Goal: Task Accomplishment & Management: Manage account settings

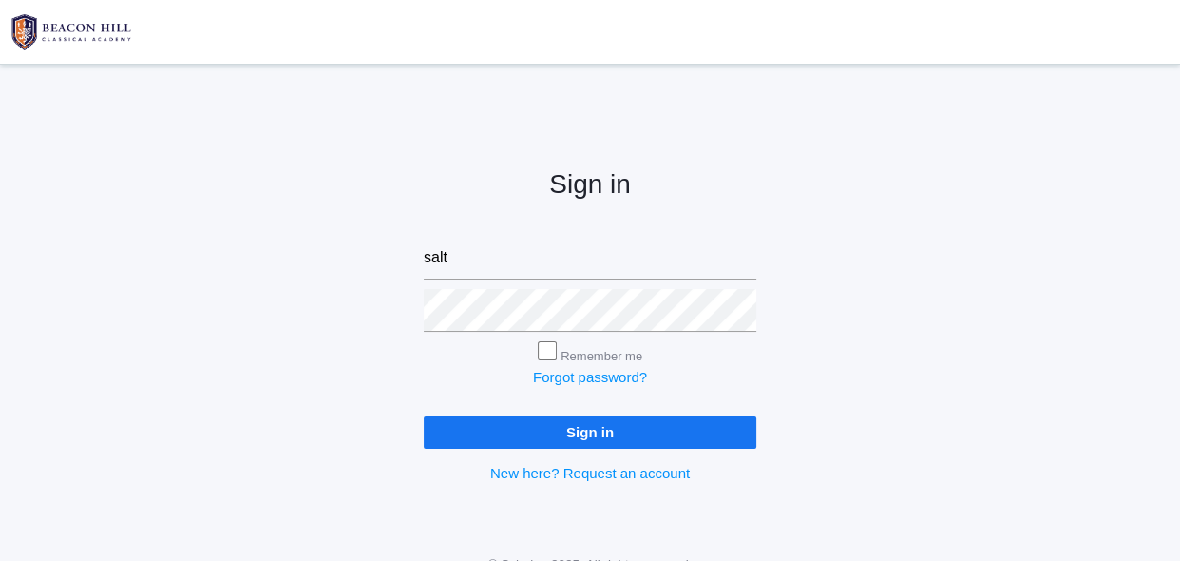
type input "[EMAIL_ADDRESS][DOMAIN_NAME]"
click at [549, 435] on input "Sign in" at bounding box center [590, 431] width 333 height 31
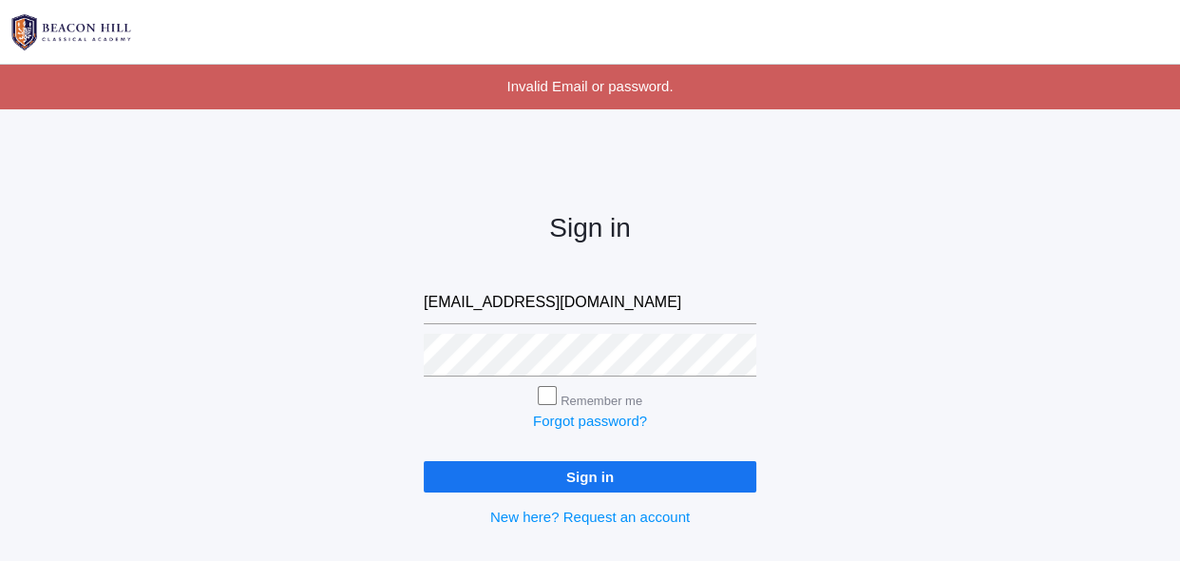
click at [537, 470] on input "Sign in" at bounding box center [590, 476] width 333 height 31
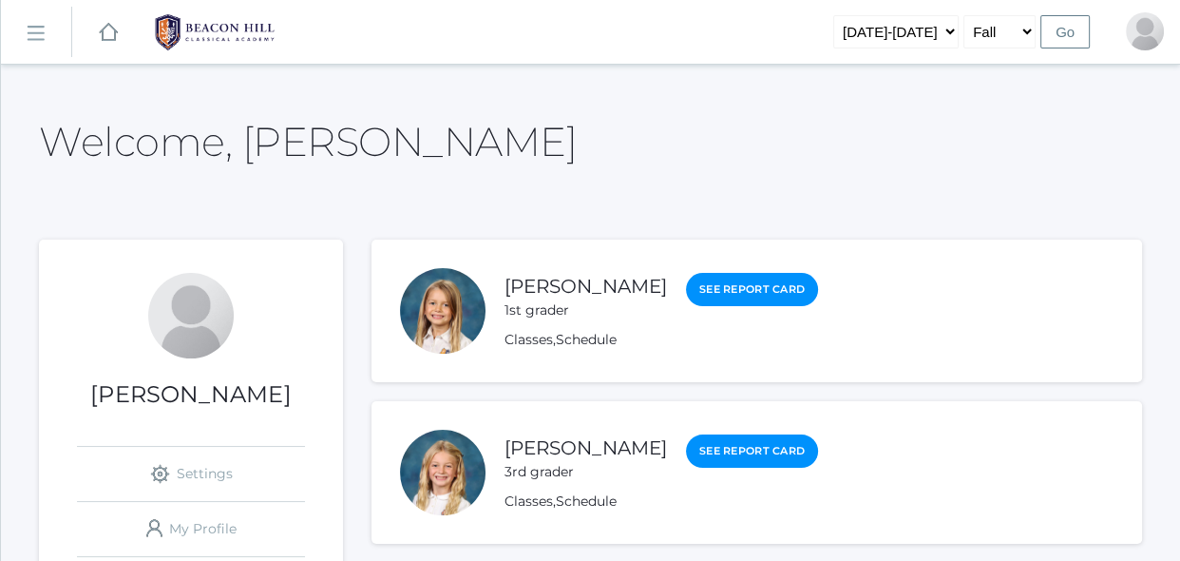
click at [40, 27] on rect at bounding box center [35, 33] width 30 height 30
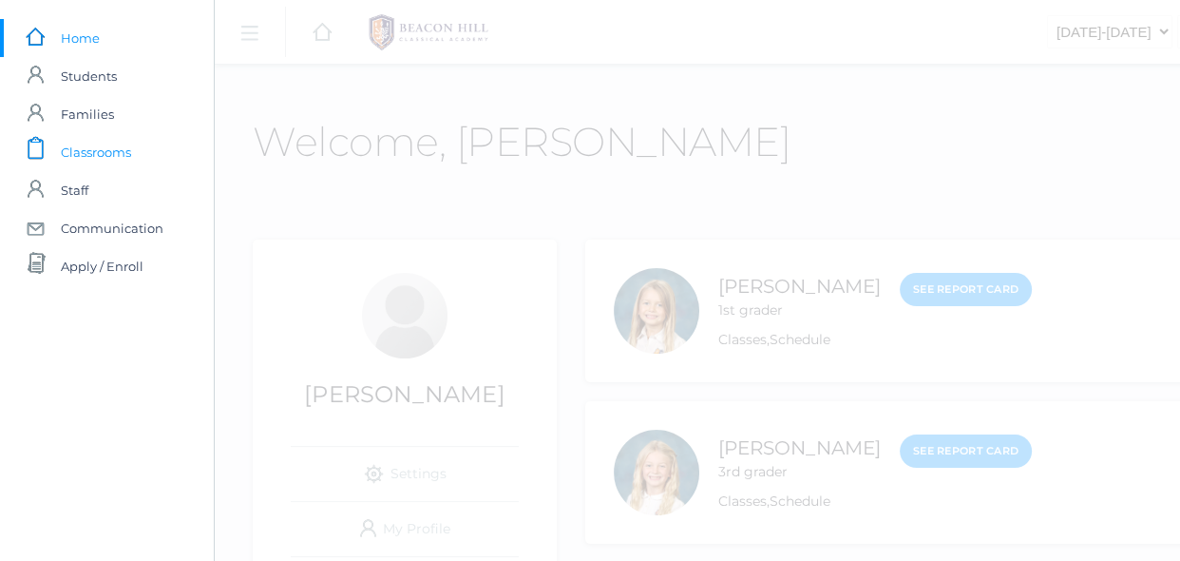
click at [97, 164] on span "Classrooms" at bounding box center [96, 152] width 70 height 38
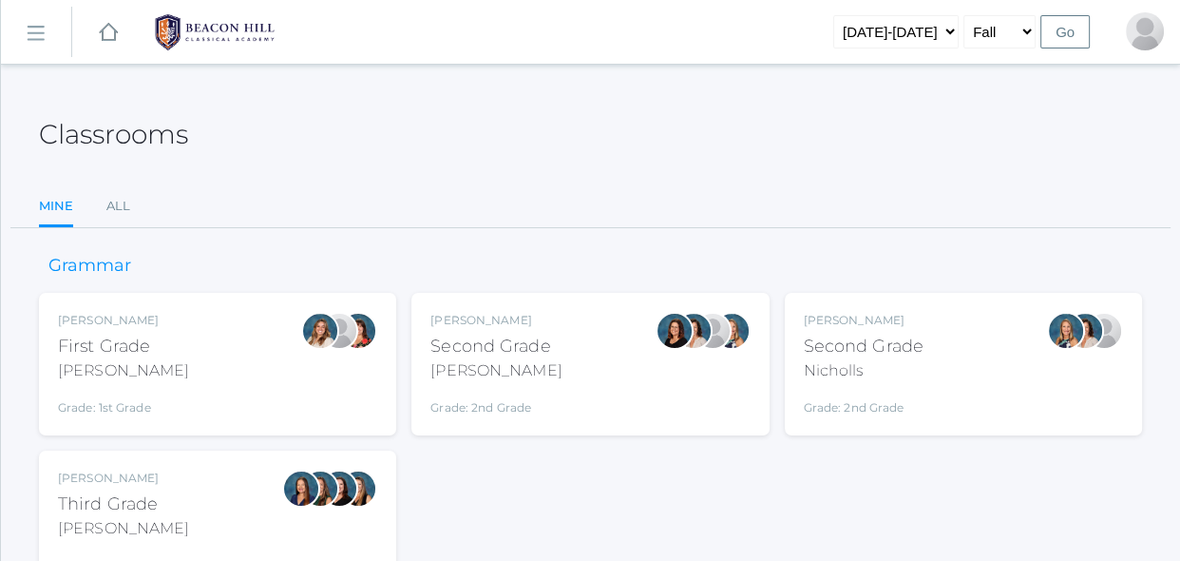
click at [868, 371] on div "Nicholls" at bounding box center [864, 370] width 120 height 23
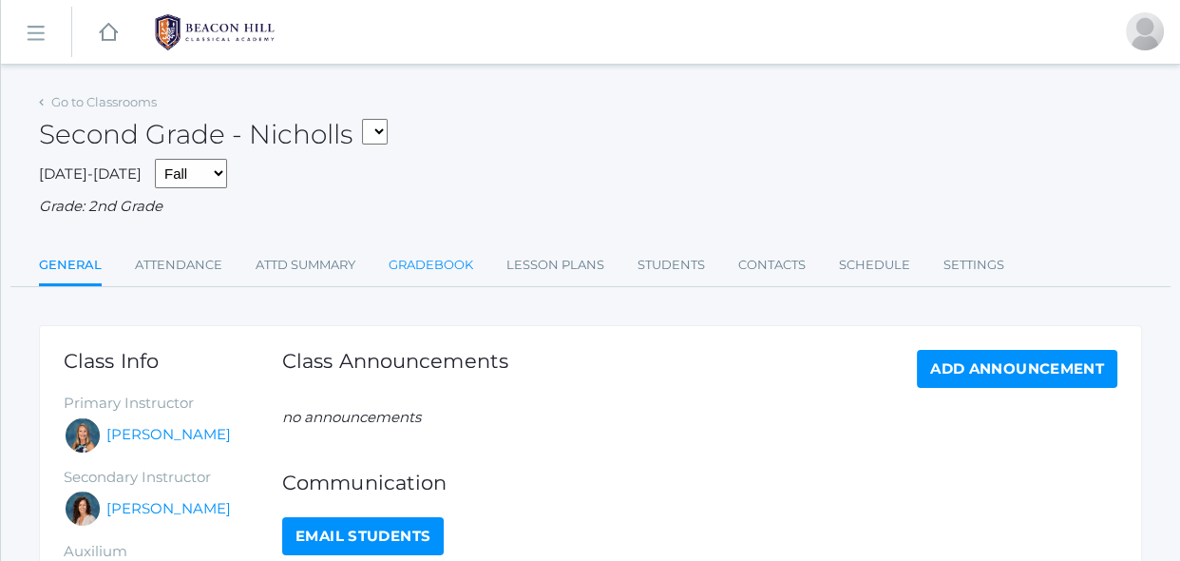
click at [422, 276] on link "Gradebook" at bounding box center [431, 265] width 85 height 38
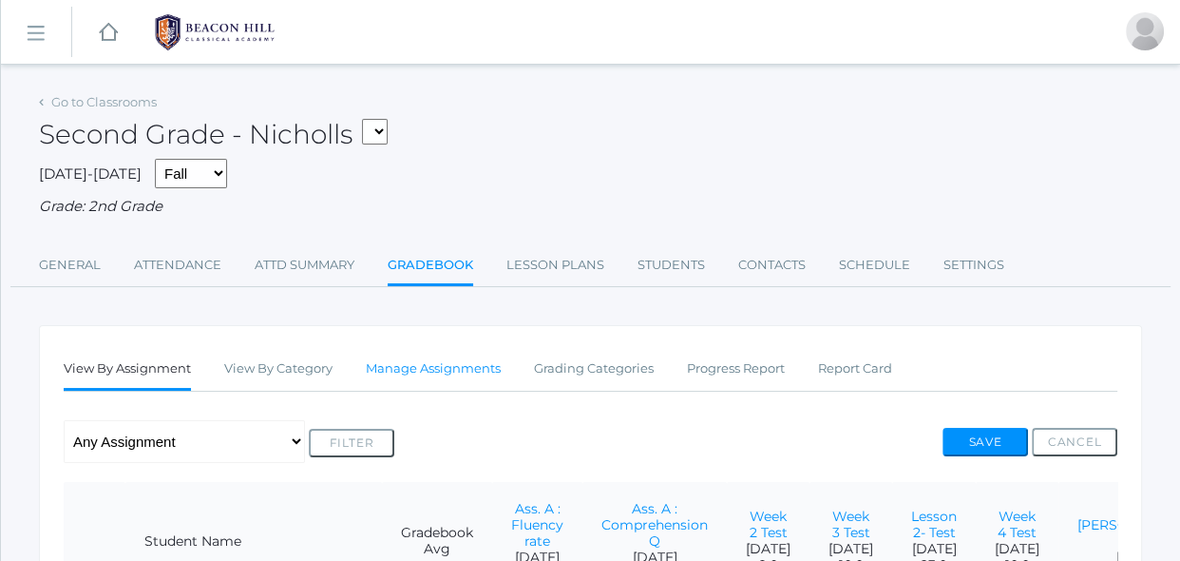
click at [460, 376] on link "Manage Assignments" at bounding box center [433, 369] width 135 height 38
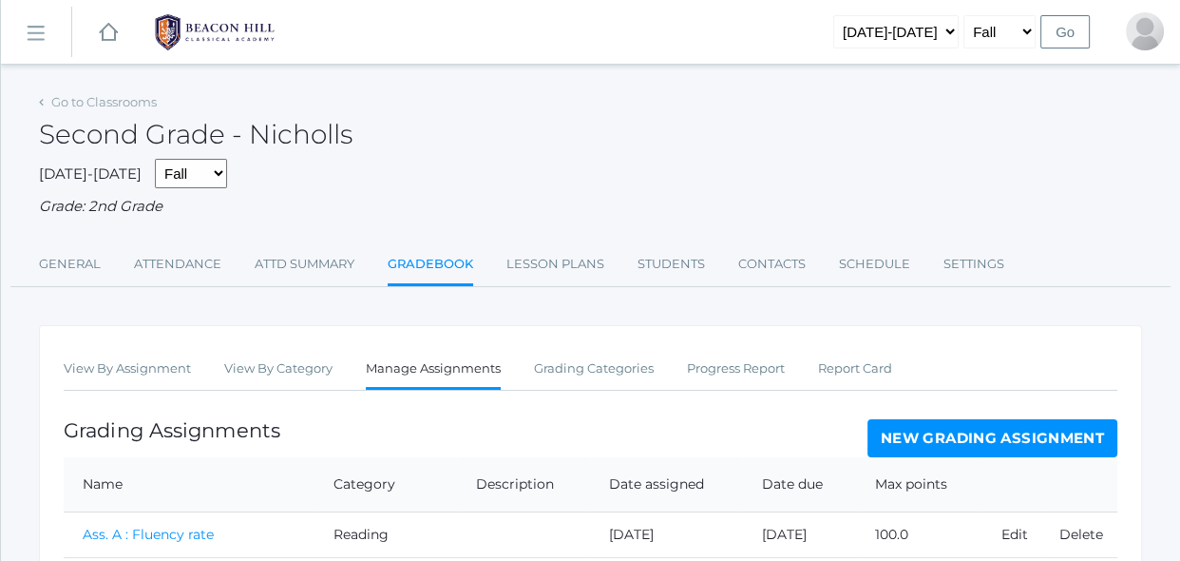
click at [458, 431] on div "Grading Assignments New Grading Assignment" at bounding box center [591, 438] width 1054 height 38
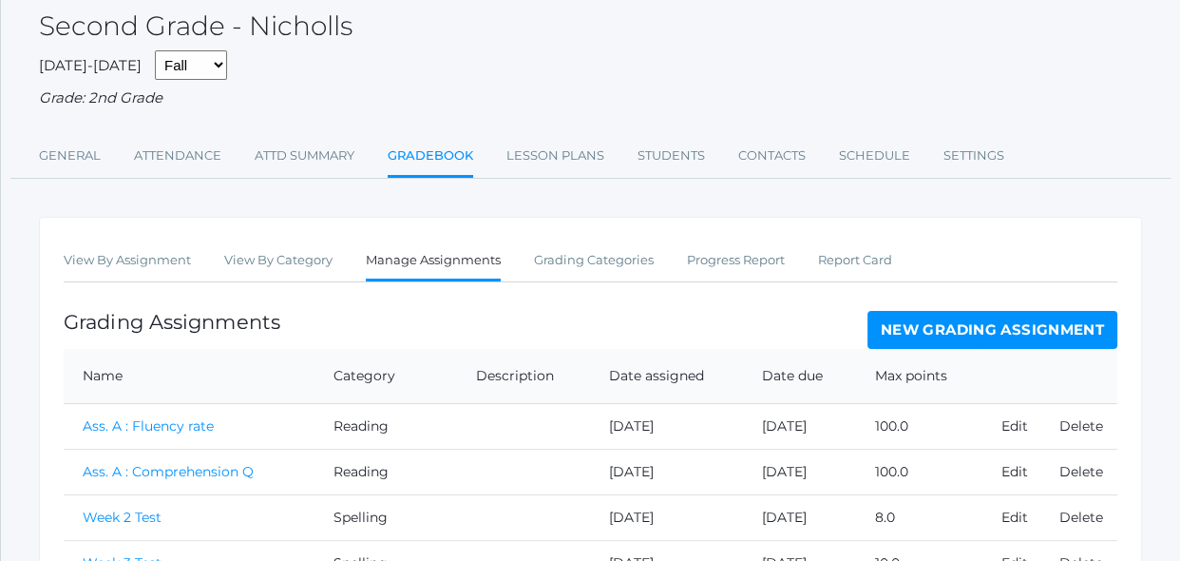
scroll to position [58, 0]
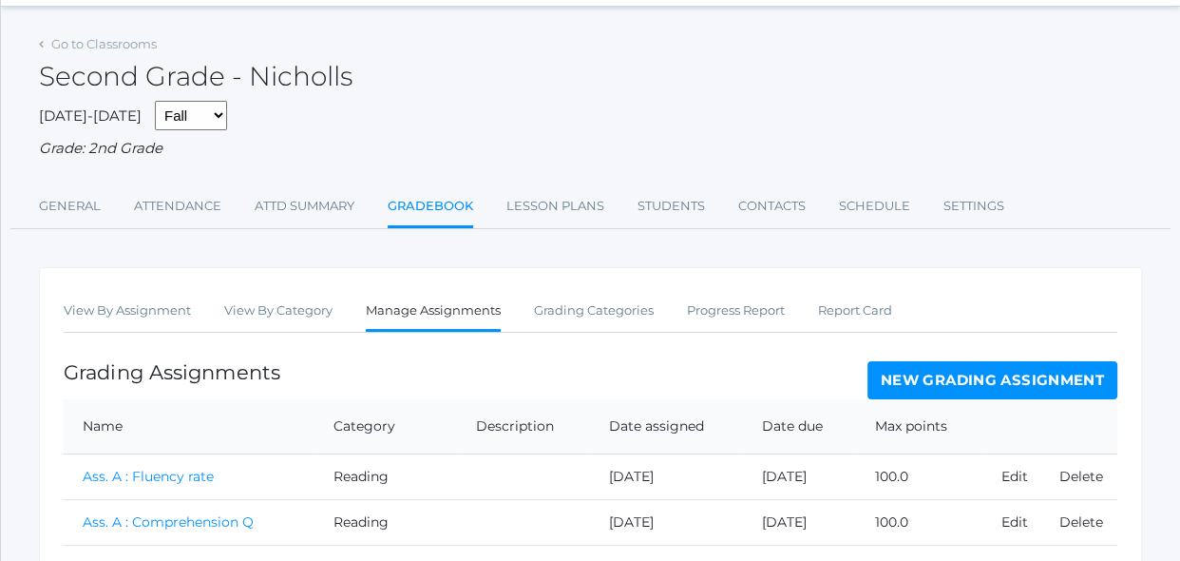
click at [911, 379] on link "New Grading Assignment" at bounding box center [992, 380] width 250 height 38
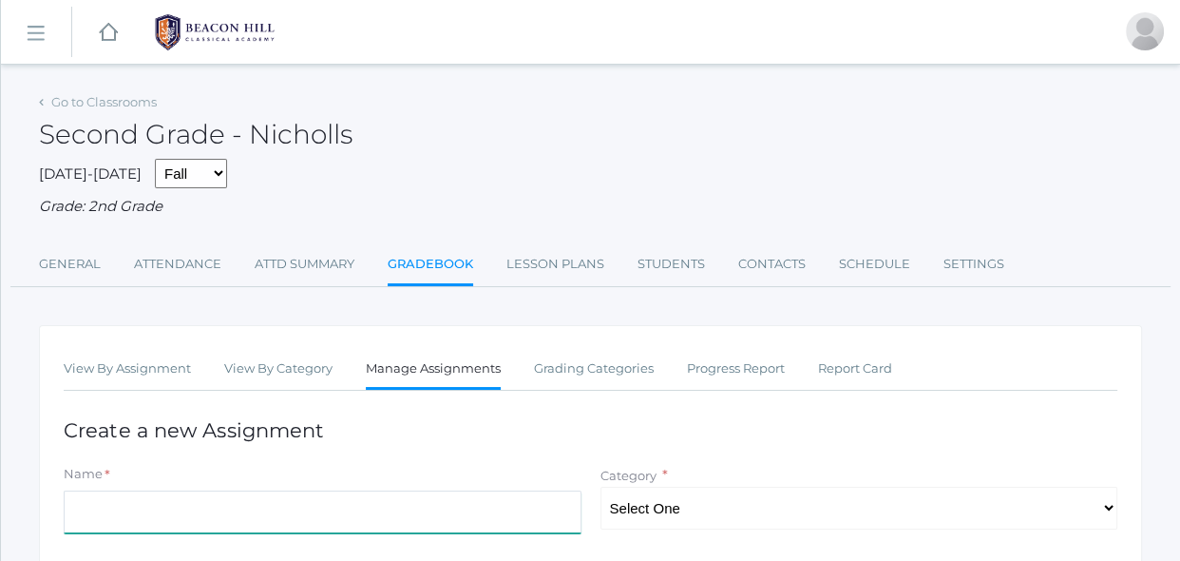
click at [496, 521] on input "Name" at bounding box center [323, 511] width 518 height 43
type input "Spelling Test wk. 6"
click at [719, 509] on select "Select One Spelling Grammer Composition Reading Math Concepts" at bounding box center [859, 507] width 518 height 43
select select "1252"
click at [600, 486] on select "Select One Spelling Grammer Composition Reading Math Concepts" at bounding box center [859, 507] width 518 height 43
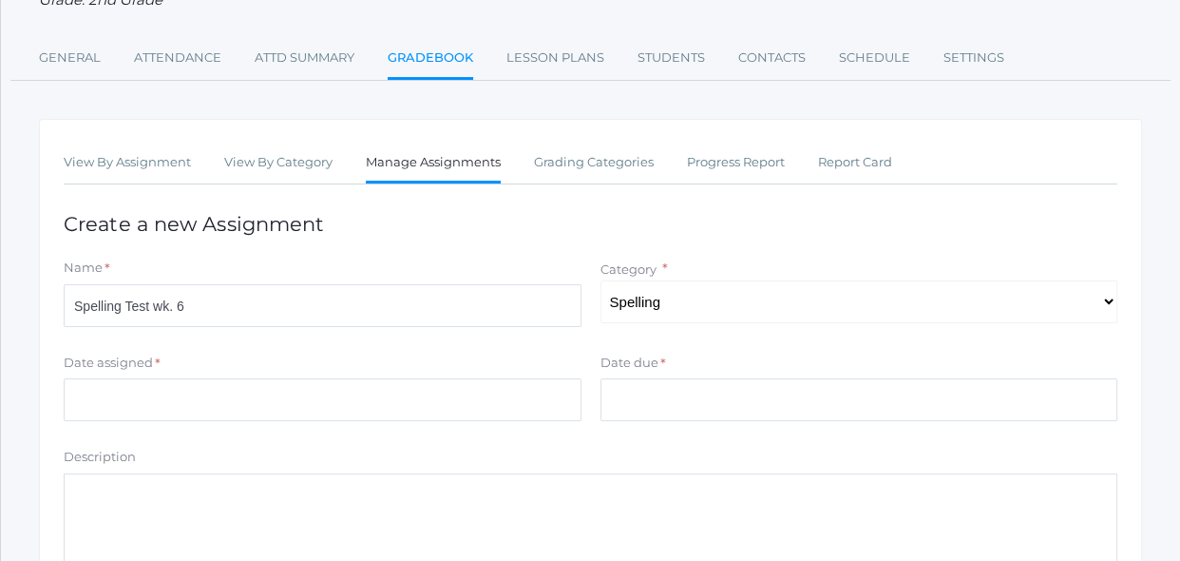
scroll to position [241, 0]
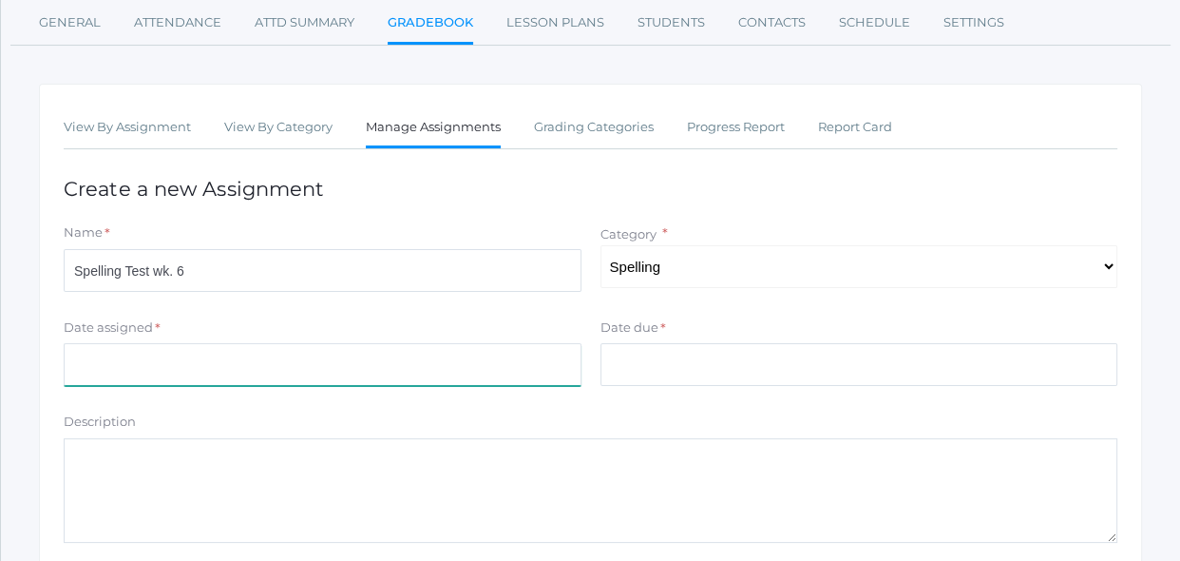
click at [531, 371] on input "Date assigned" at bounding box center [323, 364] width 518 height 43
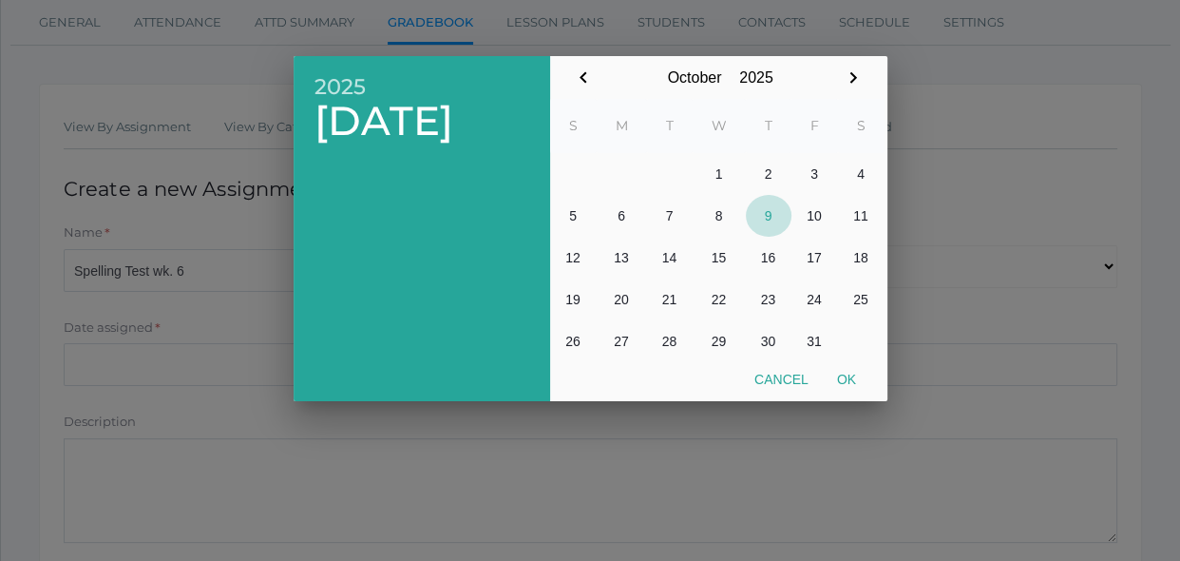
click at [767, 225] on button "9" at bounding box center [769, 216] width 46 height 42
click at [842, 379] on button "Ok" at bounding box center [847, 379] width 48 height 34
type input "[DATE]"
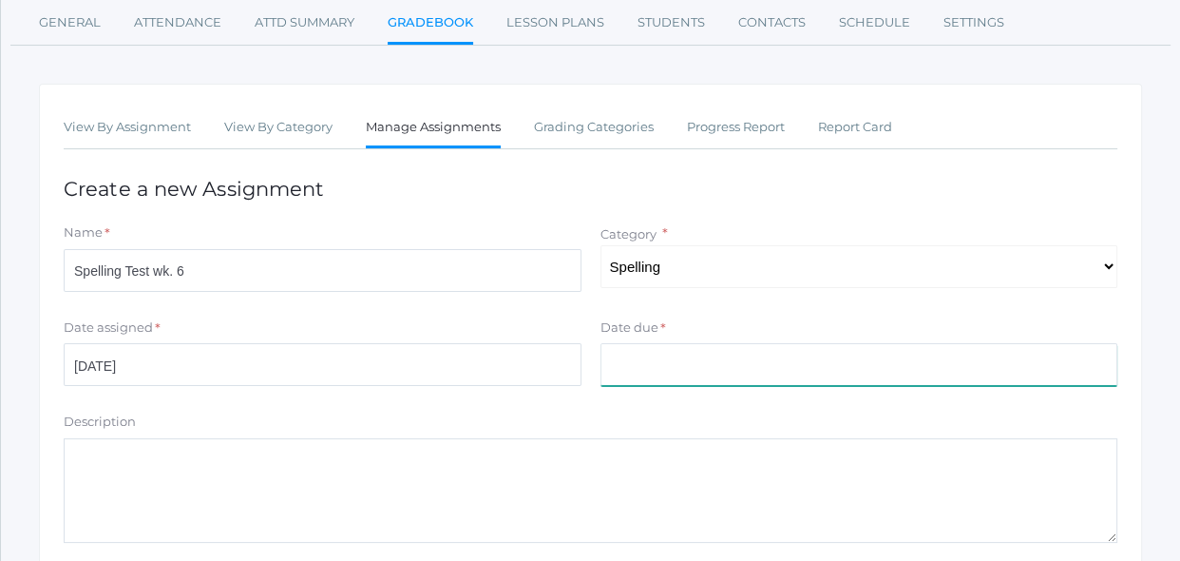
click at [794, 354] on input "Date due" at bounding box center [859, 364] width 518 height 43
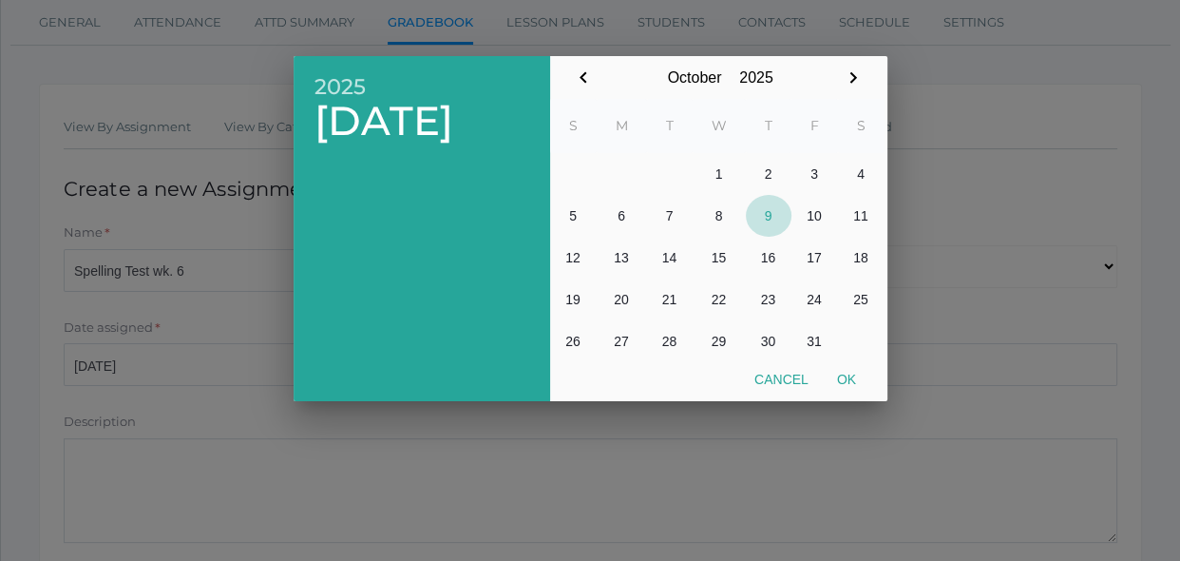
click at [768, 211] on button "9" at bounding box center [769, 216] width 46 height 42
click at [850, 377] on button "Ok" at bounding box center [847, 379] width 48 height 34
type input "[DATE]"
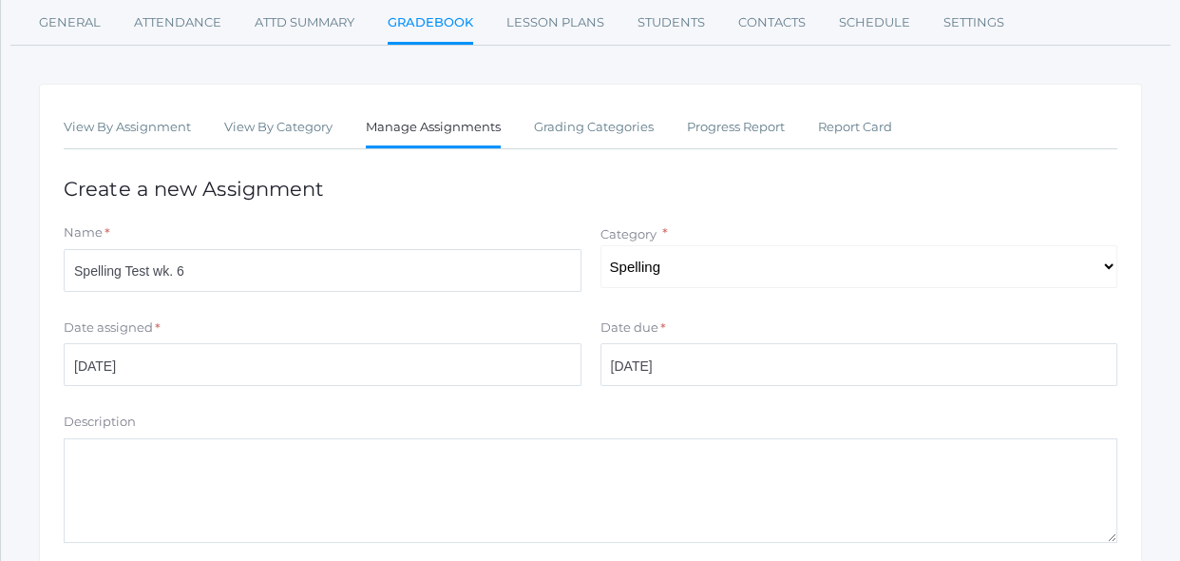
click at [821, 405] on form "Name * Spelling Test wk. 6 Category * Select One Spelling Grammer Composition R…" at bounding box center [591, 455] width 1054 height 464
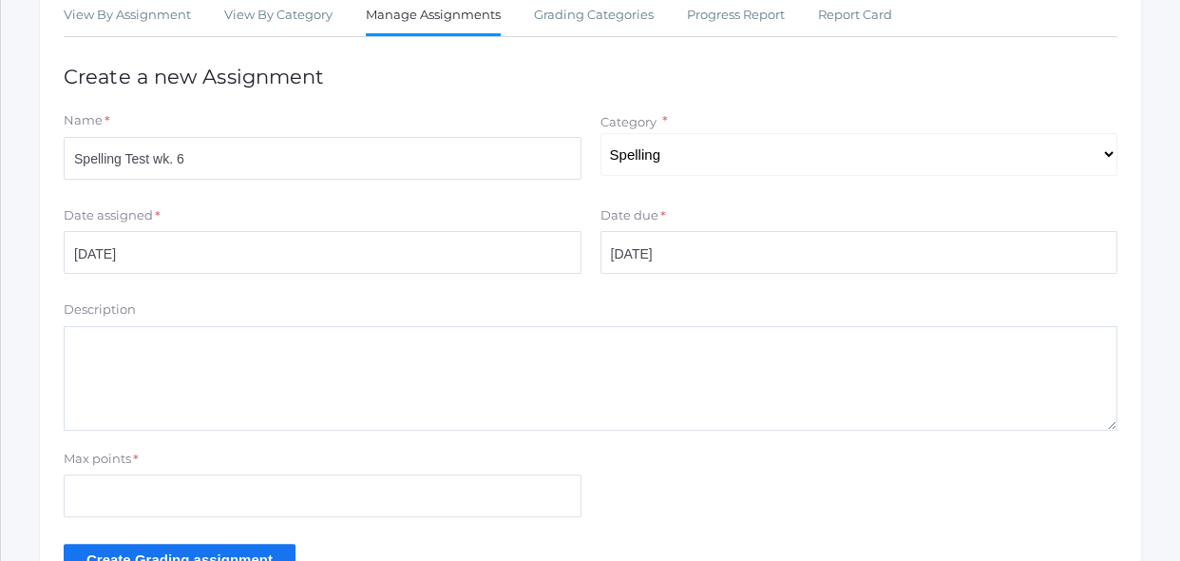
scroll to position [448, 0]
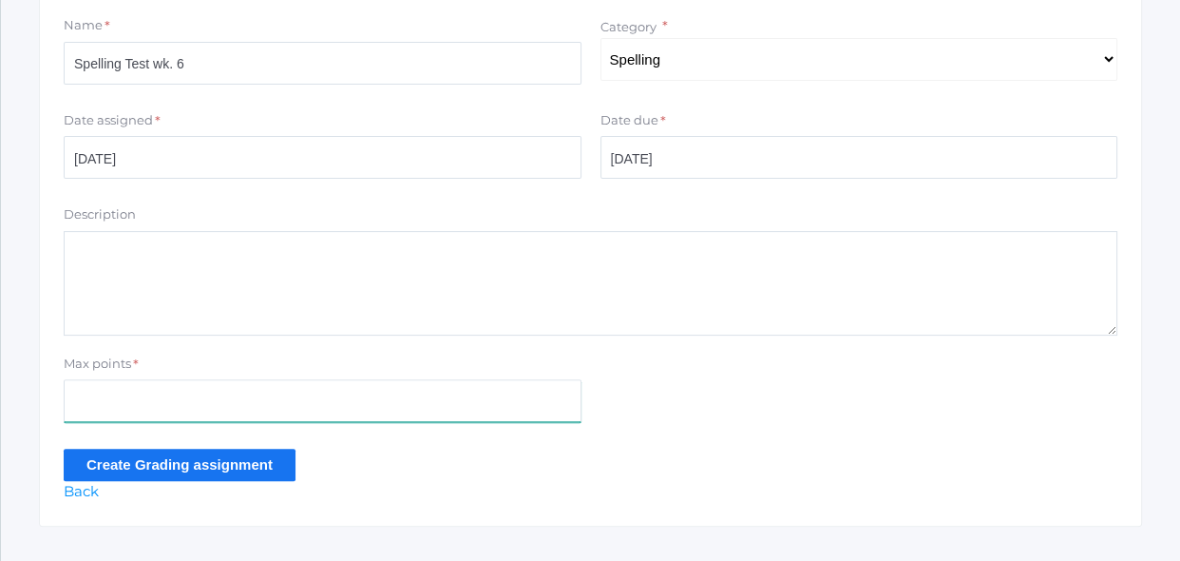
click at [364, 409] on input "Max points" at bounding box center [323, 400] width 518 height 43
click at [363, 402] on input "Max points" at bounding box center [323, 400] width 518 height 43
type input "10"
click at [173, 475] on input "Create Grading assignment" at bounding box center [180, 463] width 232 height 31
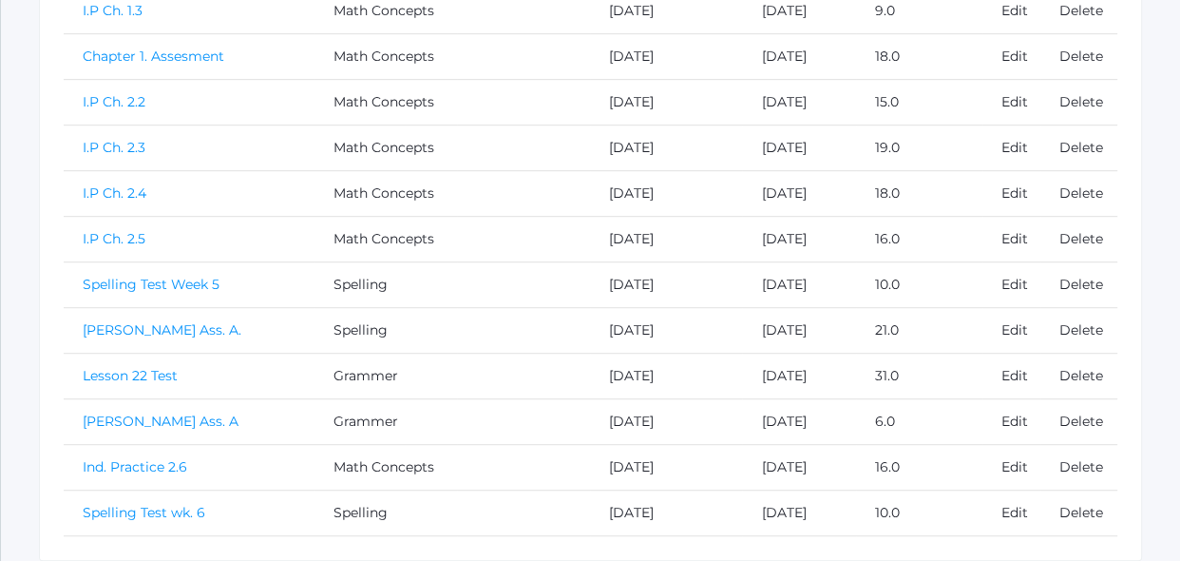
scroll to position [1046, 0]
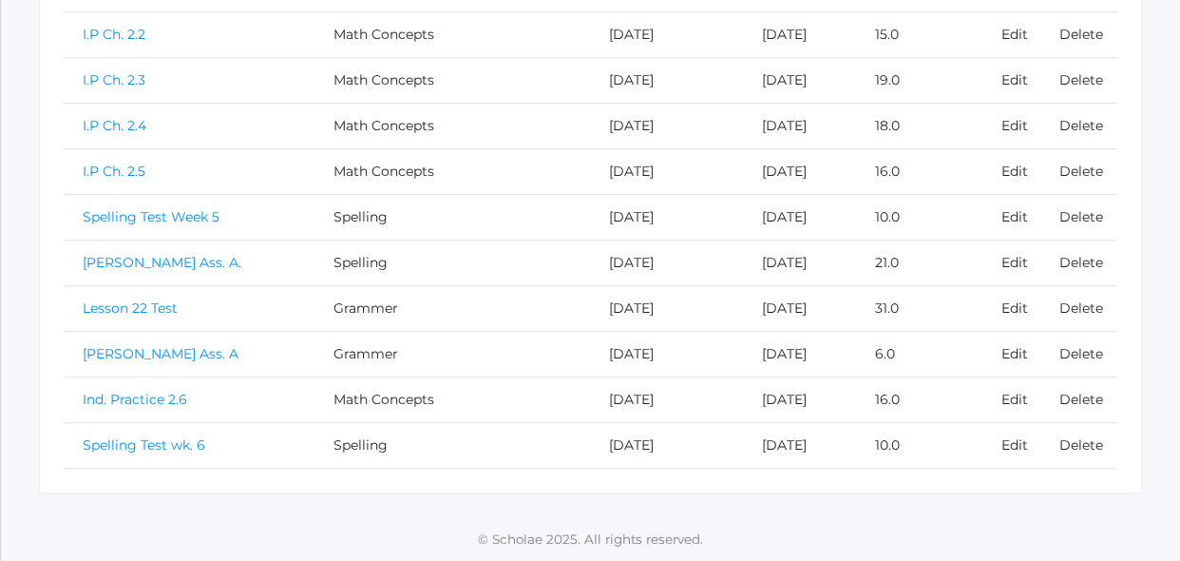
click at [153, 443] on link "Spelling Test wk. 6" at bounding box center [144, 444] width 123 height 17
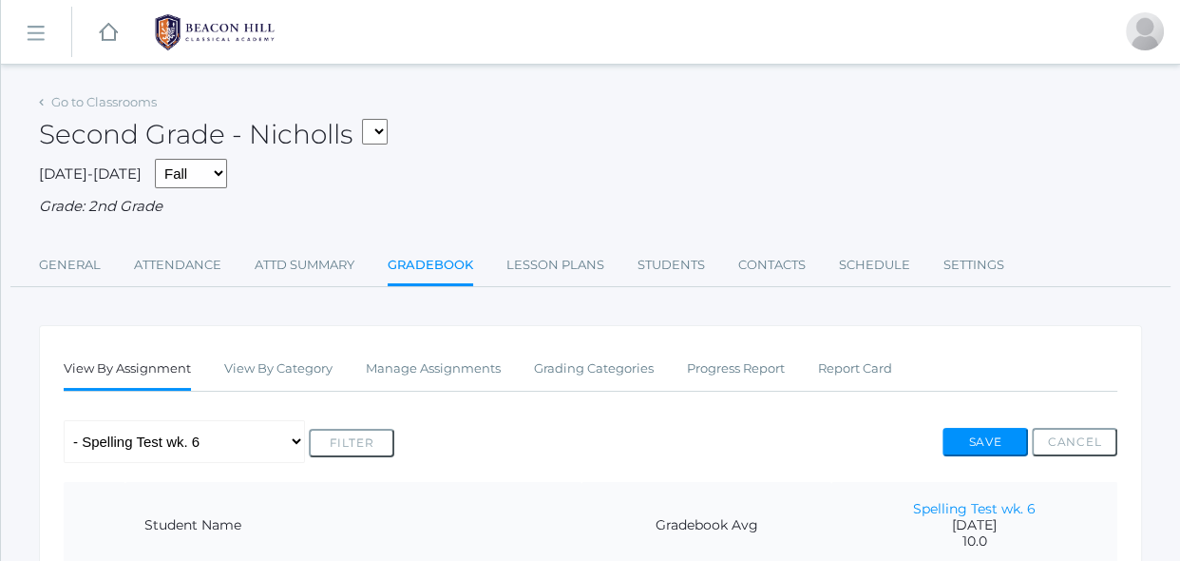
click at [452, 420] on div "Any Assignment Category: Grammer - L.O.E Ass. A - Lesson 2- Test - Lesson 22 Te…" at bounding box center [591, 441] width 1054 height 43
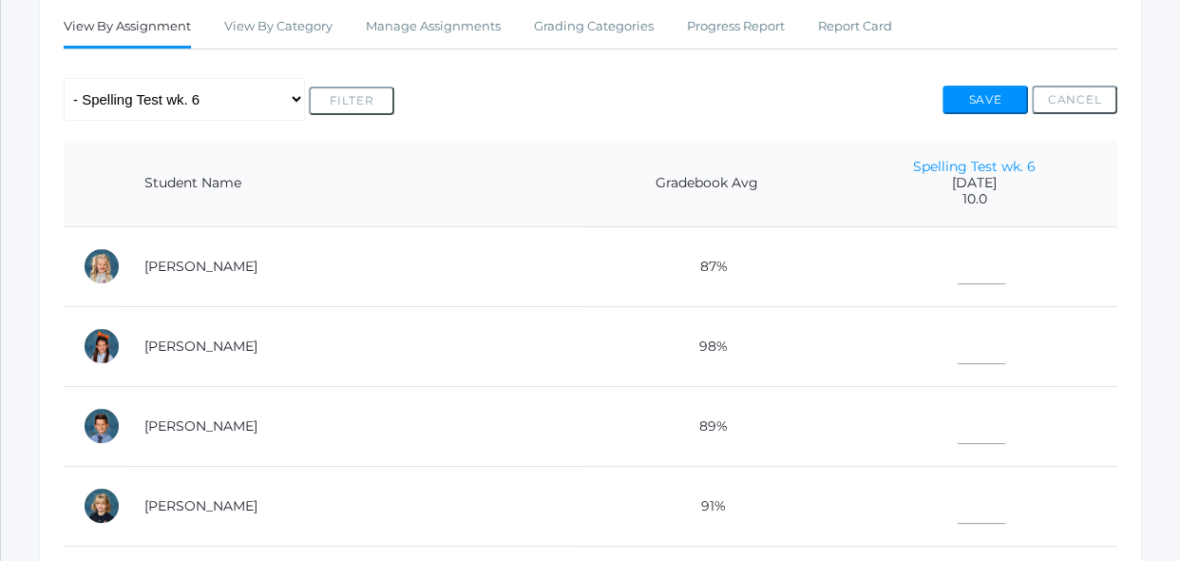
scroll to position [345, 0]
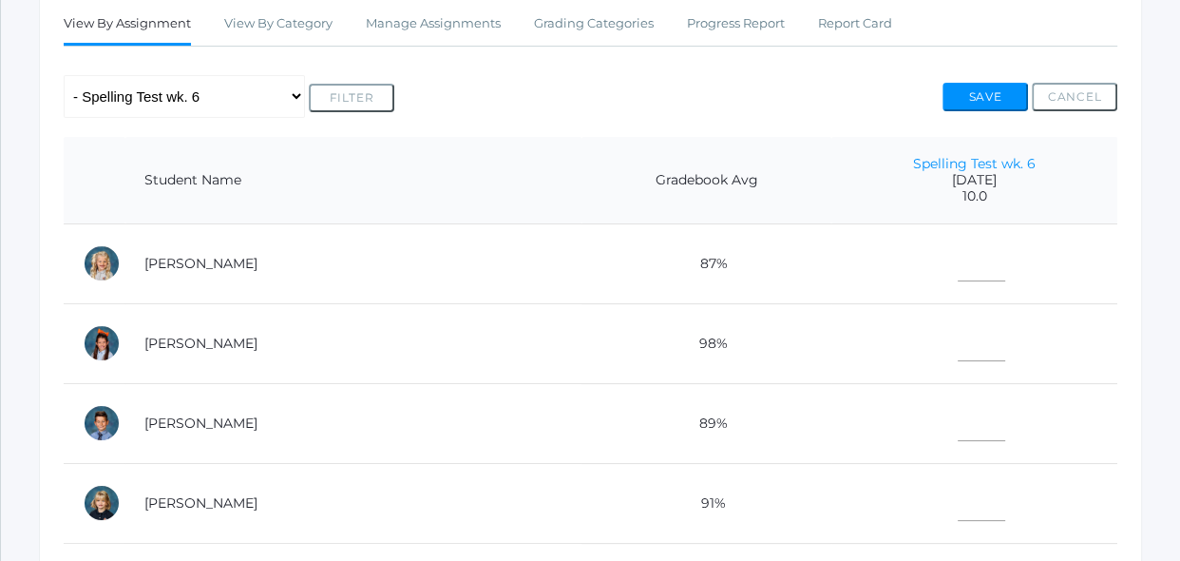
click at [986, 252] on td at bounding box center [974, 263] width 286 height 80
click at [969, 257] on input"] "text" at bounding box center [982, 259] width 48 height 43
type input"] "10"
type input"] "8"
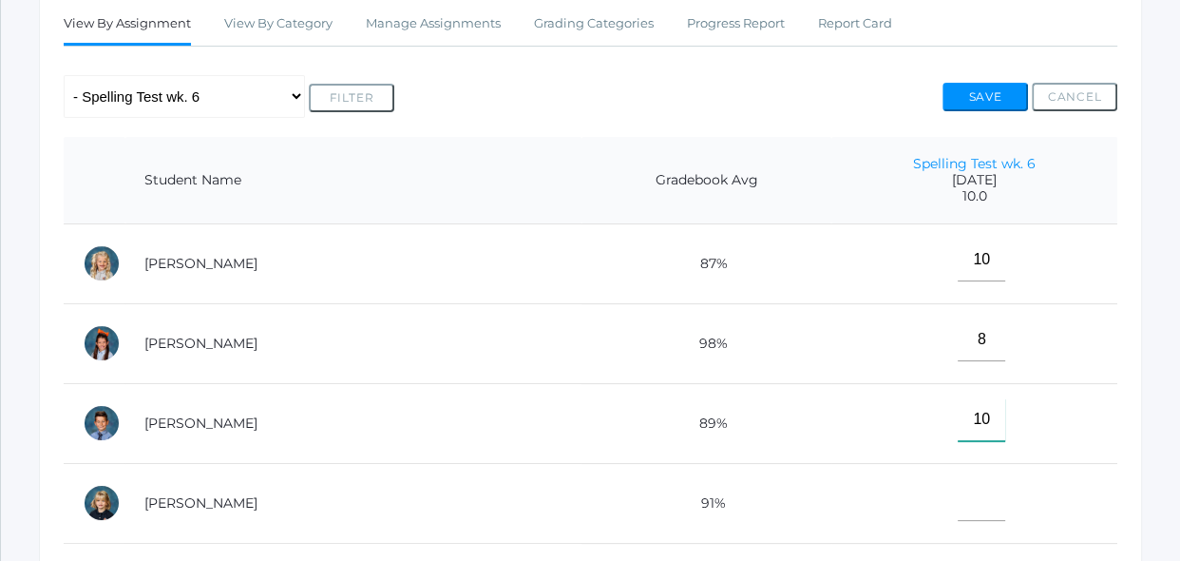
type input"] "10"
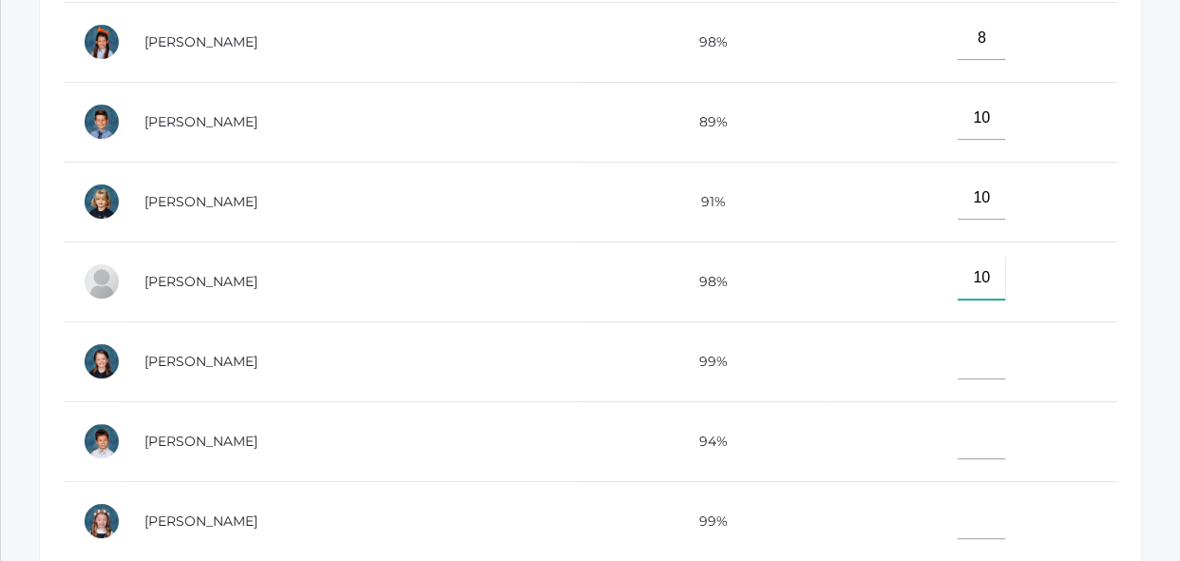
type input"] "10"
type input"] "1"
type input"] "9"
type input"] "10"
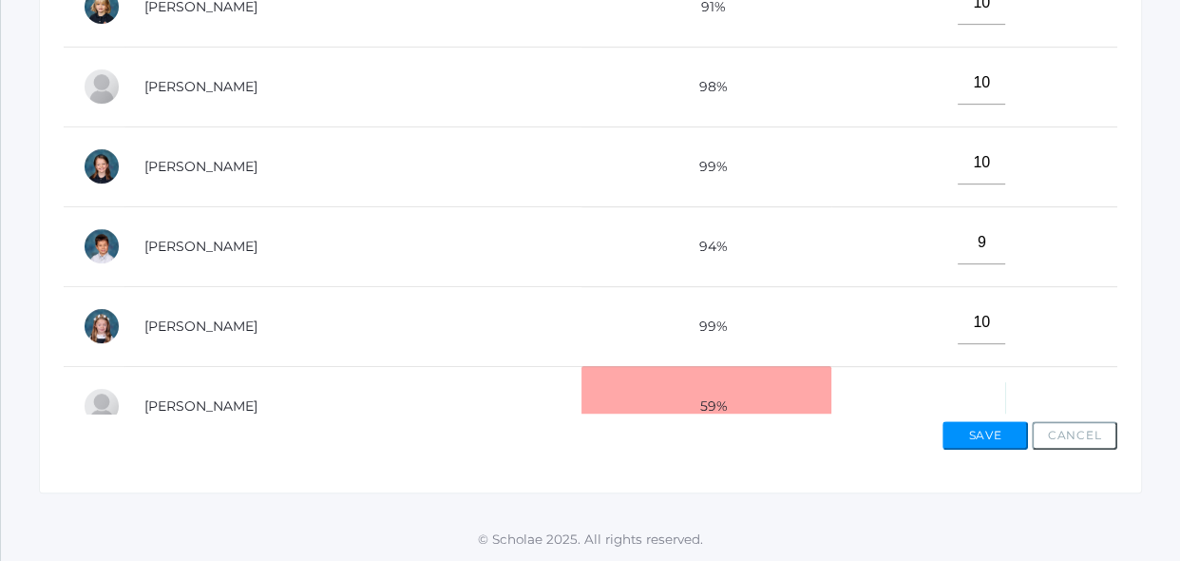
scroll to position [22, 0]
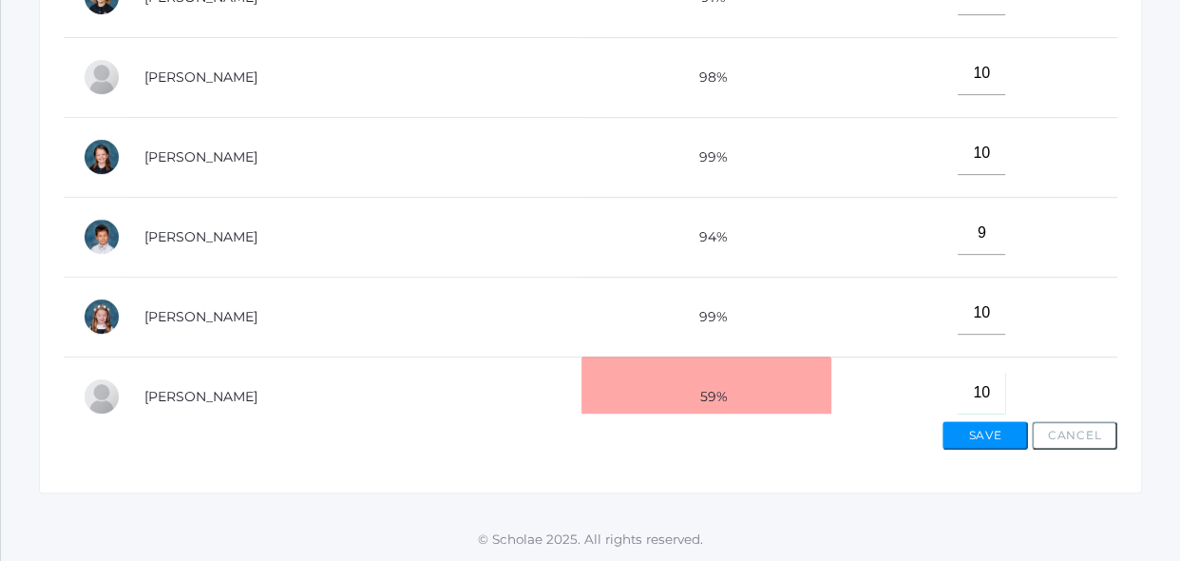
type input"] "10"
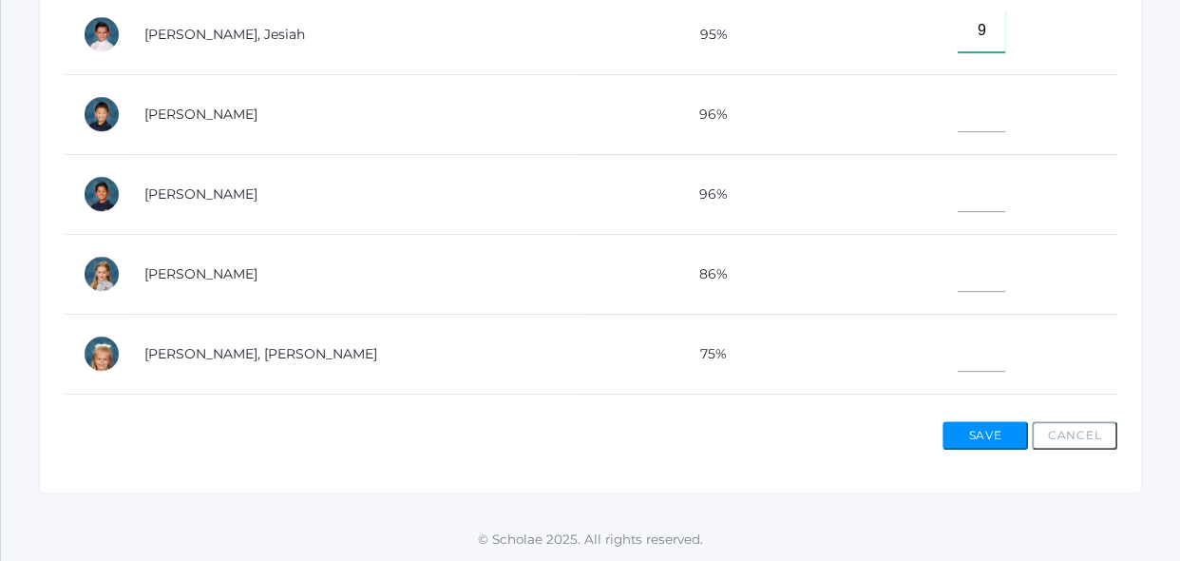
type input"] "9"
type input"] "10"
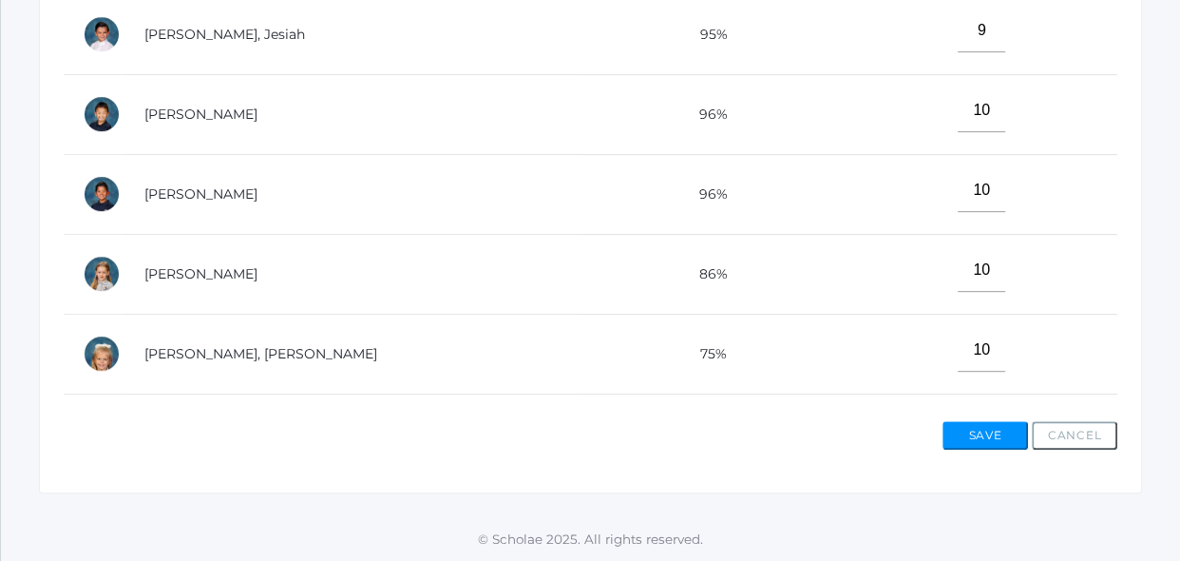
scroll to position [844, 0]
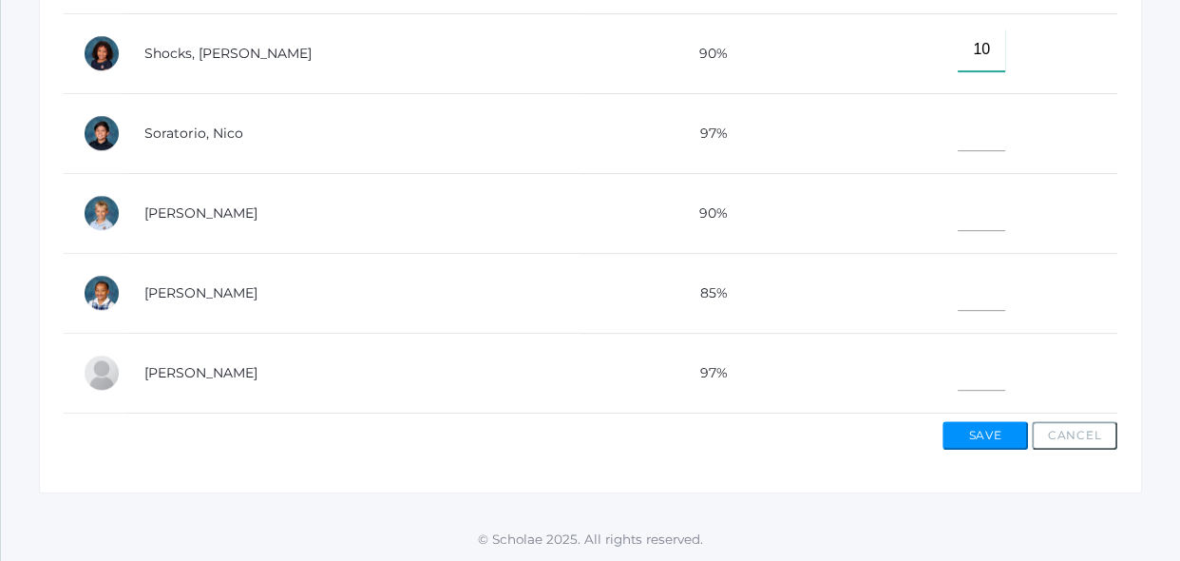
type input"] "10"
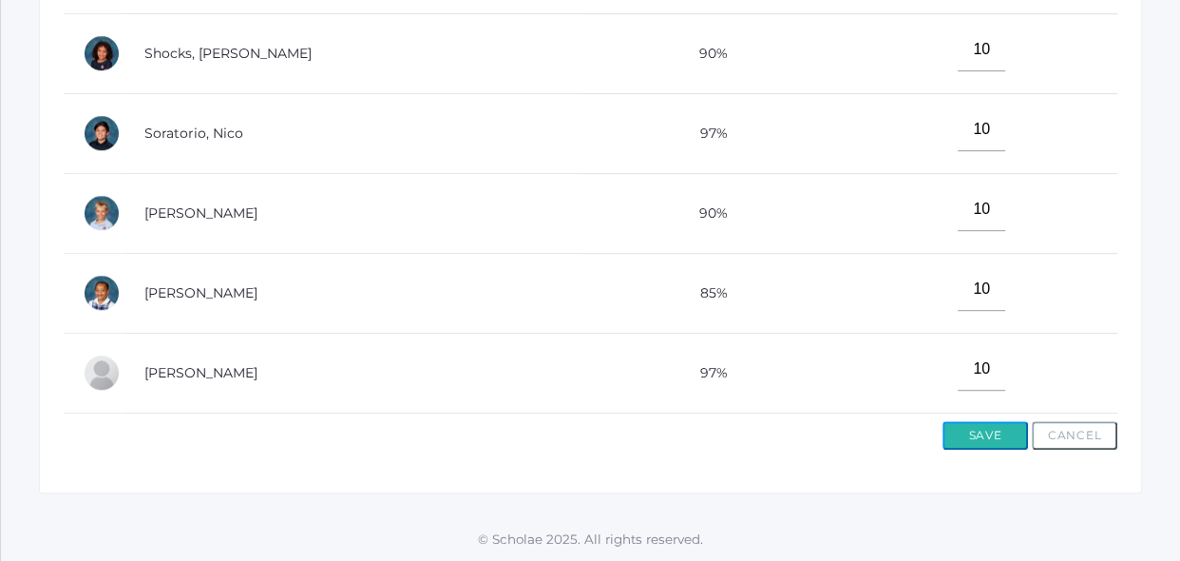
click at [979, 431] on button "Save" at bounding box center [985, 435] width 86 height 29
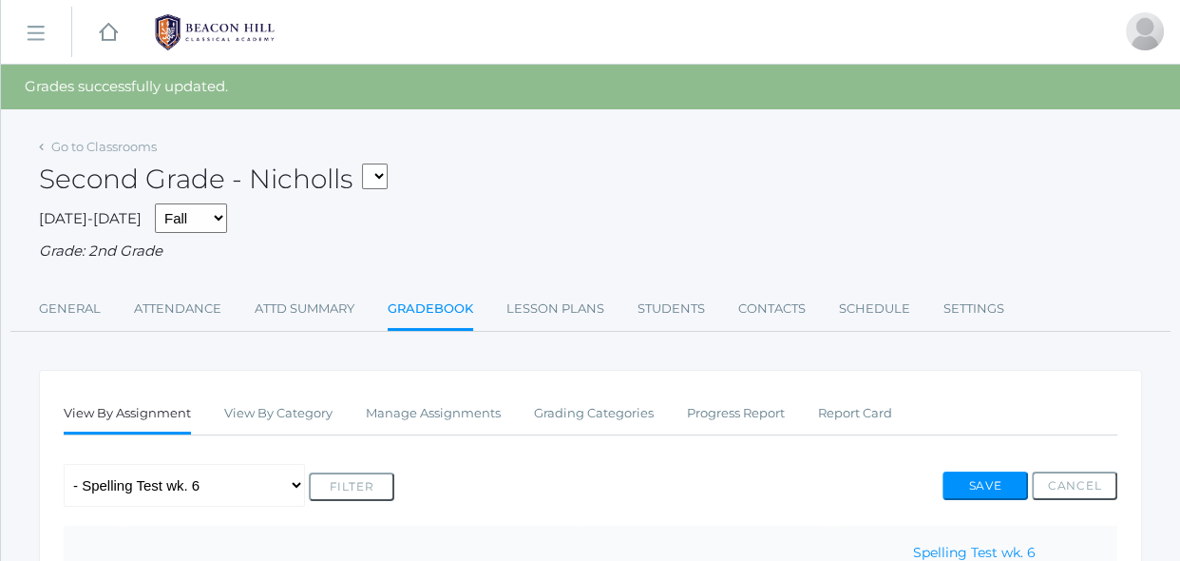
click at [1014, 410] on ul "View By Assignment View By Category Manage Assignments Grading Categories Progr…" at bounding box center [591, 414] width 1054 height 41
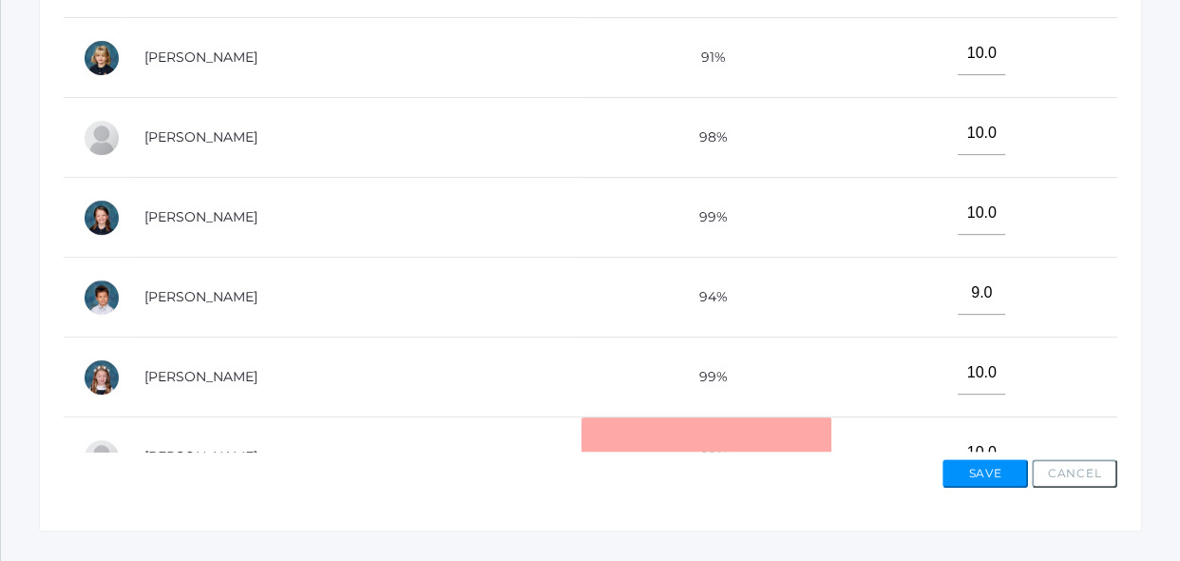
scroll to position [864, 0]
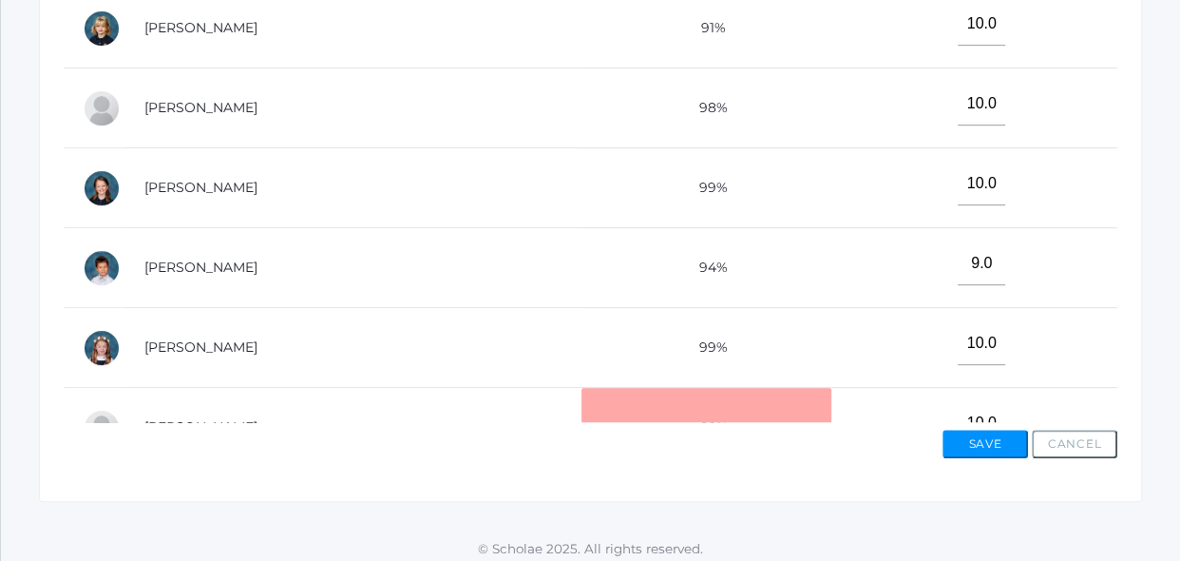
click at [1018, 364] on td "10.0" at bounding box center [974, 348] width 286 height 80
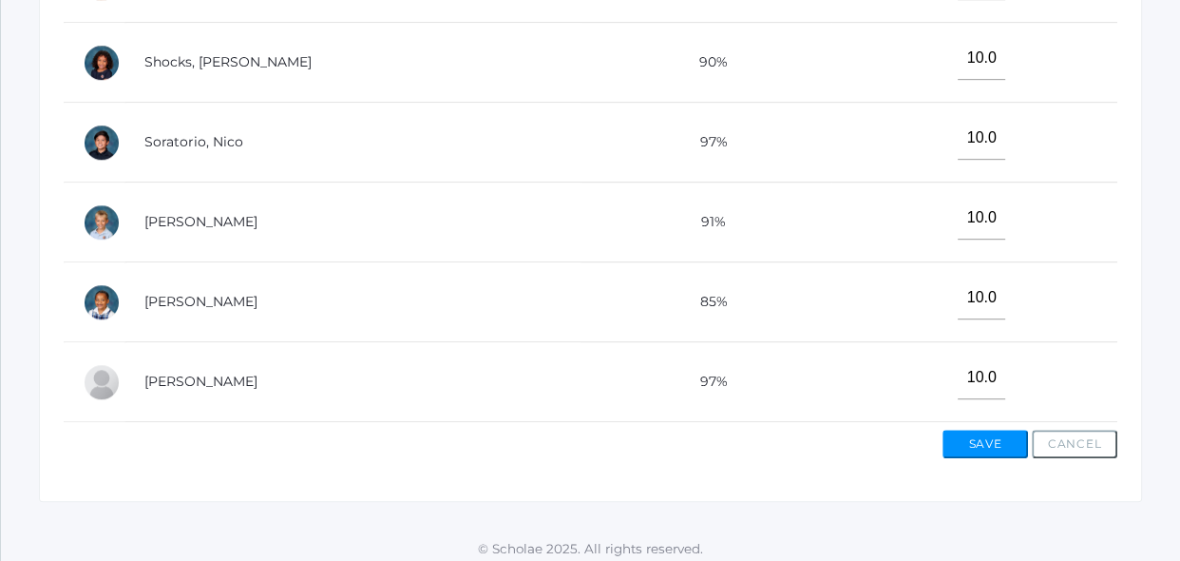
scroll to position [873, 0]
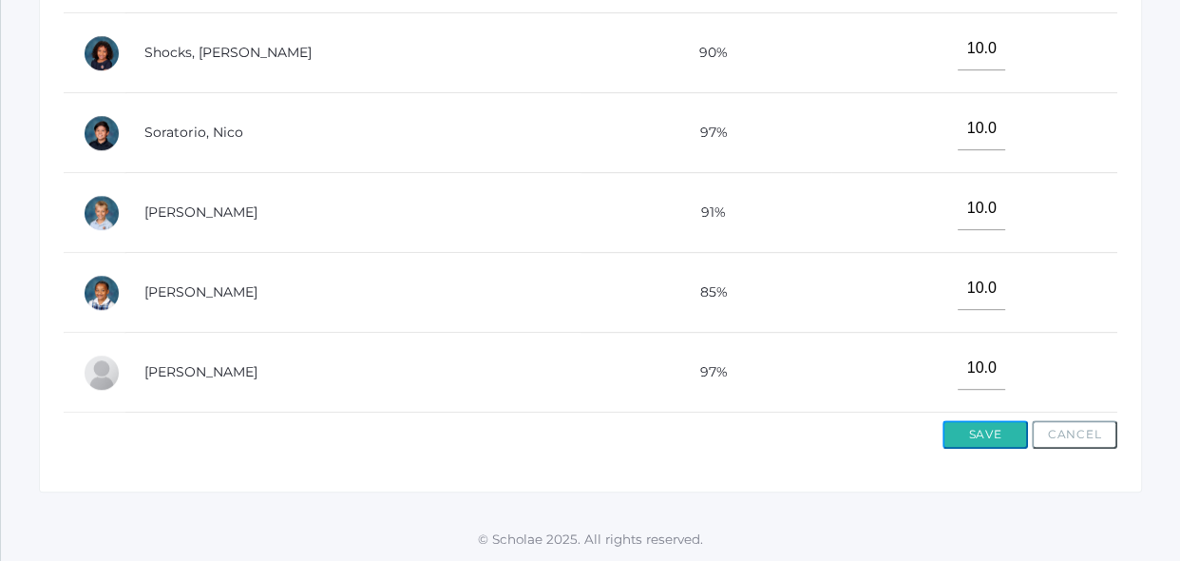
click at [987, 435] on button "Save" at bounding box center [985, 434] width 86 height 29
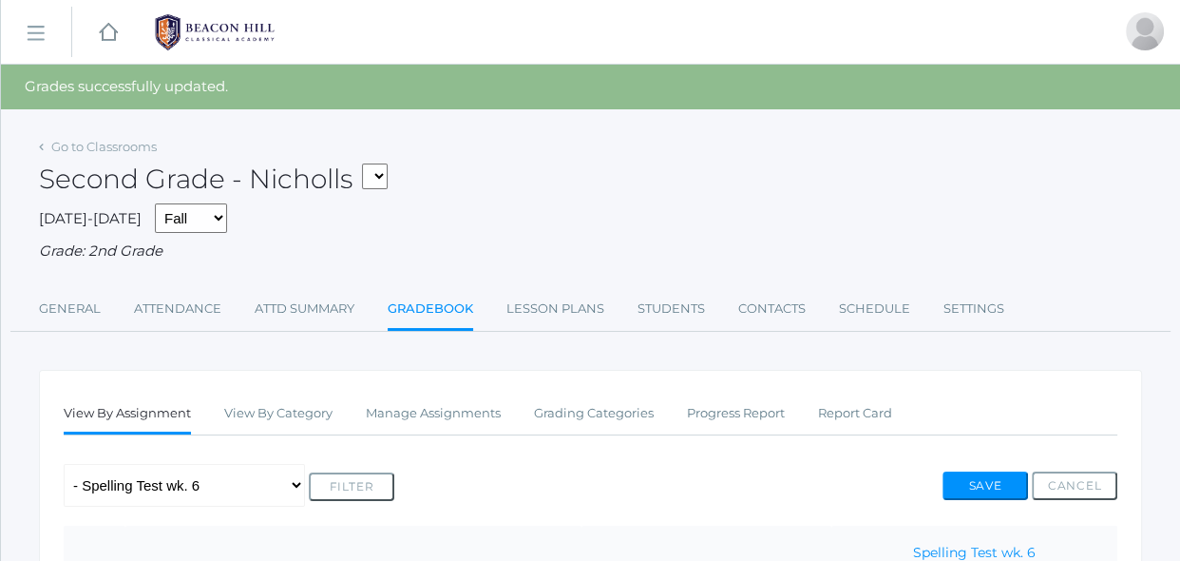
scroll to position [18, 0]
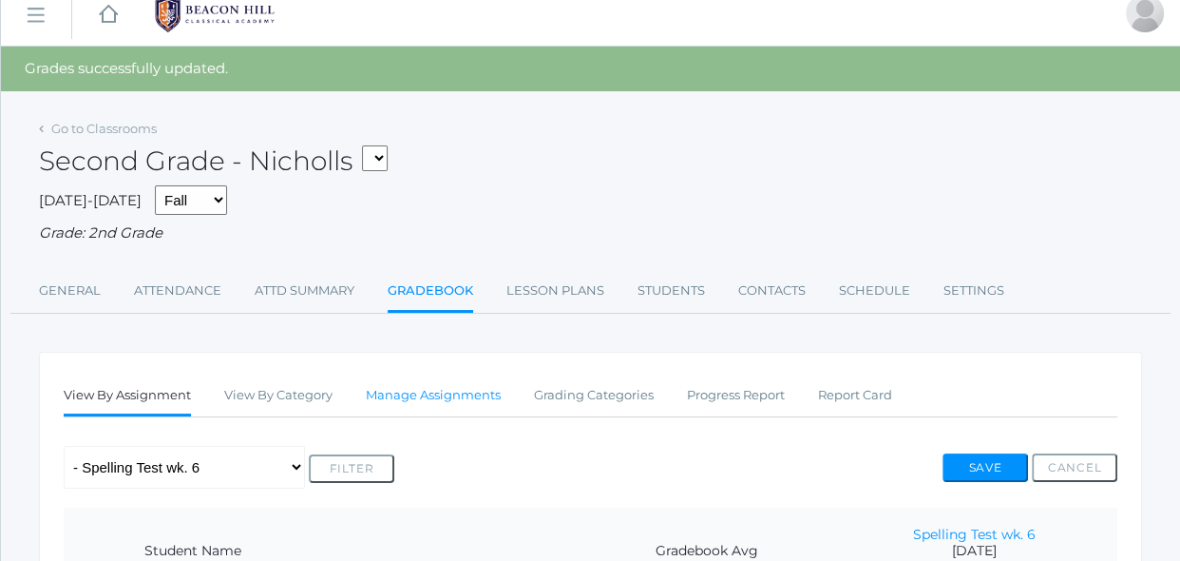
click at [483, 396] on link "Manage Assignments" at bounding box center [433, 395] width 135 height 38
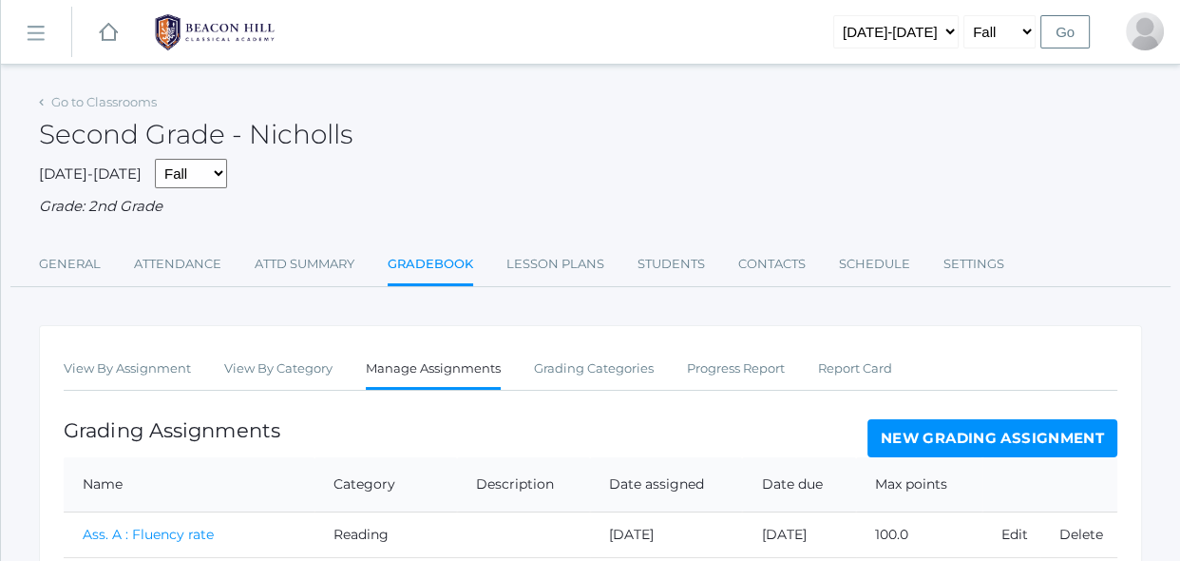
click at [114, 105] on link "Go to Classrooms" at bounding box center [103, 101] width 105 height 15
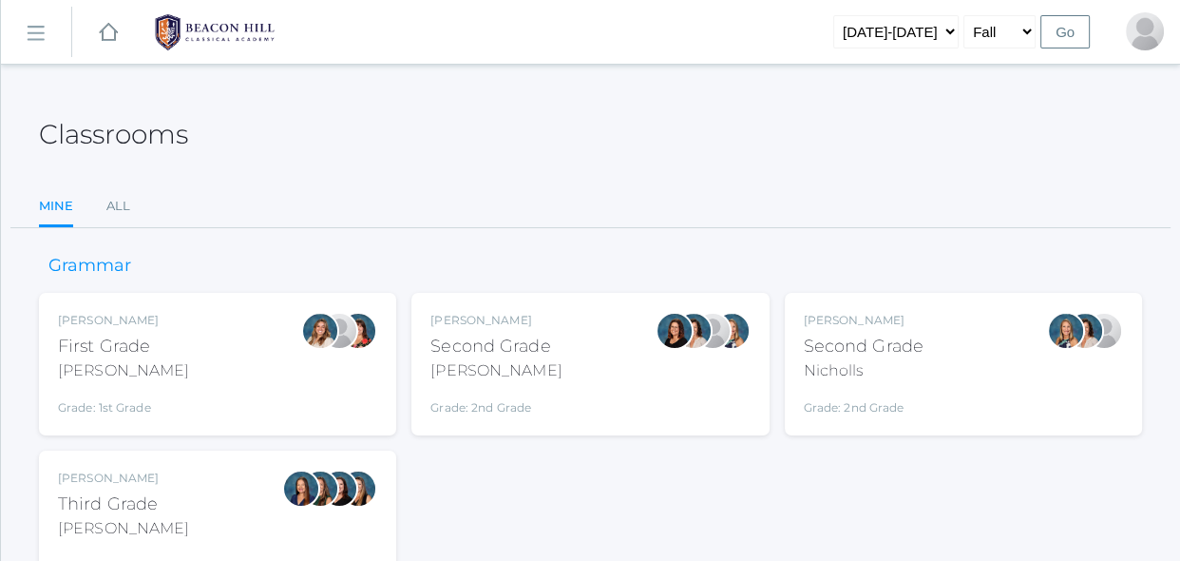
click at [498, 352] on div "Second Grade" at bounding box center [495, 346] width 131 height 26
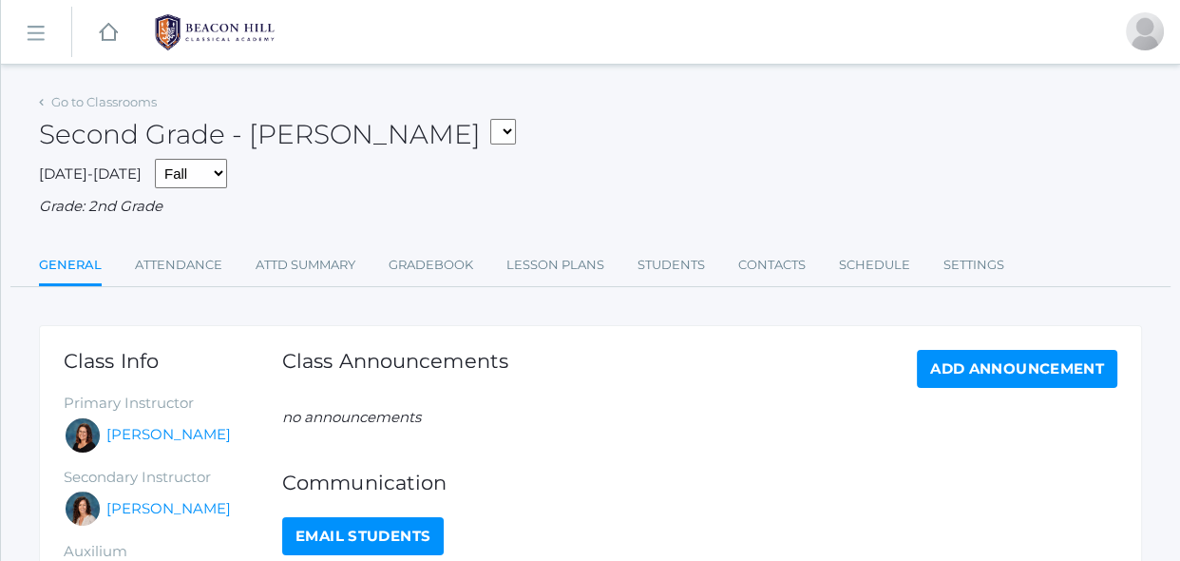
click at [559, 343] on div "Class Info Primary Instructor Emily Balli Secondary Instructor Cari Burke Auxil…" at bounding box center [590, 571] width 1103 height 493
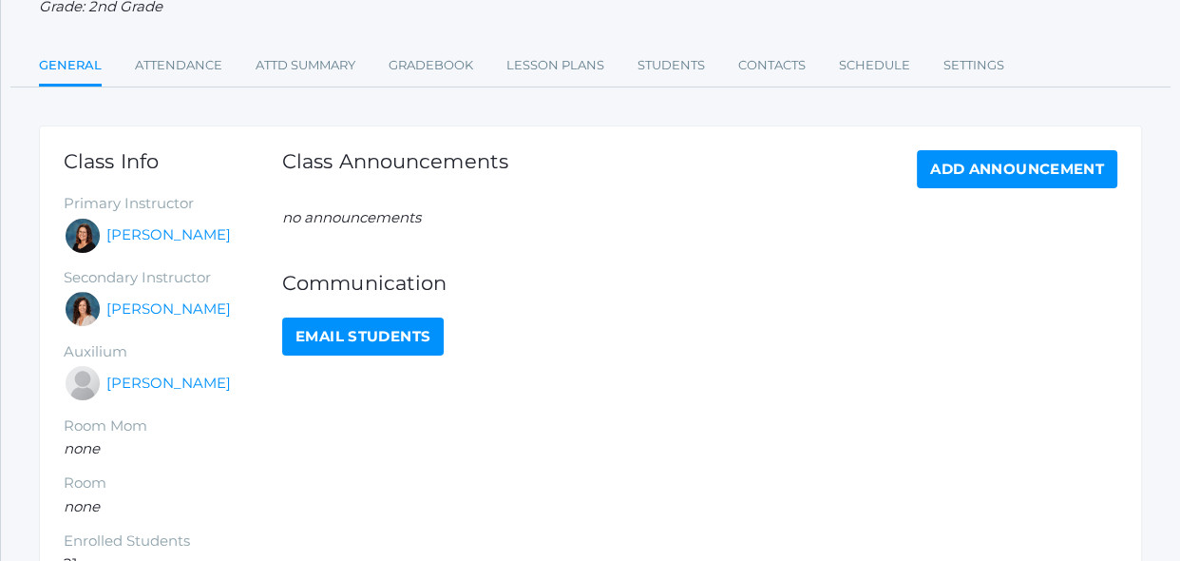
scroll to position [172, 0]
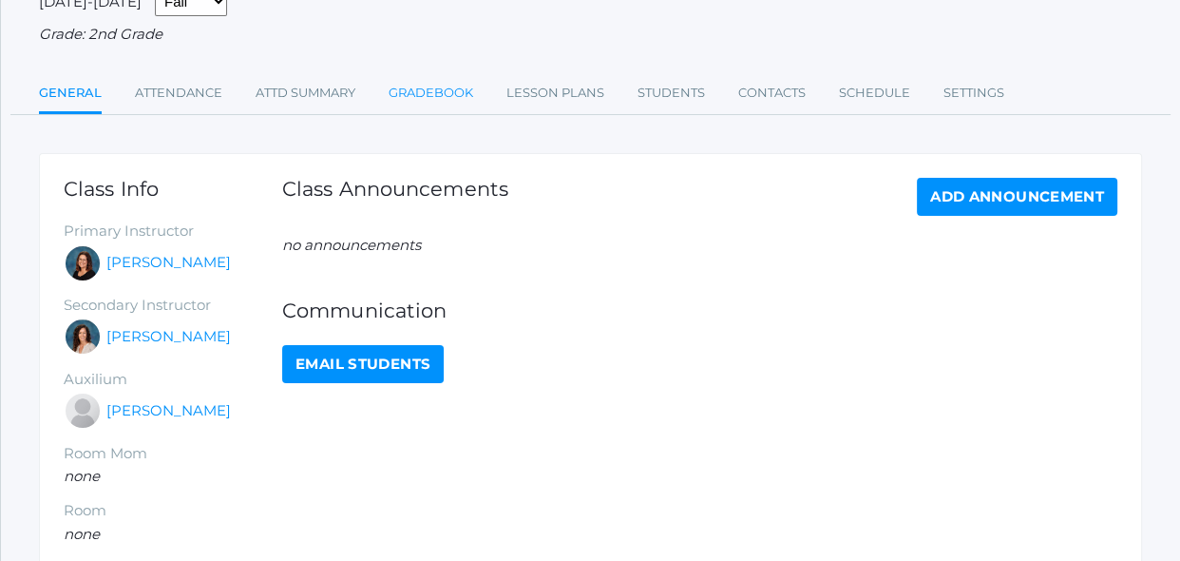
click at [443, 97] on link "Gradebook" at bounding box center [431, 93] width 85 height 38
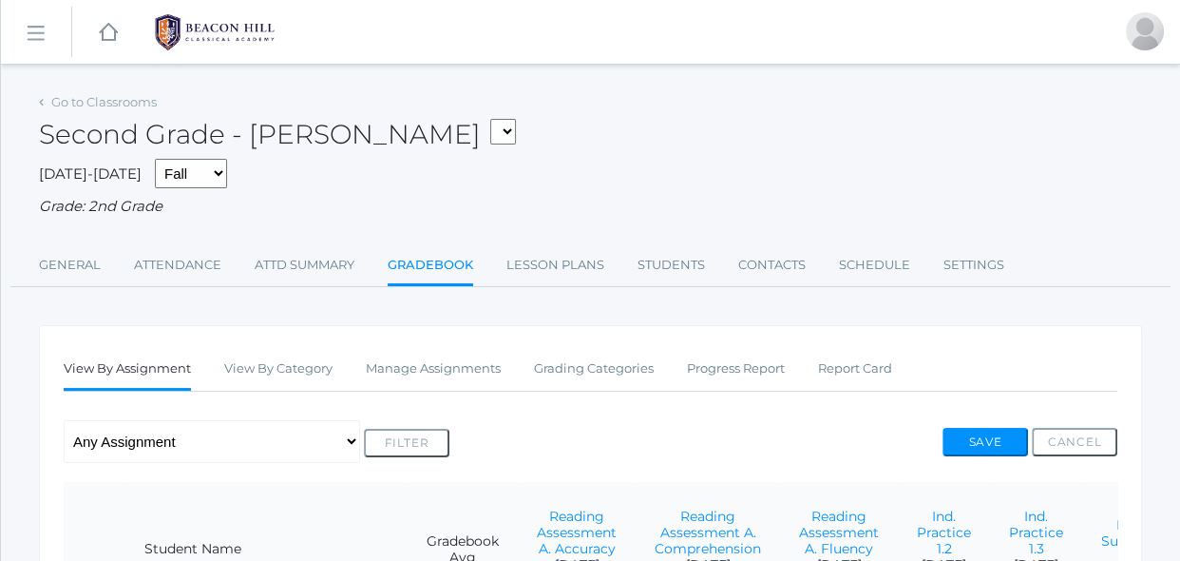
click at [516, 207] on div "Grade: 2nd Grade" at bounding box center [590, 207] width 1103 height 22
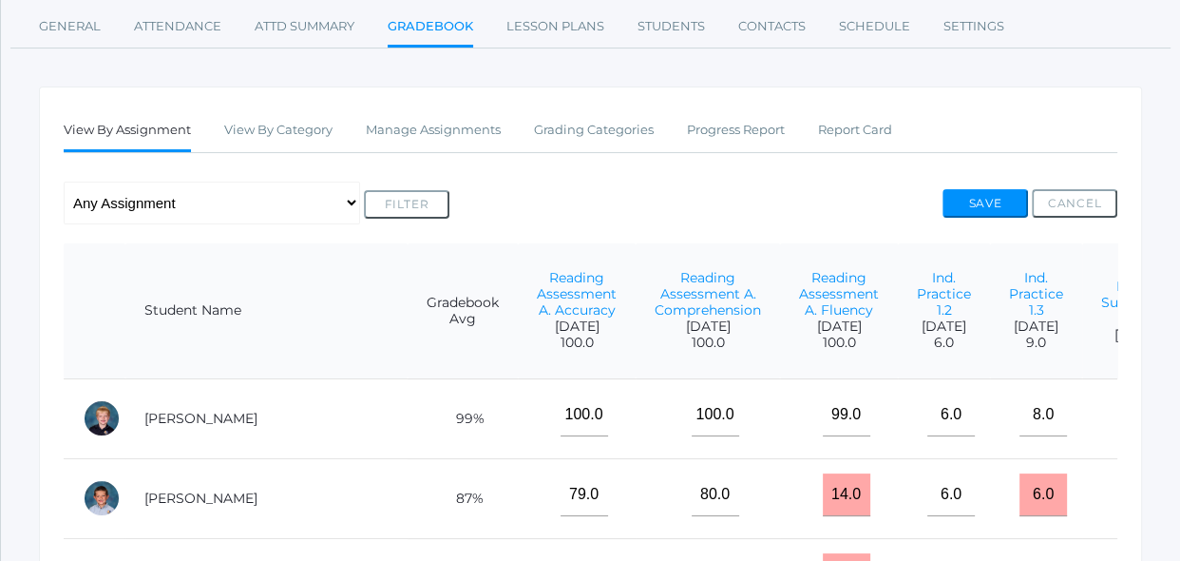
scroll to position [241, 0]
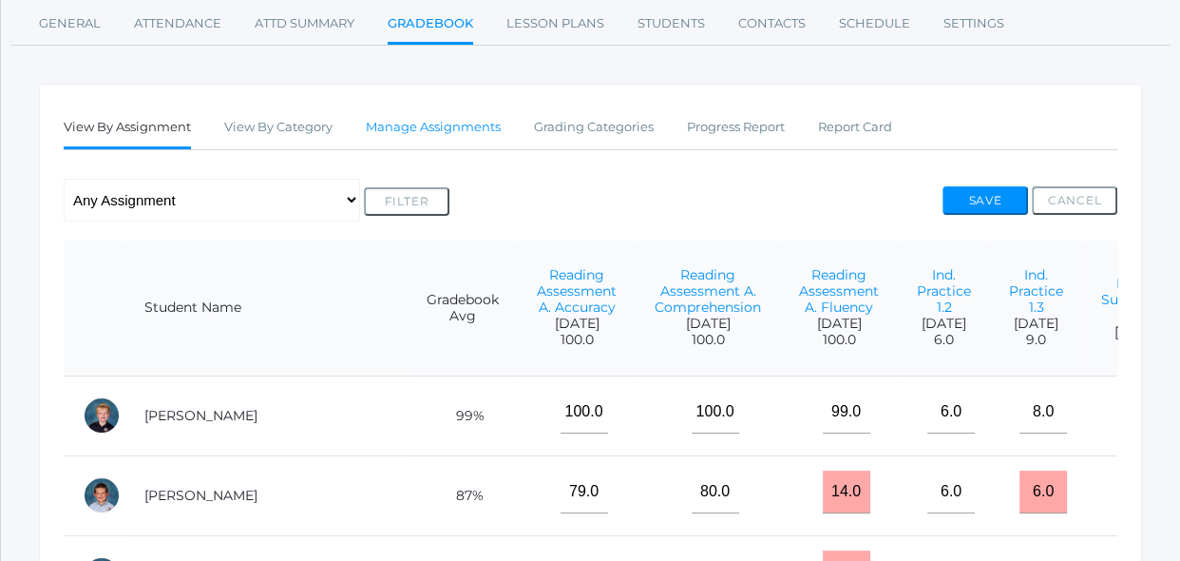
click at [455, 135] on link "Manage Assignments" at bounding box center [433, 127] width 135 height 38
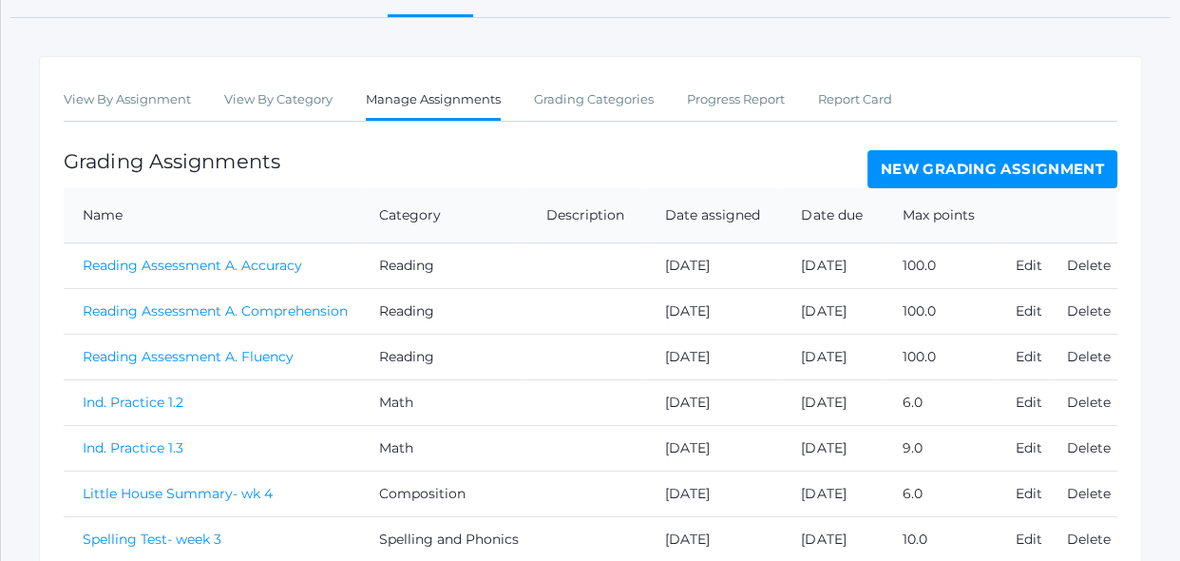
scroll to position [176, 0]
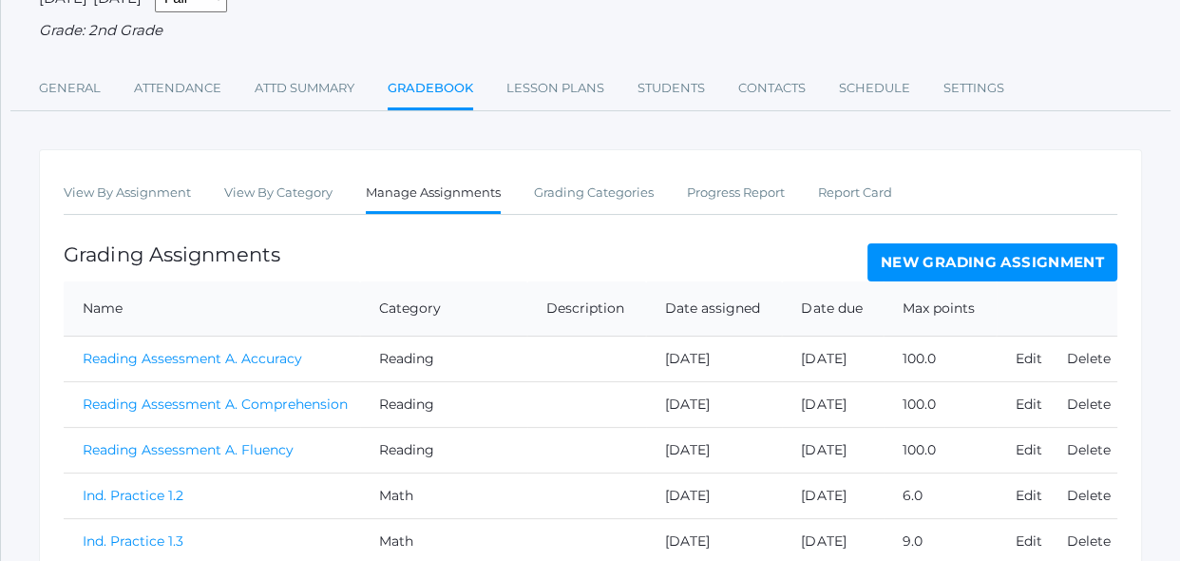
click at [892, 258] on link "New Grading Assignment" at bounding box center [992, 262] width 250 height 38
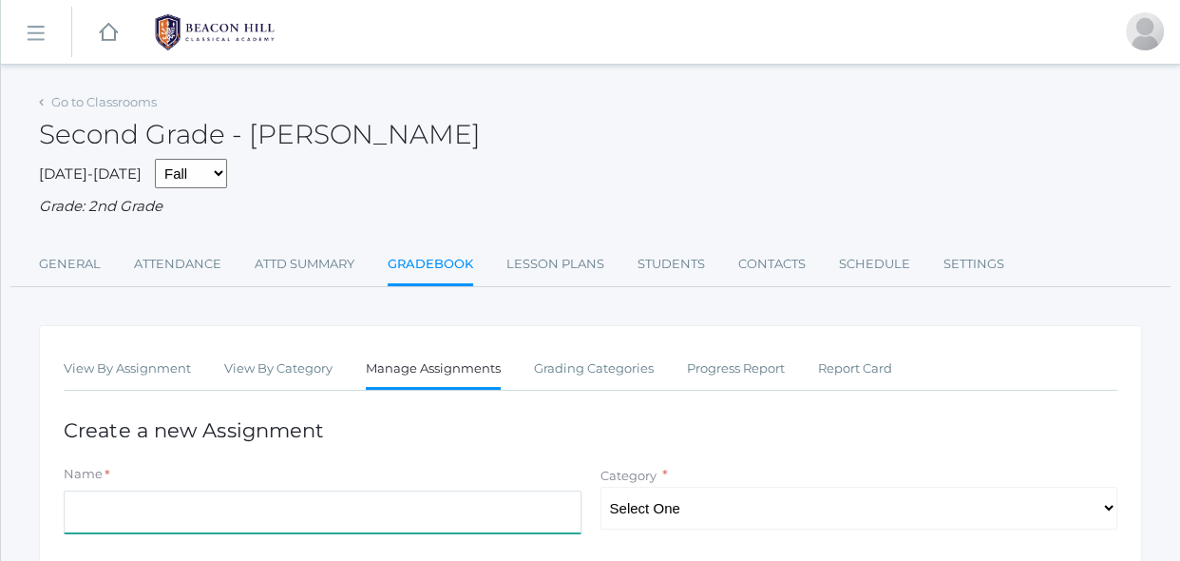
click at [485, 507] on input "Name" at bounding box center [323, 511] width 518 height 43
click at [182, 513] on input "Spelling Test week. 5" at bounding box center [323, 511] width 518 height 43
type input "Spelling Test week. 5"
click at [732, 518] on select "Select One Reading Grammar Spelling and Phonics Composition Math" at bounding box center [859, 507] width 518 height 43
select select "1021"
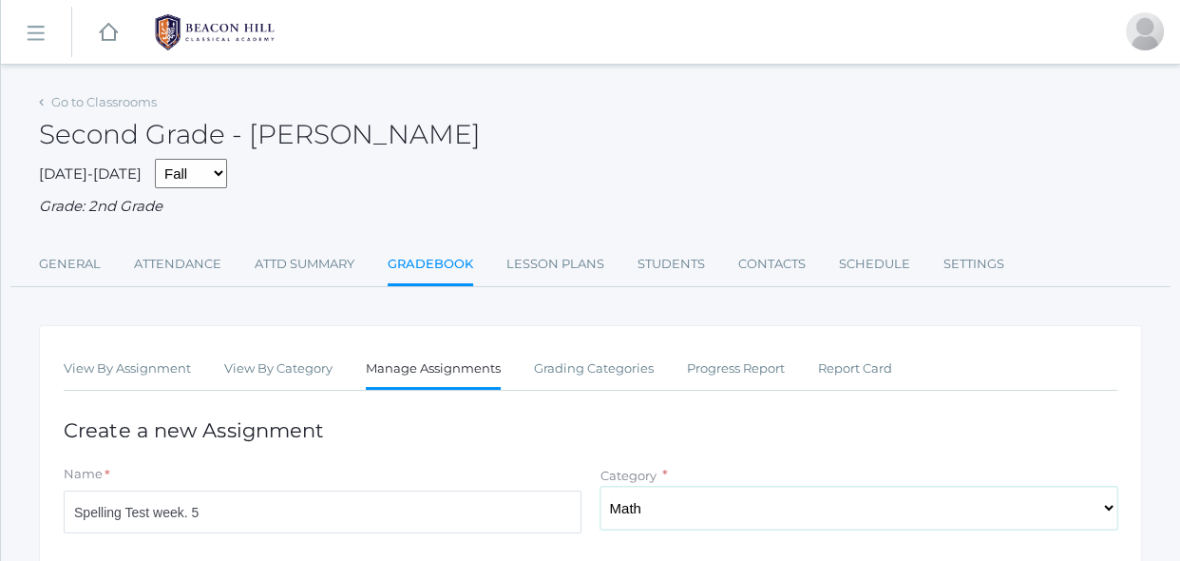
click at [600, 486] on select "Select One Reading Grammar Spelling and Phonics Composition Math" at bounding box center [859, 507] width 518 height 43
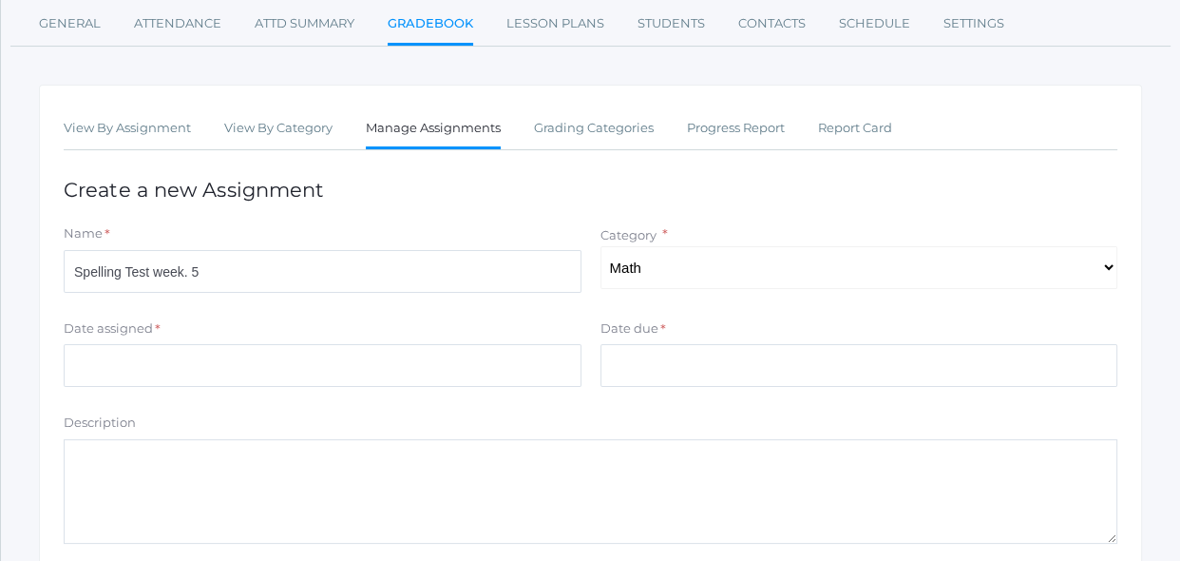
scroll to position [276, 0]
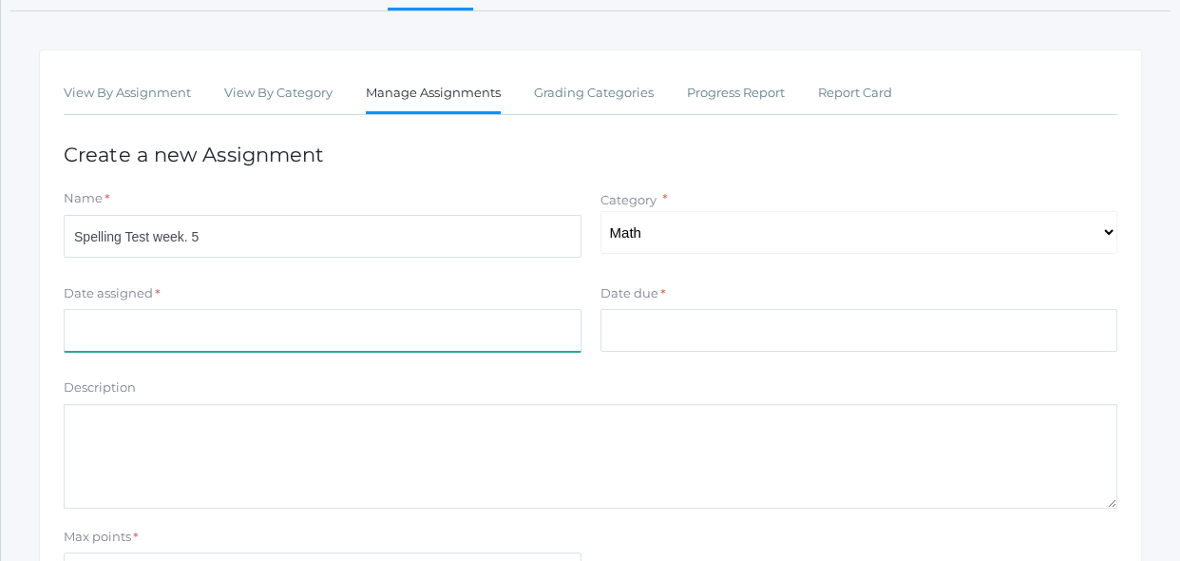
click at [516, 330] on input "Date assigned" at bounding box center [323, 330] width 518 height 43
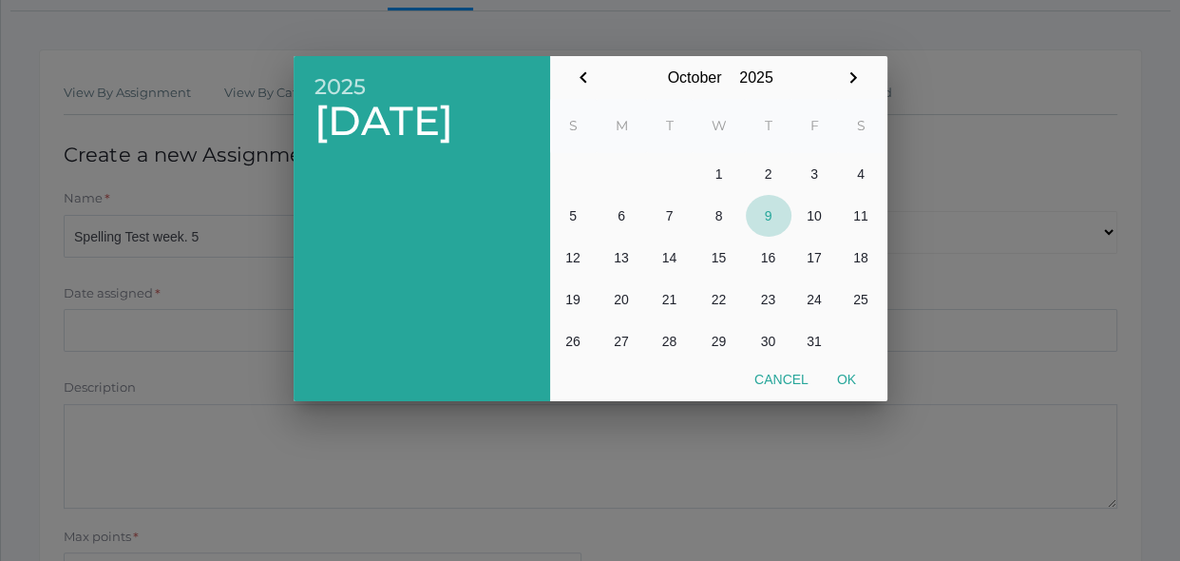
click at [764, 223] on button "9" at bounding box center [769, 216] width 46 height 42
click at [838, 373] on button "Ok" at bounding box center [847, 379] width 48 height 34
type input "[DATE]"
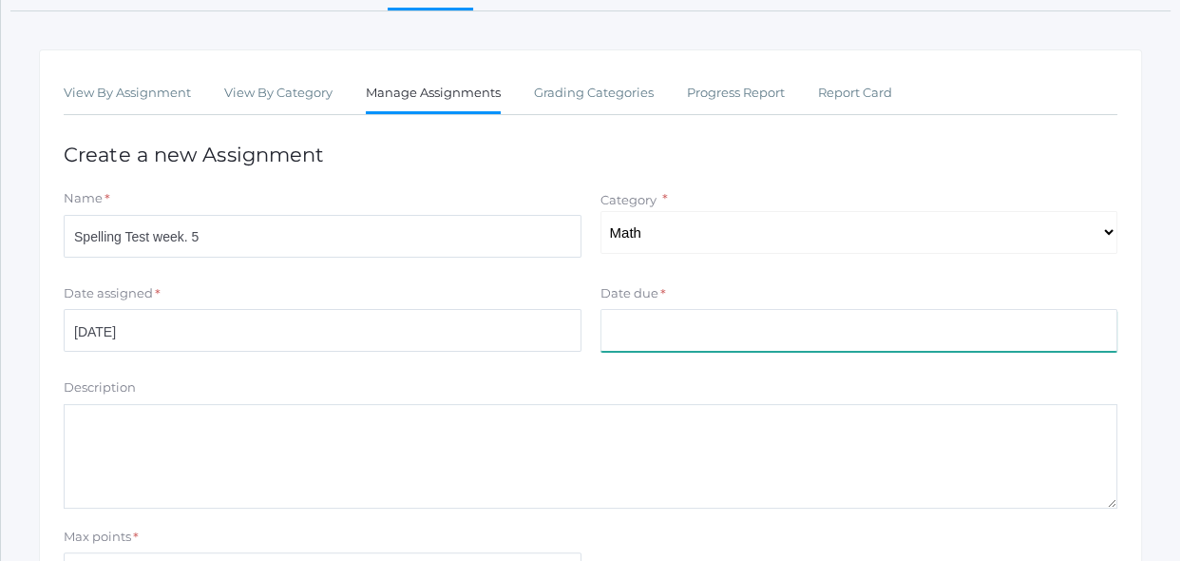
click at [824, 318] on input "Date due" at bounding box center [859, 330] width 518 height 43
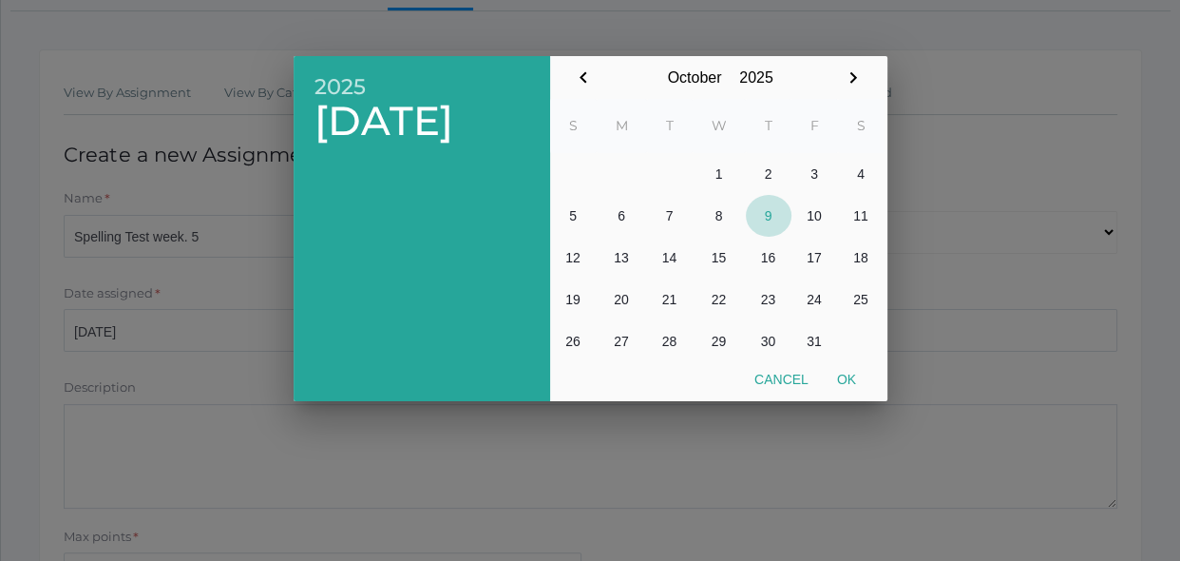
click at [776, 220] on button "9" at bounding box center [769, 216] width 46 height 42
click at [852, 383] on button "Ok" at bounding box center [847, 379] width 48 height 34
type input "[DATE]"
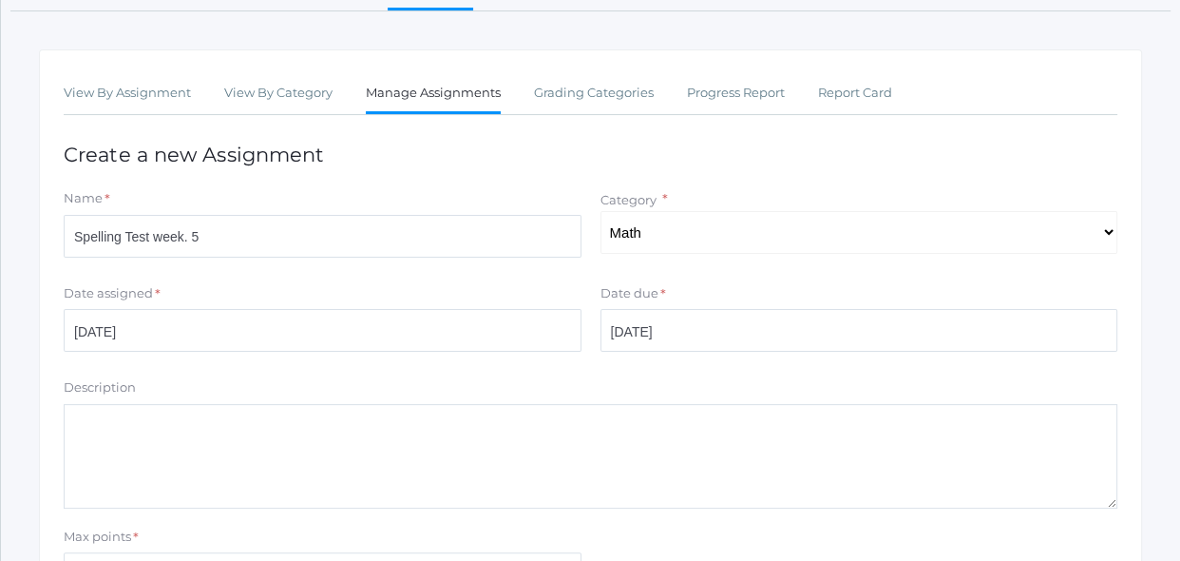
click at [828, 382] on div "Description" at bounding box center [591, 391] width 1054 height 26
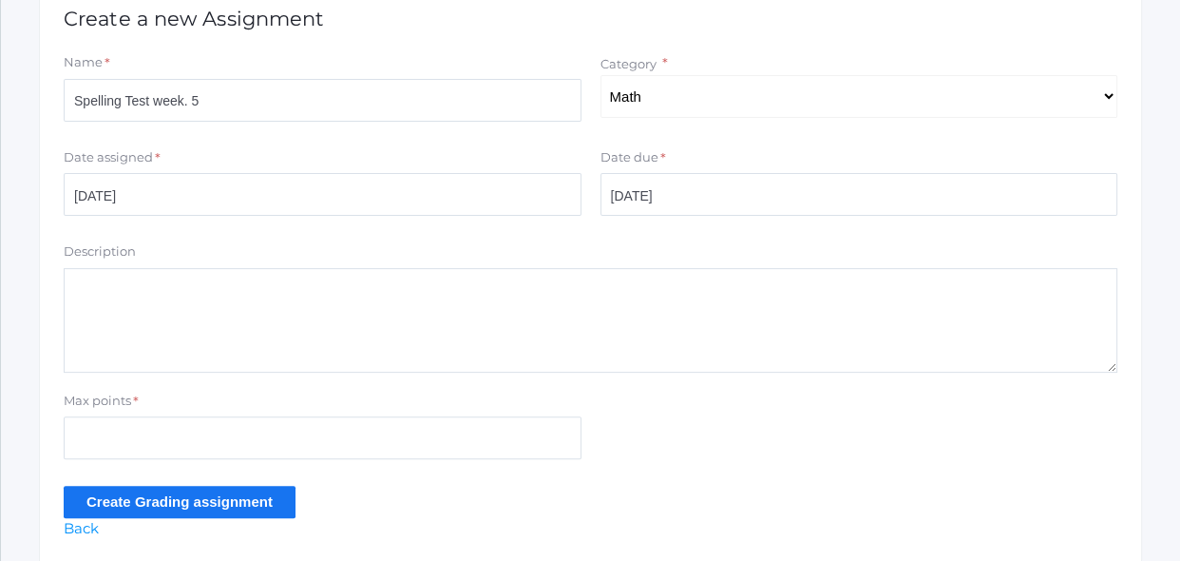
scroll to position [414, 0]
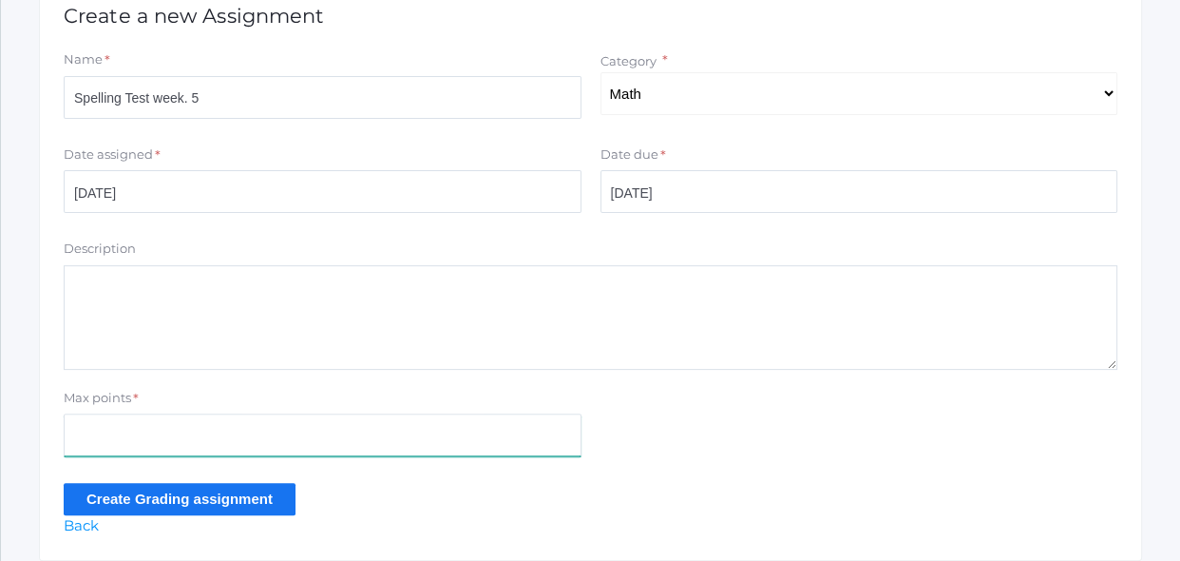
click at [470, 418] on input "Max points" at bounding box center [323, 434] width 518 height 43
click at [490, 395] on div "Max points *" at bounding box center [323, 402] width 518 height 26
click at [442, 439] on input "Max points" at bounding box center [323, 434] width 518 height 43
type input "10"
click at [239, 498] on input "Create Grading assignment" at bounding box center [180, 498] width 232 height 31
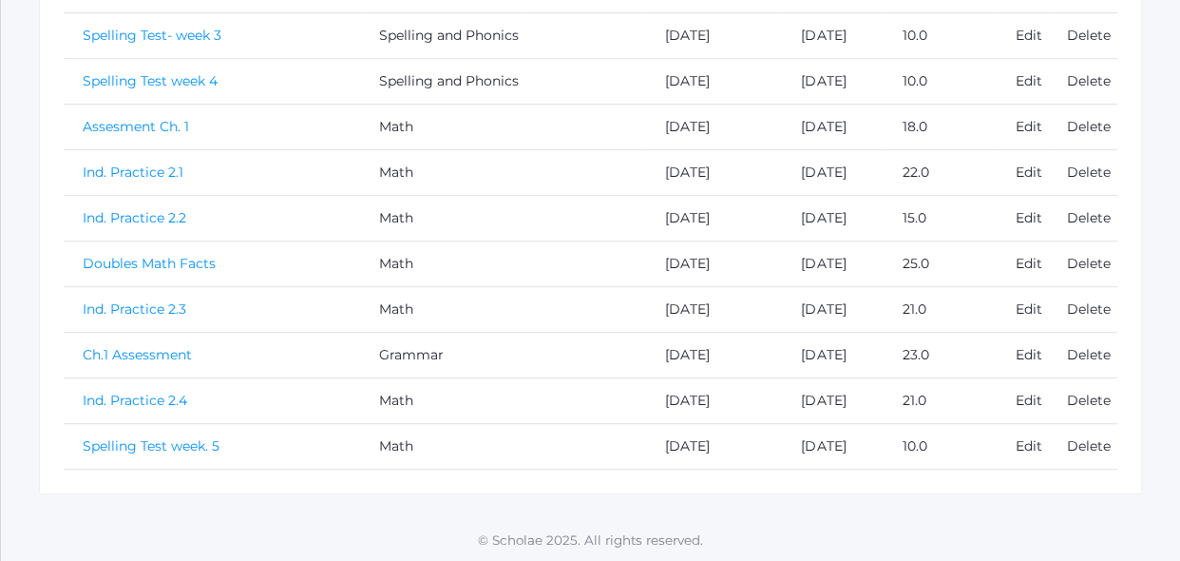
scroll to position [818, 0]
click at [115, 447] on link "Spelling Test week. 5" at bounding box center [151, 444] width 137 height 17
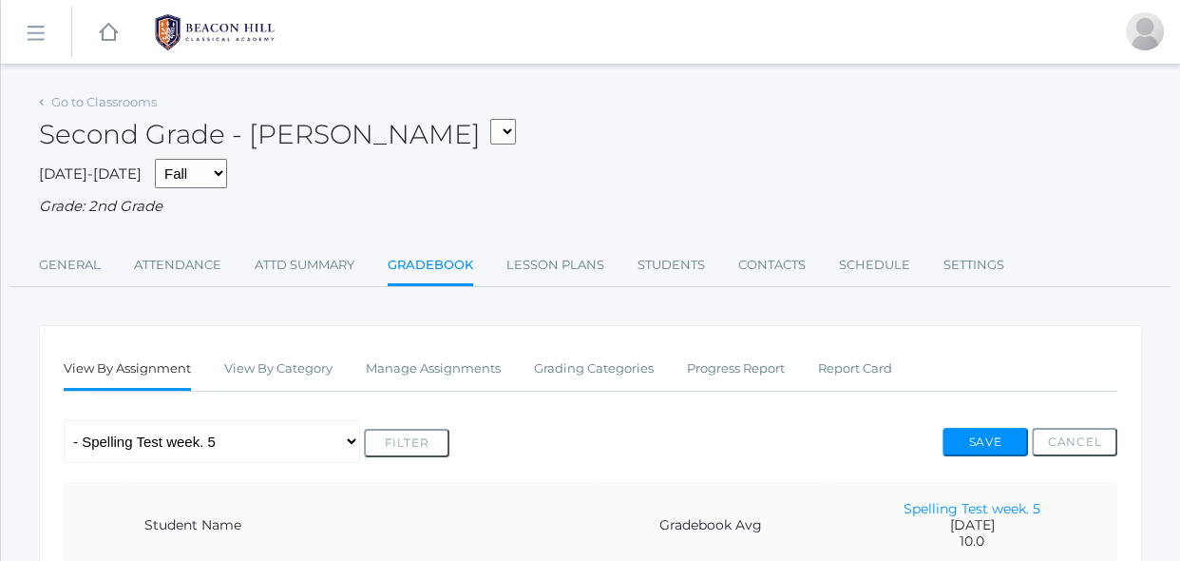
click at [466, 421] on div "Any Assignment Category: Composition - Little House Summary- wk 4 Category: Gra…" at bounding box center [591, 441] width 1054 height 43
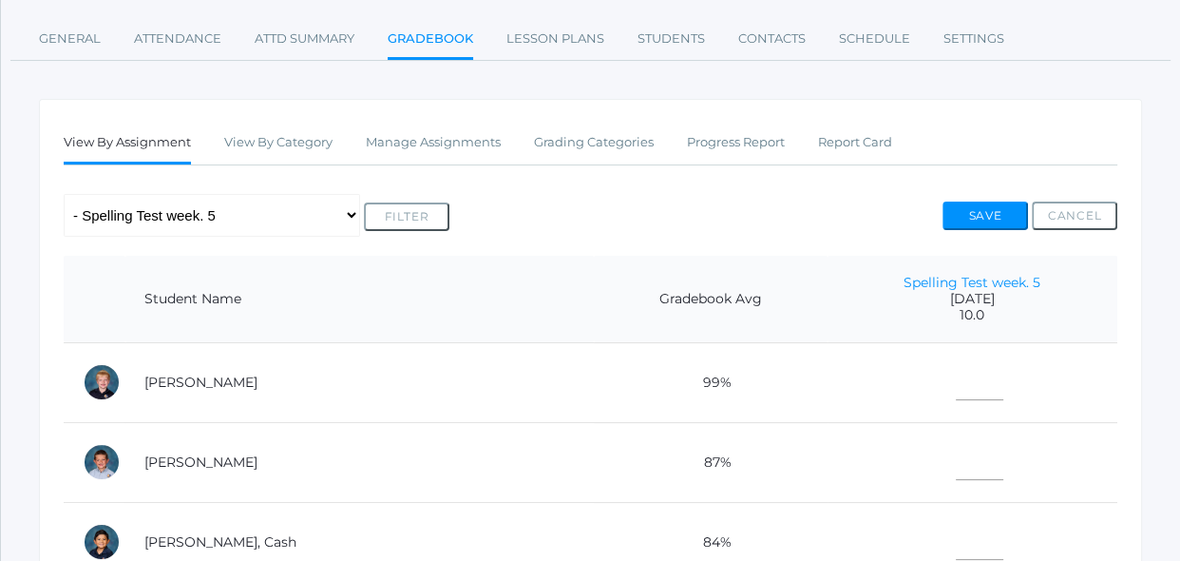
scroll to position [241, 0]
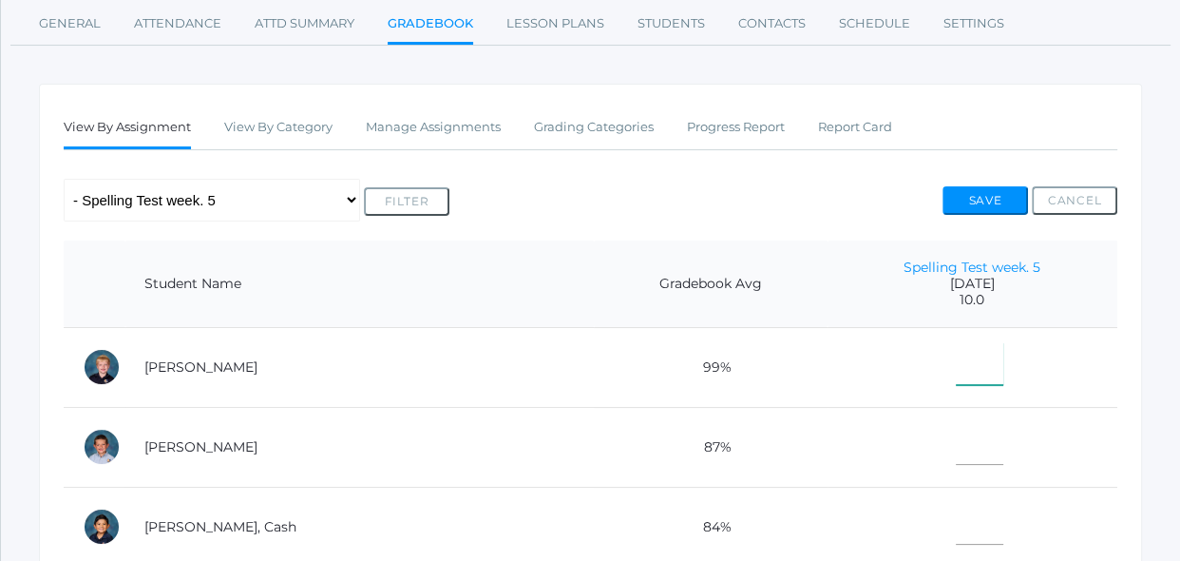
click at [956, 358] on input"] "text" at bounding box center [980, 363] width 48 height 43
type input"] "10"
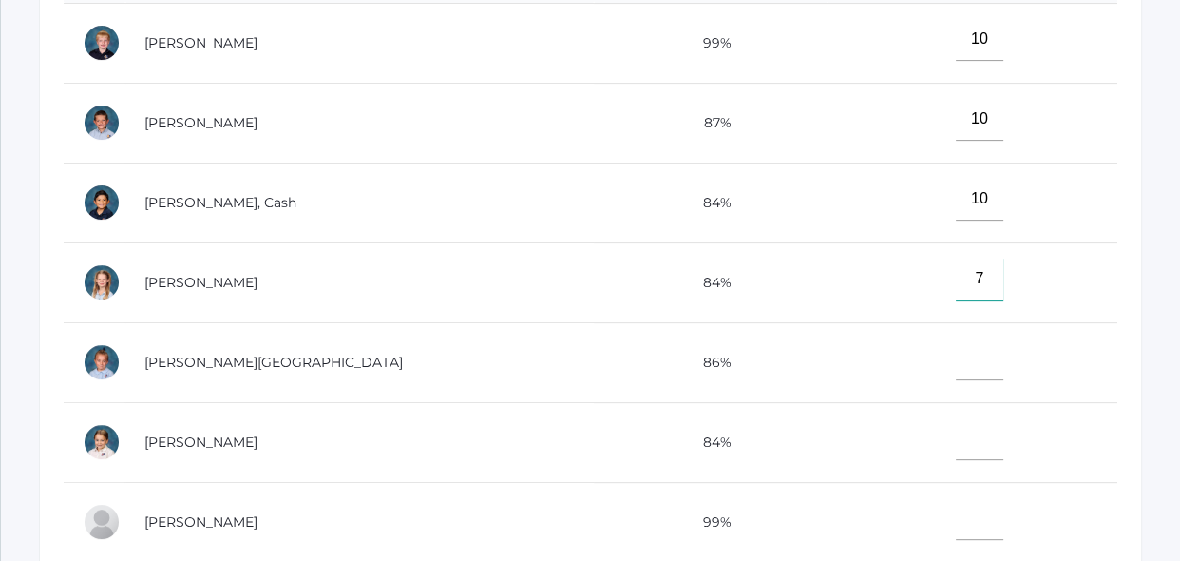
type input"] "7"
type input"] "6"
type input"] "9"
type input"] "10"
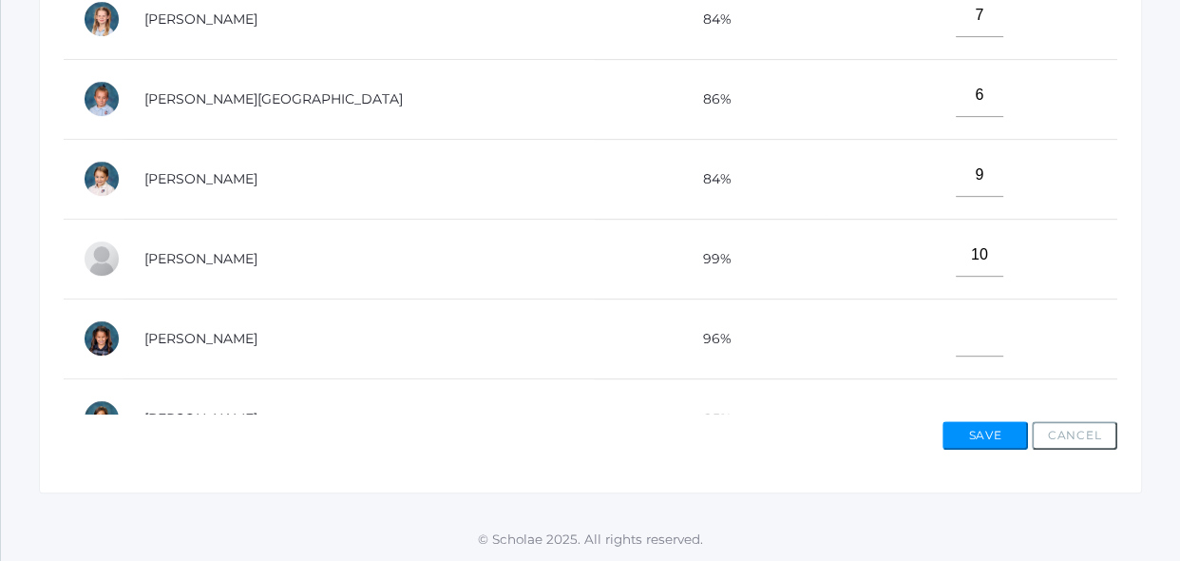
click at [1053, 192] on td "9" at bounding box center [972, 179] width 290 height 80
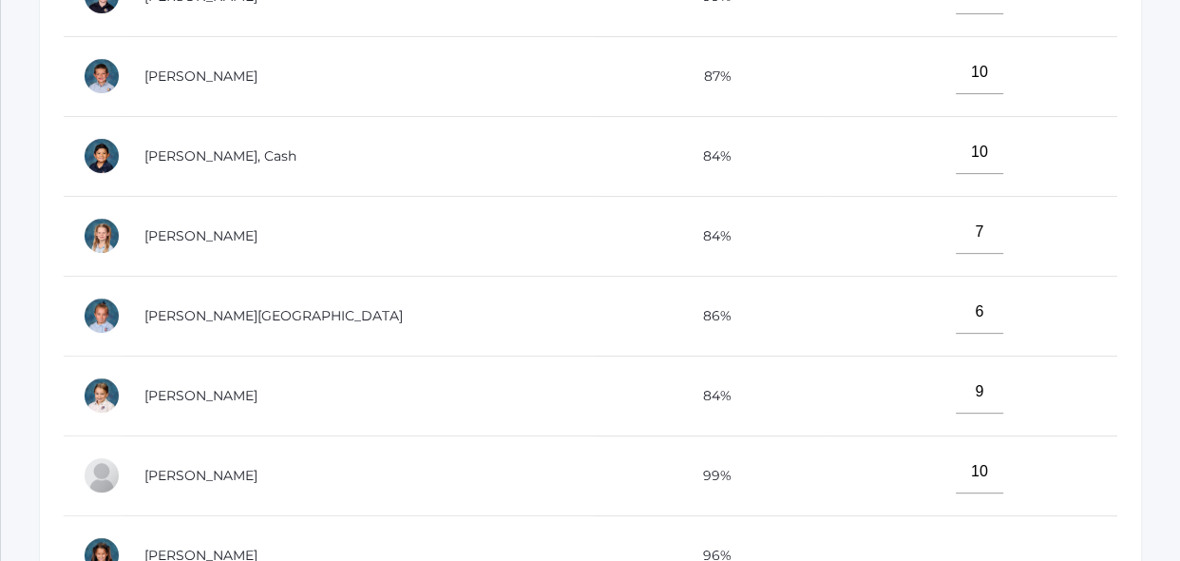
scroll to position [587, 0]
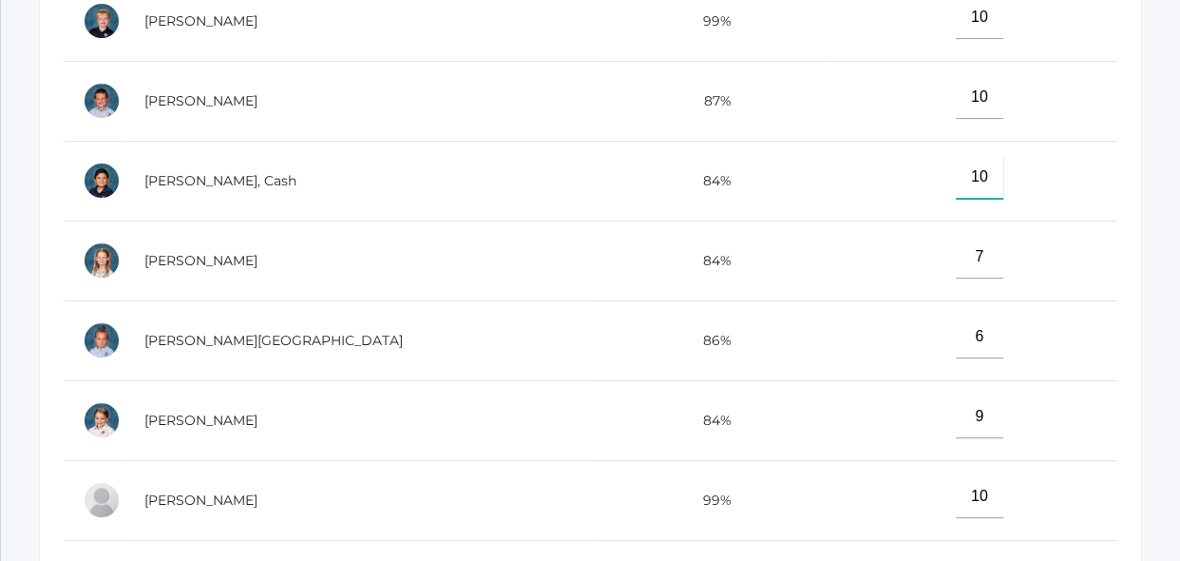
click at [967, 176] on input"] "10" at bounding box center [980, 177] width 48 height 43
type input"] "1"
type input"] "7"
type input"] "6"
type input"] "9"
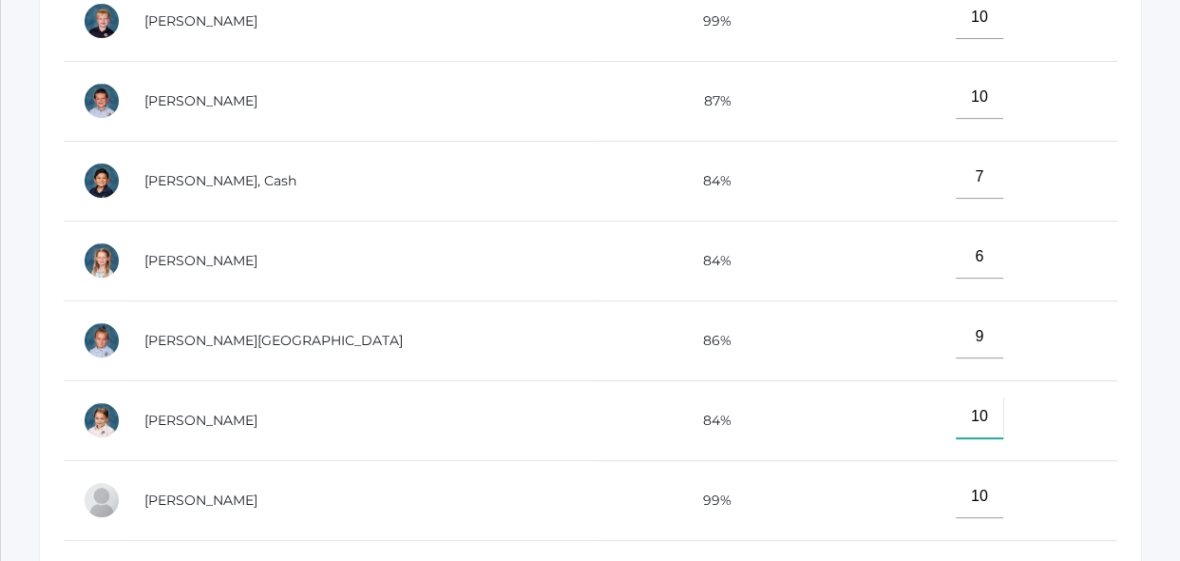
type input"] "10"
click at [961, 409] on input"] "10" at bounding box center [980, 416] width 48 height 43
type input"] "1"
type input"] "9"
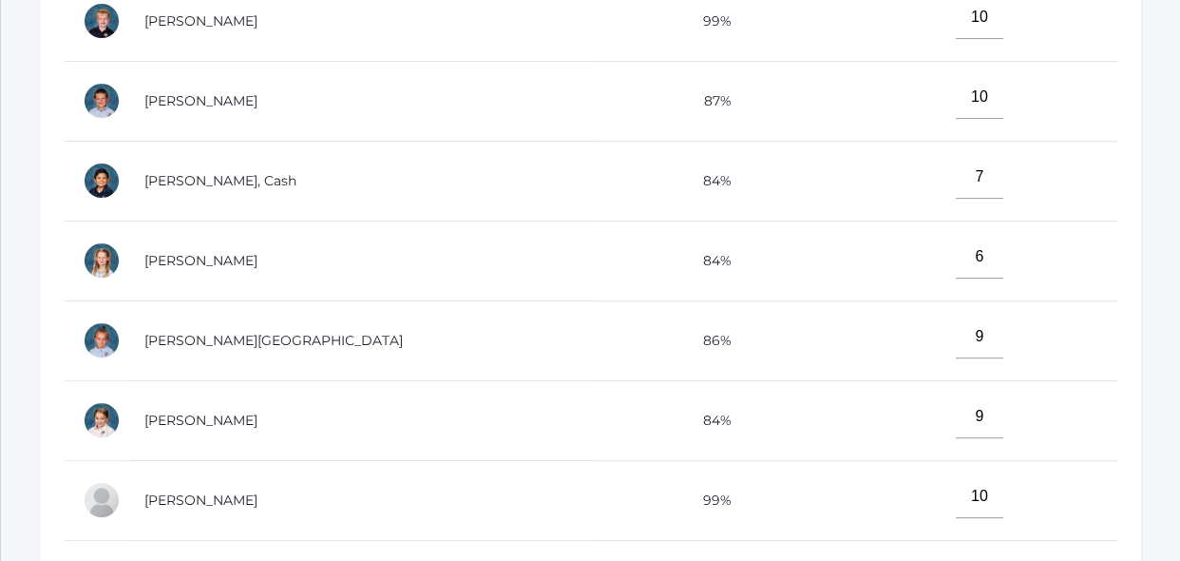
click at [900, 234] on td "6" at bounding box center [972, 260] width 290 height 80
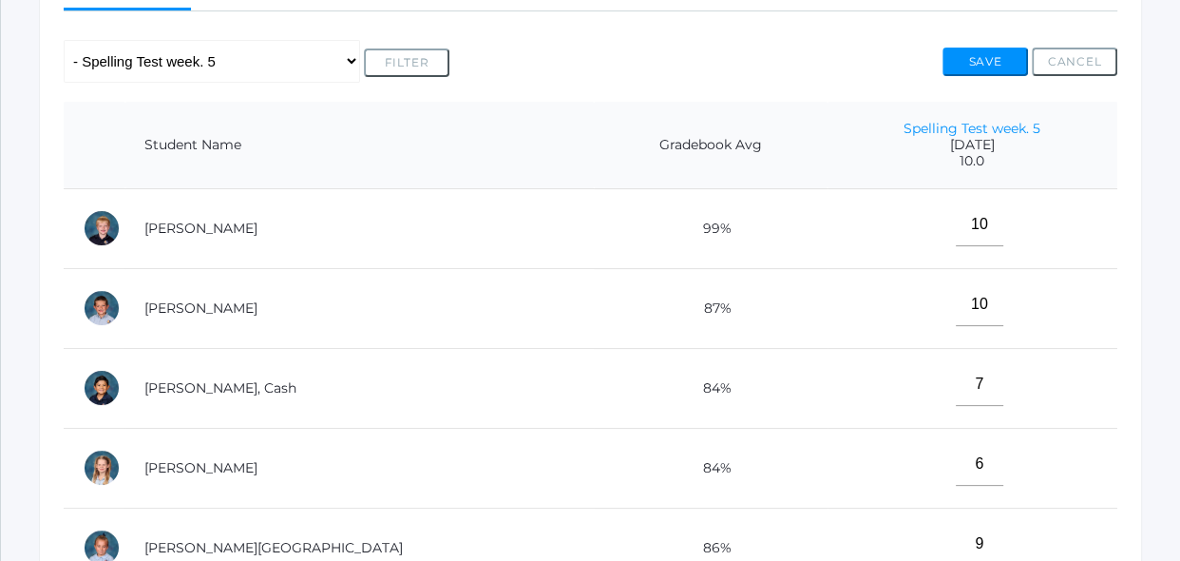
scroll to position [380, 0]
click at [956, 473] on input"] "6" at bounding box center [980, 464] width 48 height 43
type input"] "8"
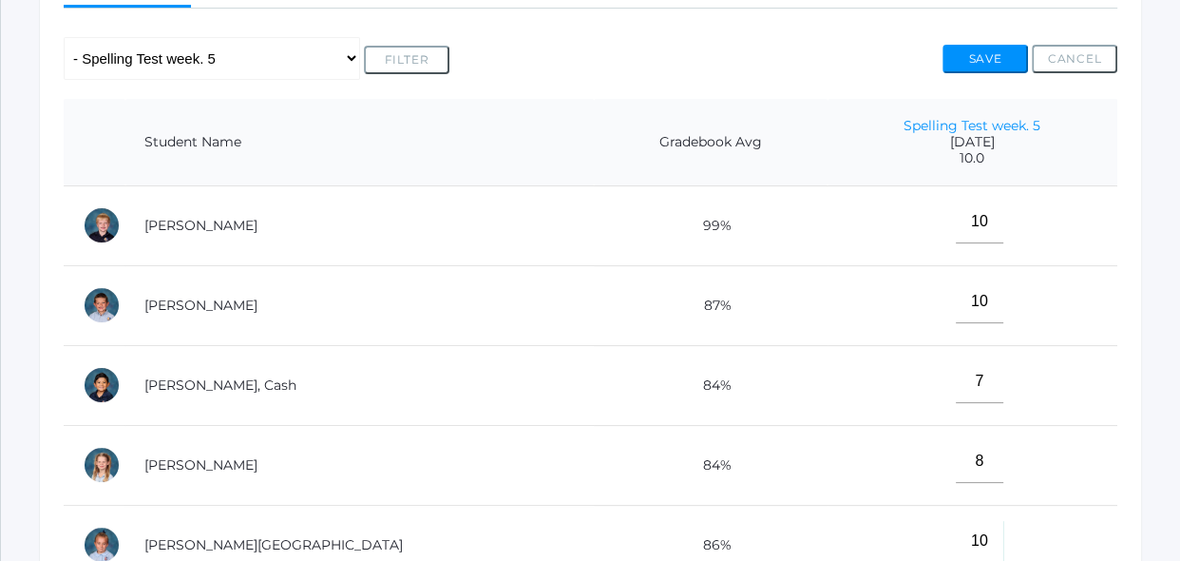
type input"] "10"
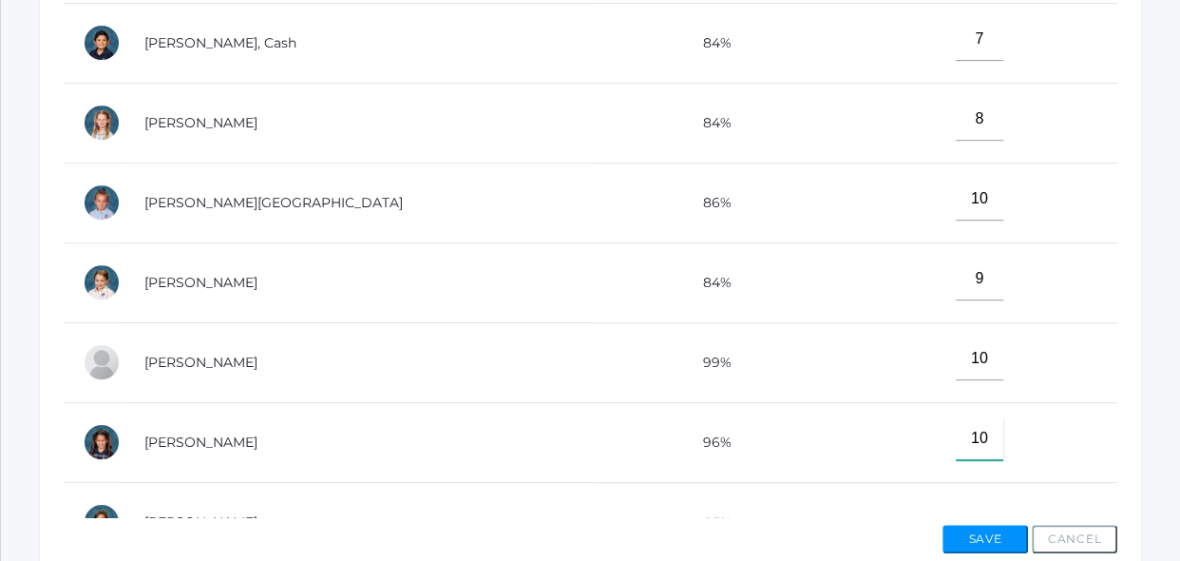
type input"] "10"
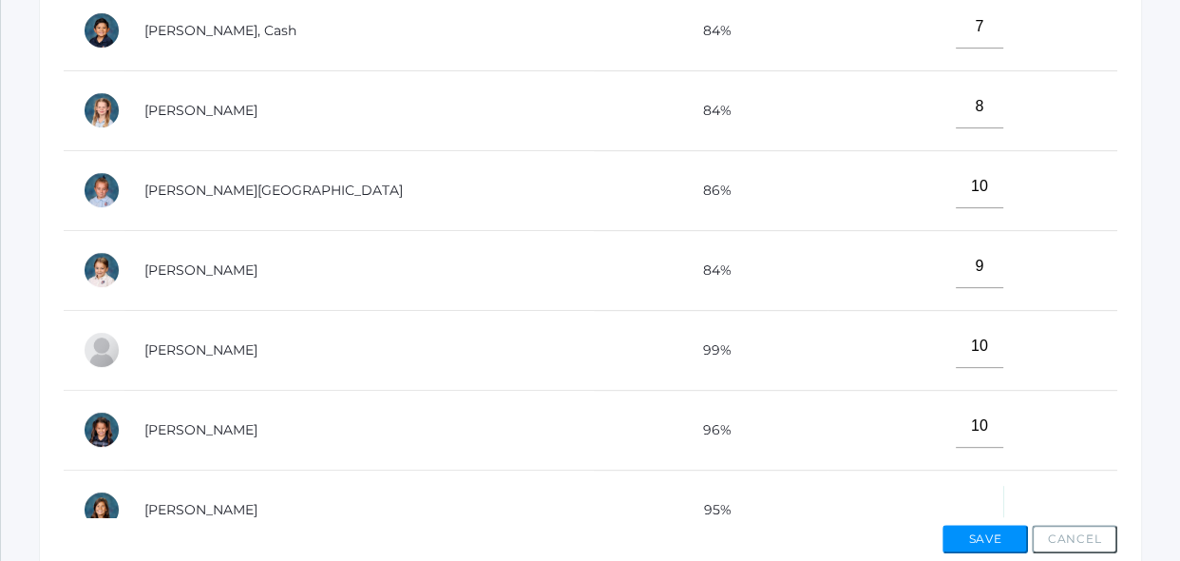
scroll to position [22, 0]
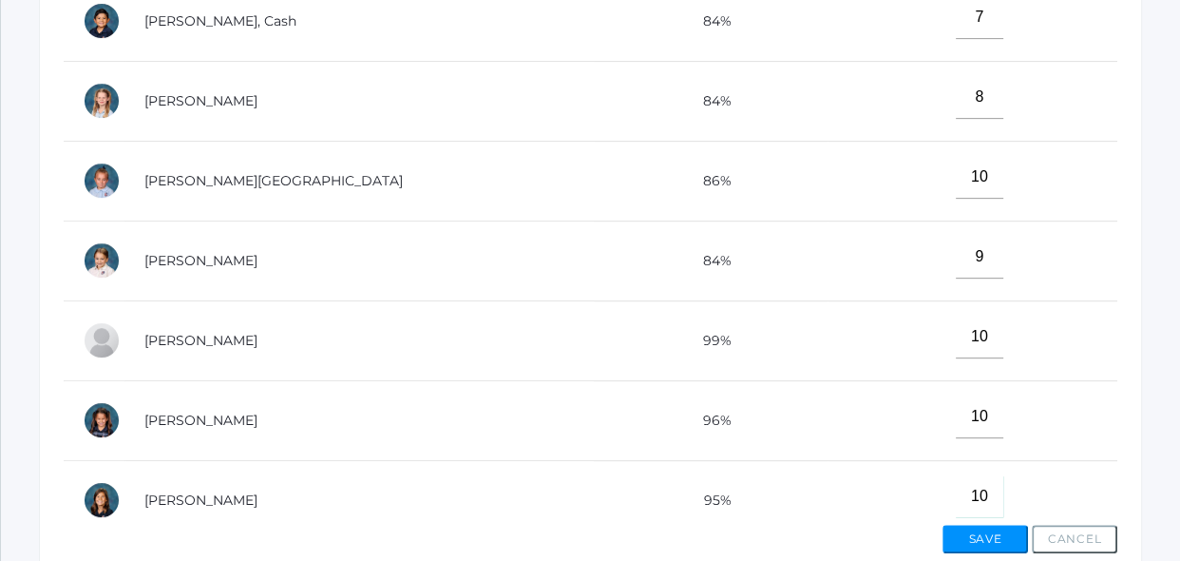
type input"] "10"
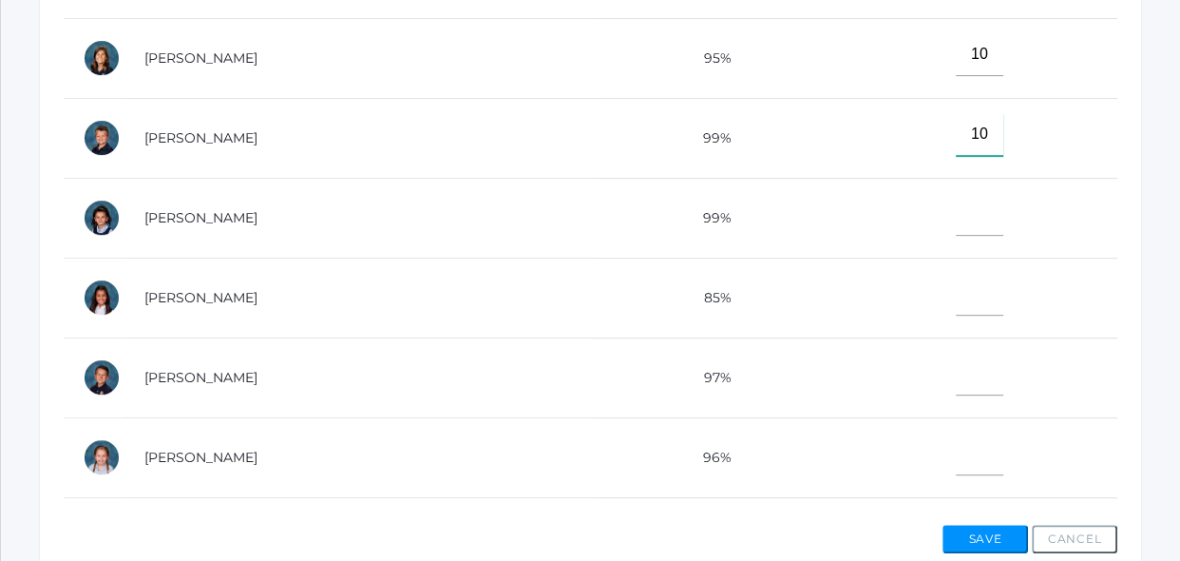
type input"] "10"
type input"] "9"
type input"] "10"
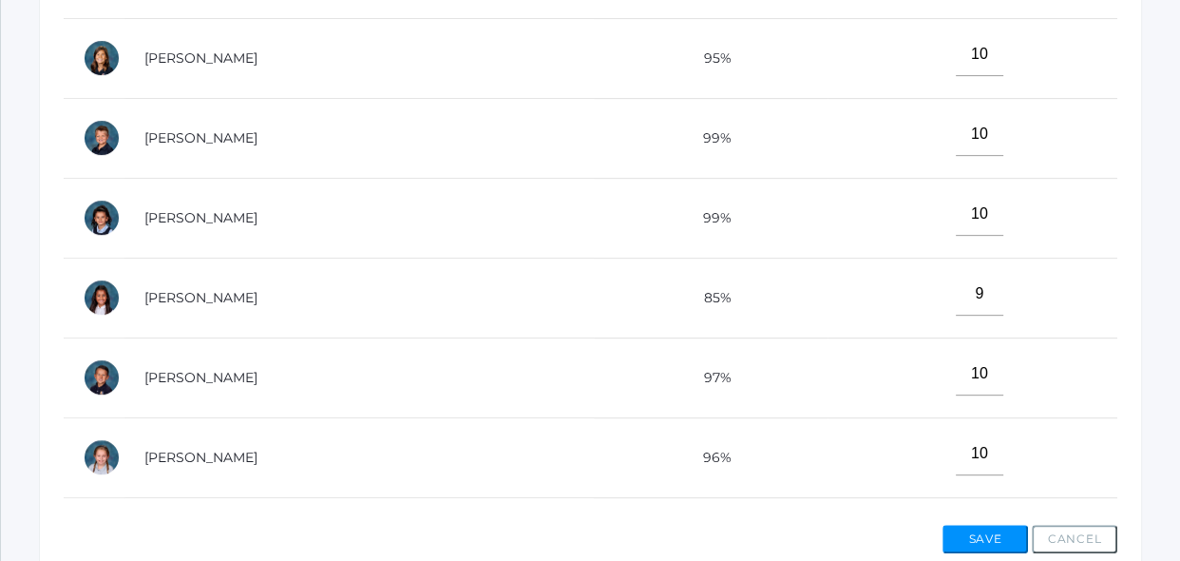
scroll to position [863, 0]
type input"] "10"
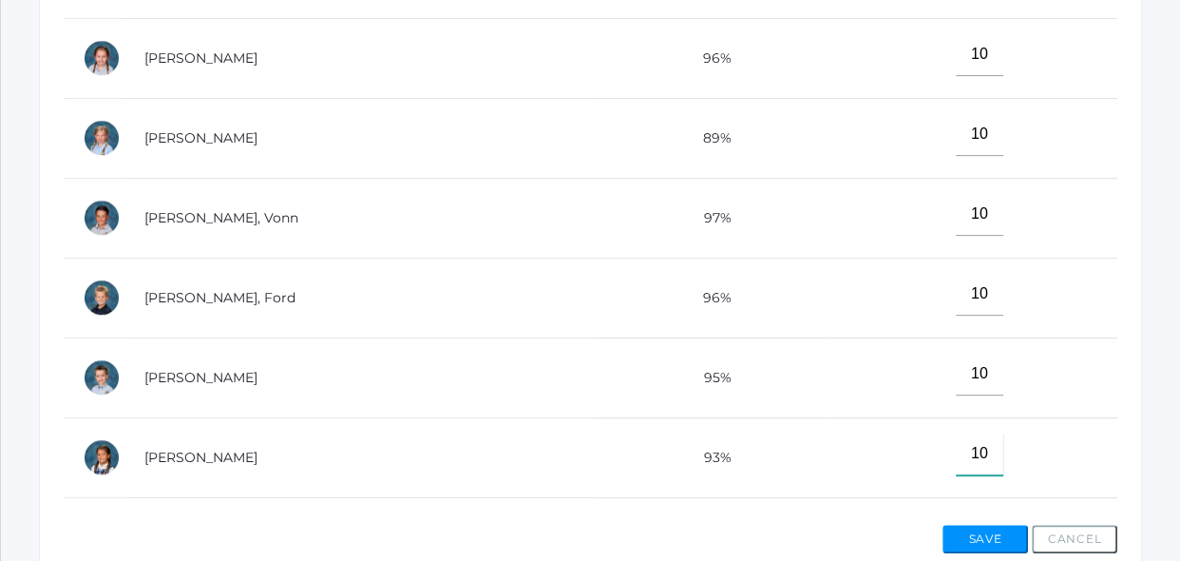
type input"] "10"
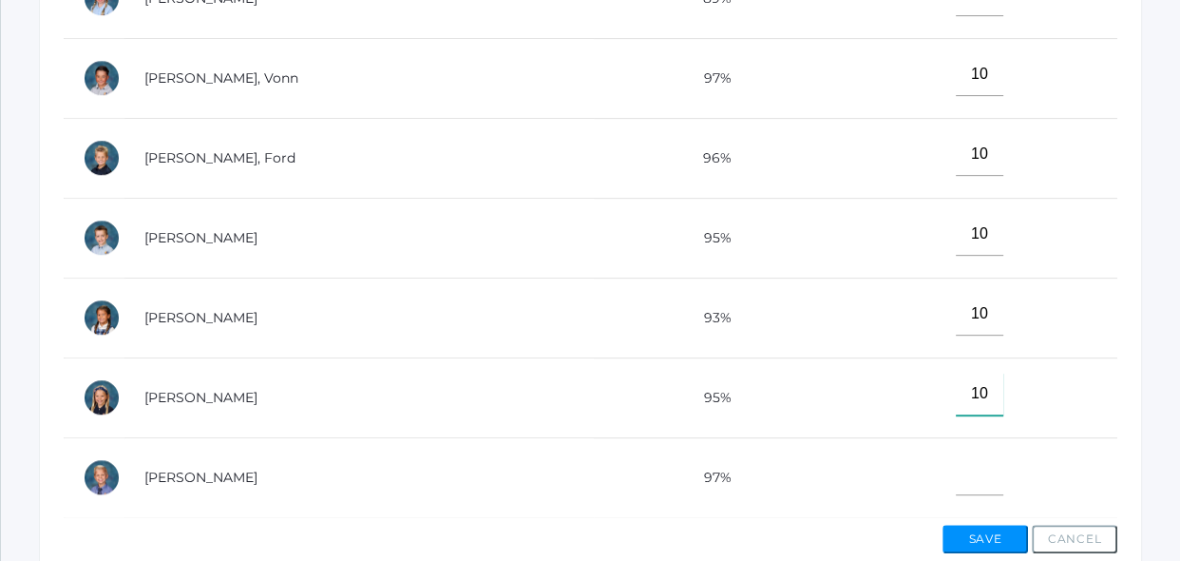
type input"] "10"
click at [999, 538] on button "Save" at bounding box center [985, 538] width 86 height 29
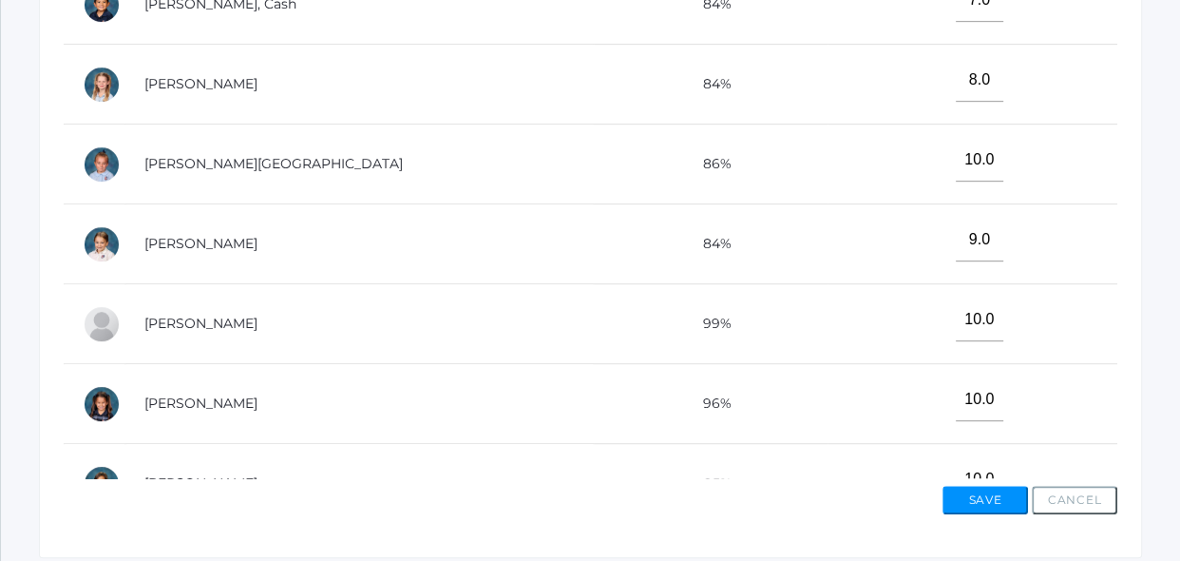
scroll to position [828, 0]
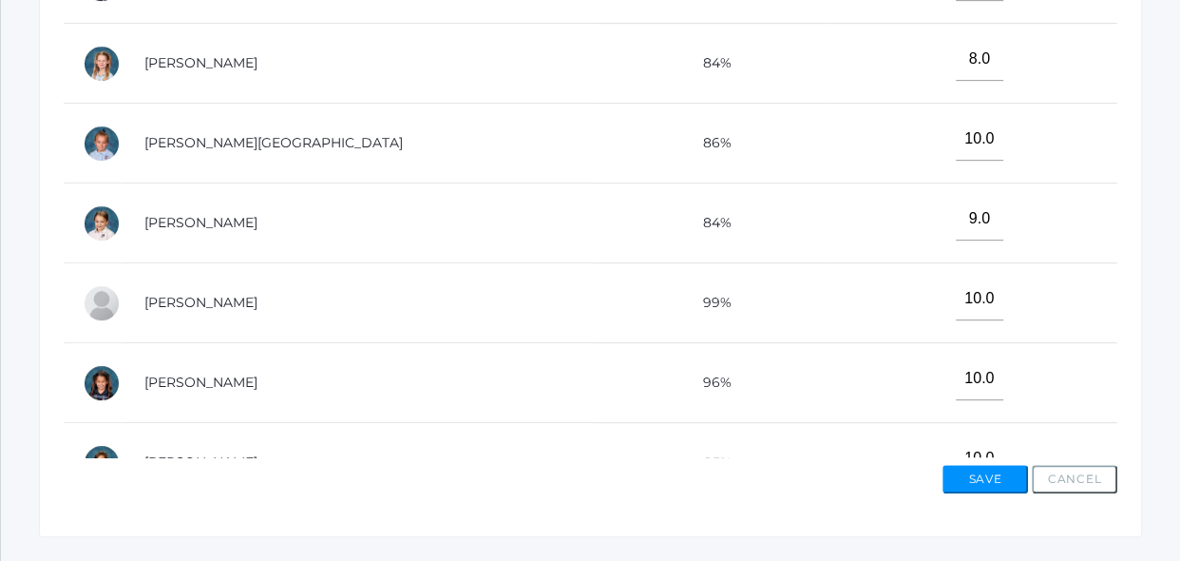
click at [1051, 423] on td "10.0" at bounding box center [972, 463] width 290 height 80
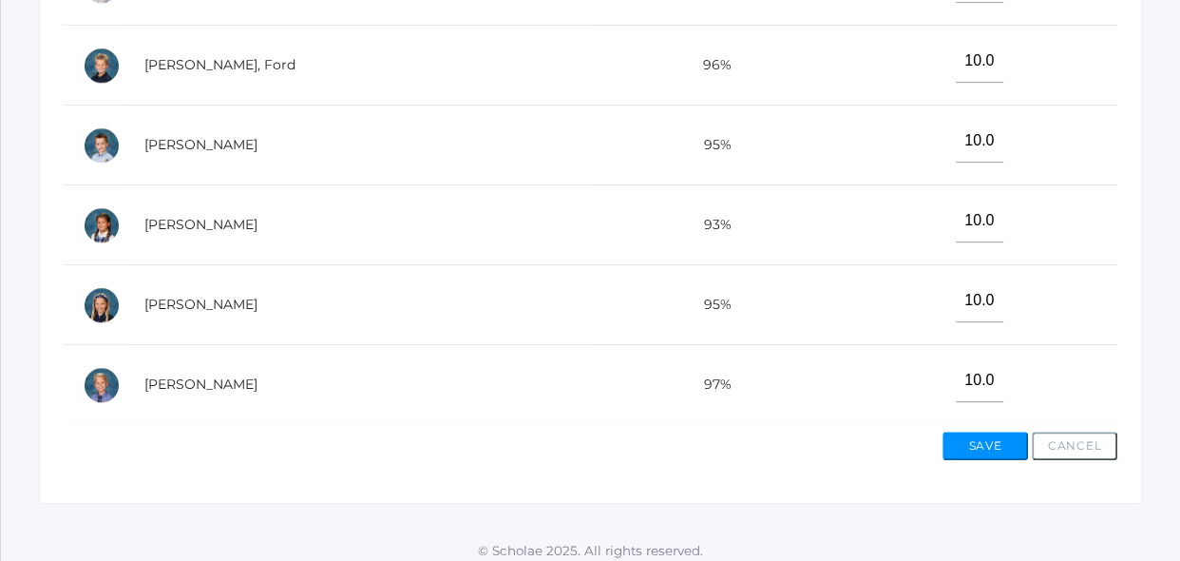
scroll to position [864, 0]
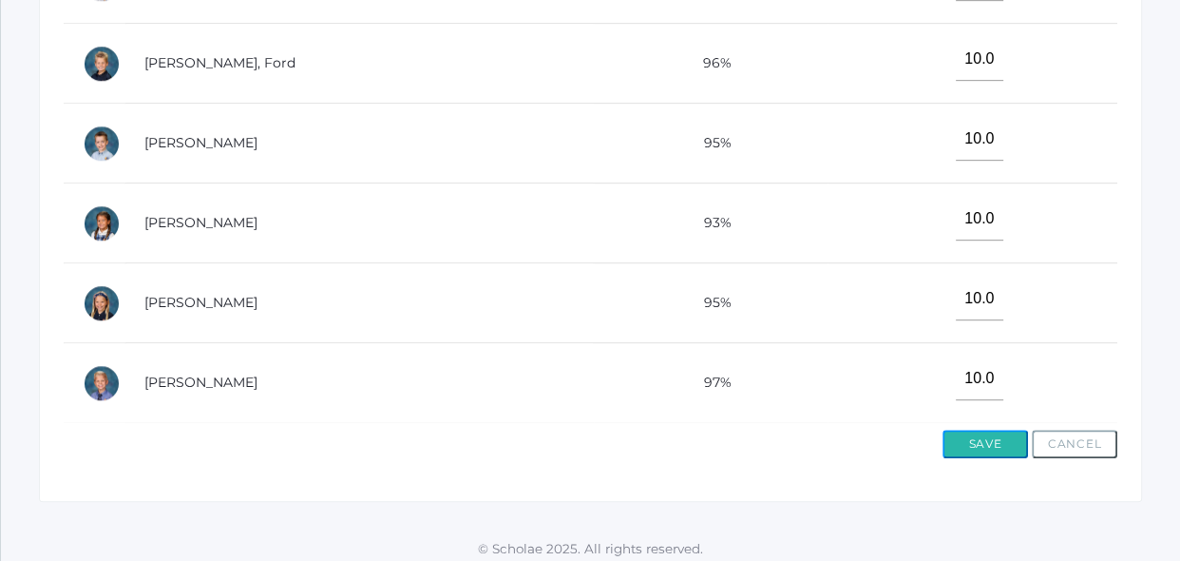
click at [1001, 451] on button "Save" at bounding box center [985, 443] width 86 height 29
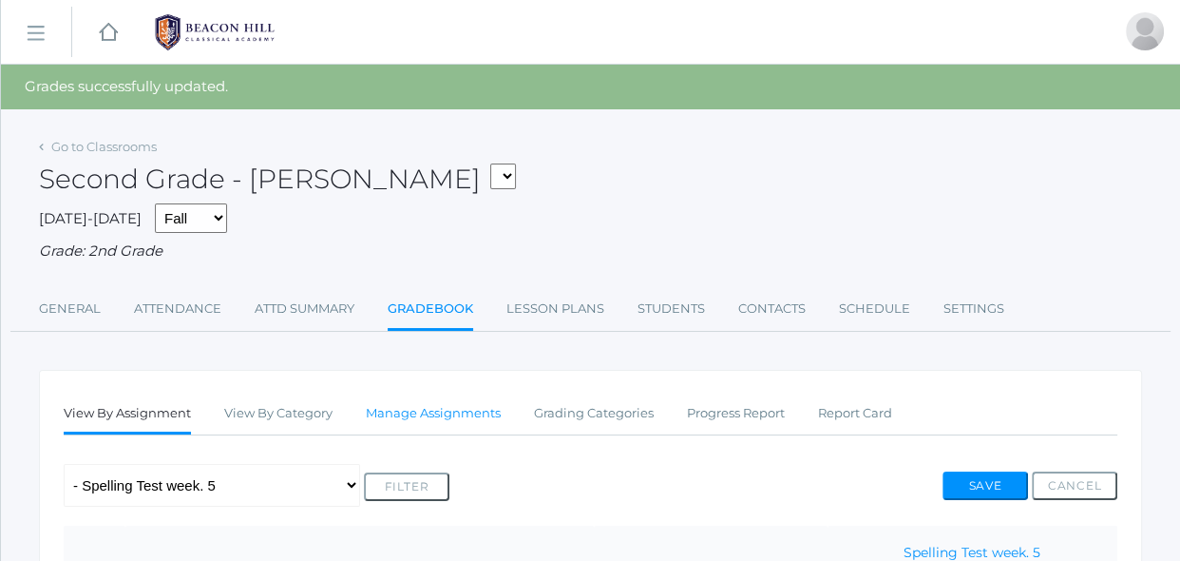
click at [488, 425] on link "Manage Assignments" at bounding box center [433, 413] width 135 height 38
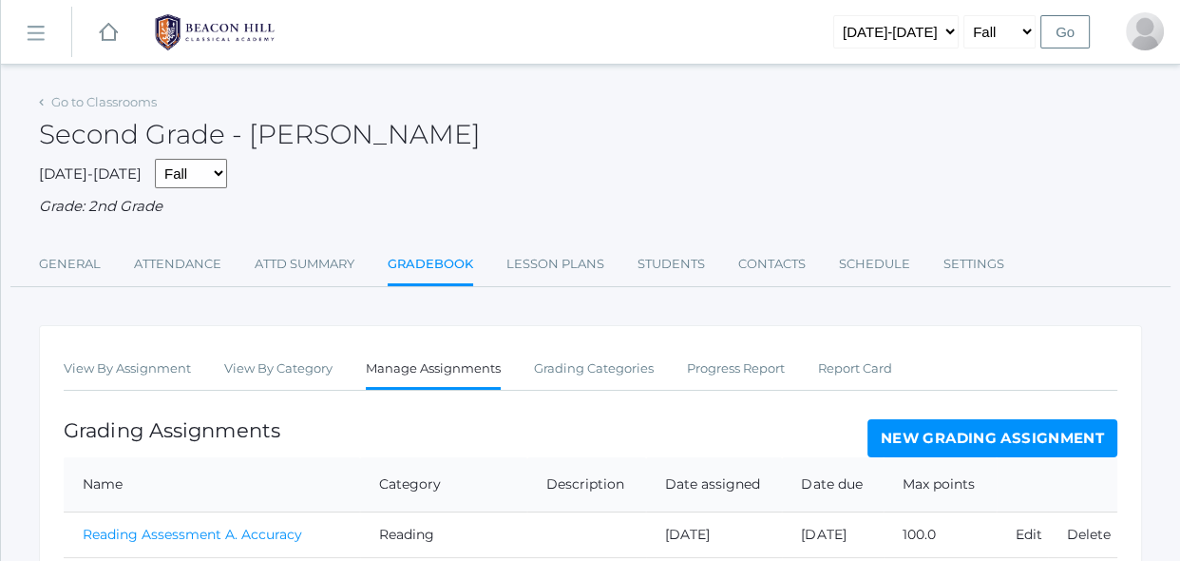
click at [902, 447] on link "New Grading Assignment" at bounding box center [992, 438] width 250 height 38
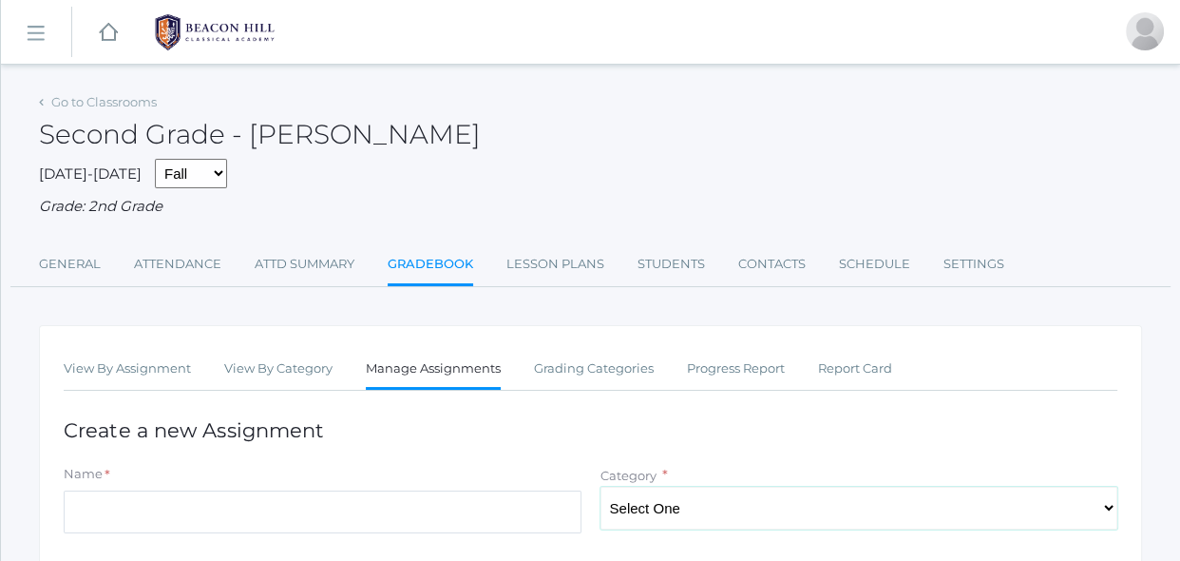
click at [650, 504] on select "Select One Reading Grammar Spelling and Phonics Composition Math" at bounding box center [859, 507] width 518 height 43
click at [600, 486] on select "Select One Reading Grammar Spelling and Phonics Composition Math" at bounding box center [859, 507] width 518 height 43
click at [640, 506] on select "Select One Reading Grammar Spelling and Phonics Composition Math" at bounding box center [859, 507] width 518 height 43
select select "1025"
click at [600, 486] on select "Select One Reading Grammar Spelling and Phonics Composition Math" at bounding box center [859, 507] width 518 height 43
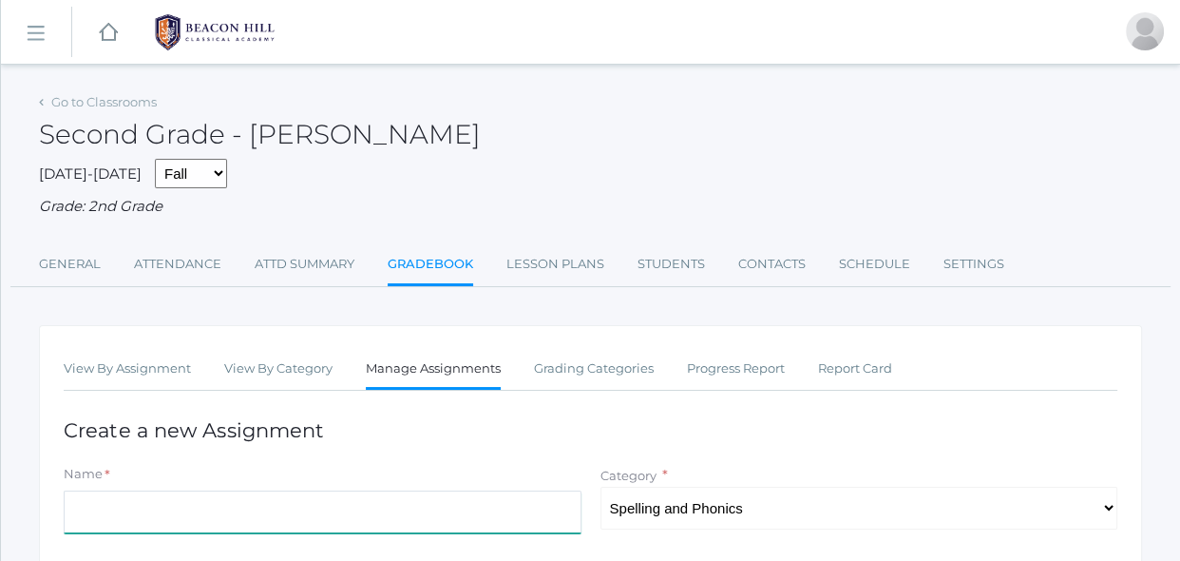
click at [566, 509] on input "Name" at bounding box center [323, 511] width 518 height 43
click at [125, 510] on input "Assesment A." at bounding box center [323, 511] width 518 height 43
click at [110, 515] on input "Assesment A." at bounding box center [323, 511] width 518 height 43
click at [123, 512] on input "Assesment A." at bounding box center [323, 511] width 518 height 43
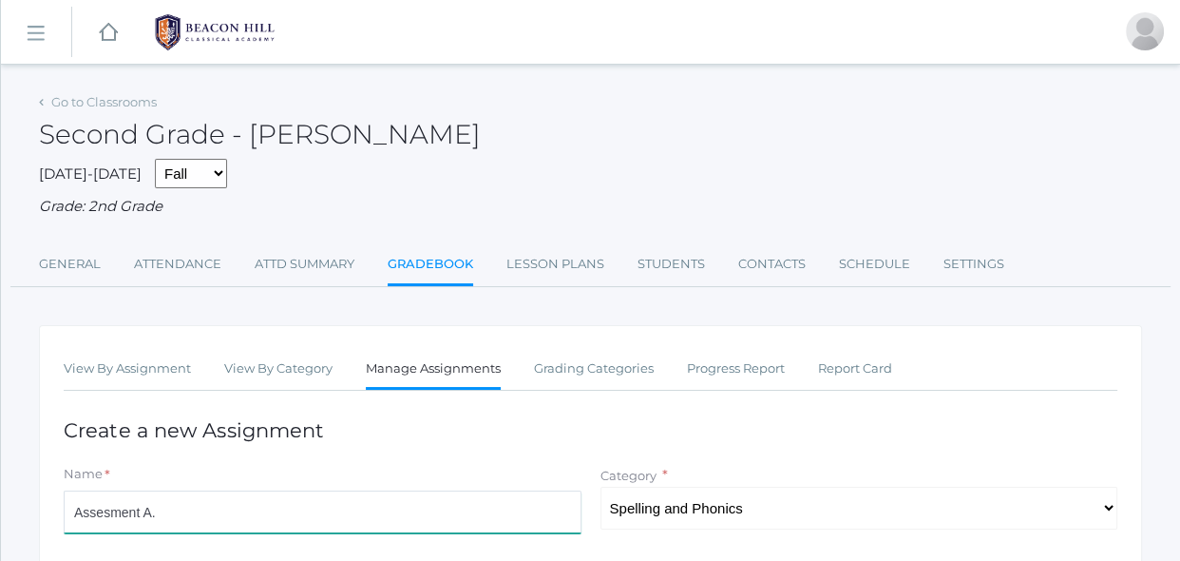
click at [86, 512] on input "Assesment A." at bounding box center [323, 511] width 518 height 43
click at [106, 504] on input "Assesment A." at bounding box center [323, 511] width 518 height 43
click at [190, 518] on input "Assesment A." at bounding box center [323, 511] width 518 height 43
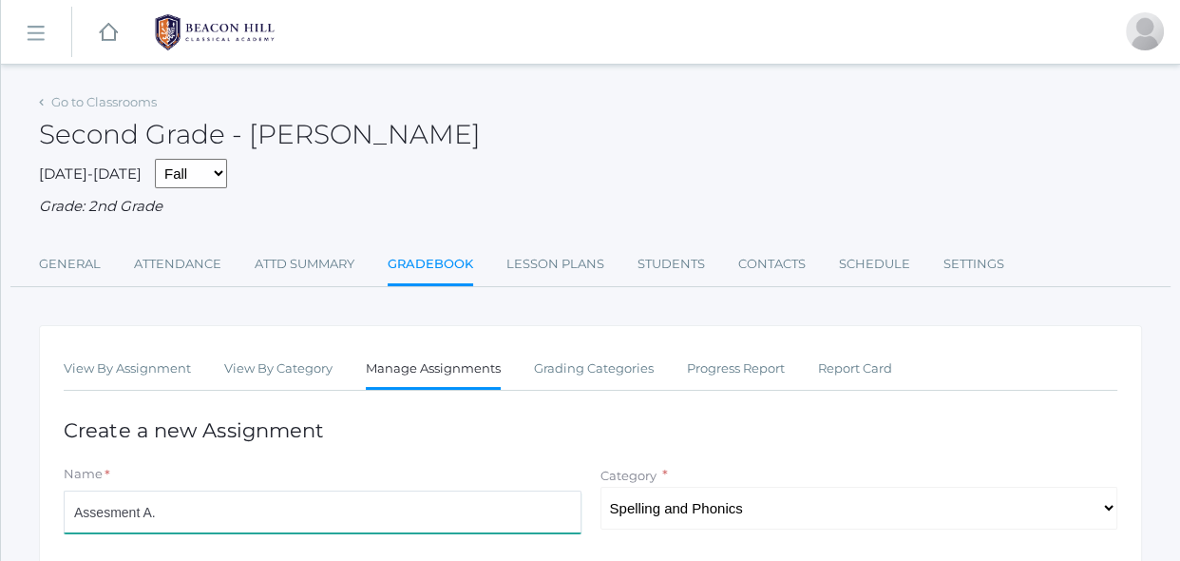
type input "Assesment A."
click at [496, 469] on div "Name *" at bounding box center [323, 478] width 518 height 26
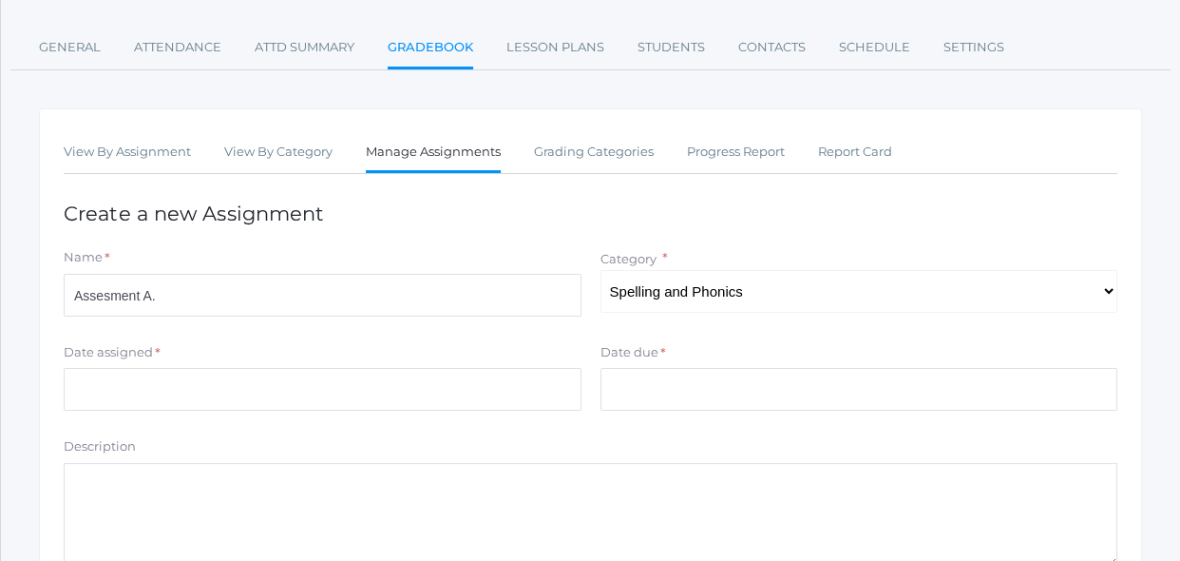
scroll to position [241, 0]
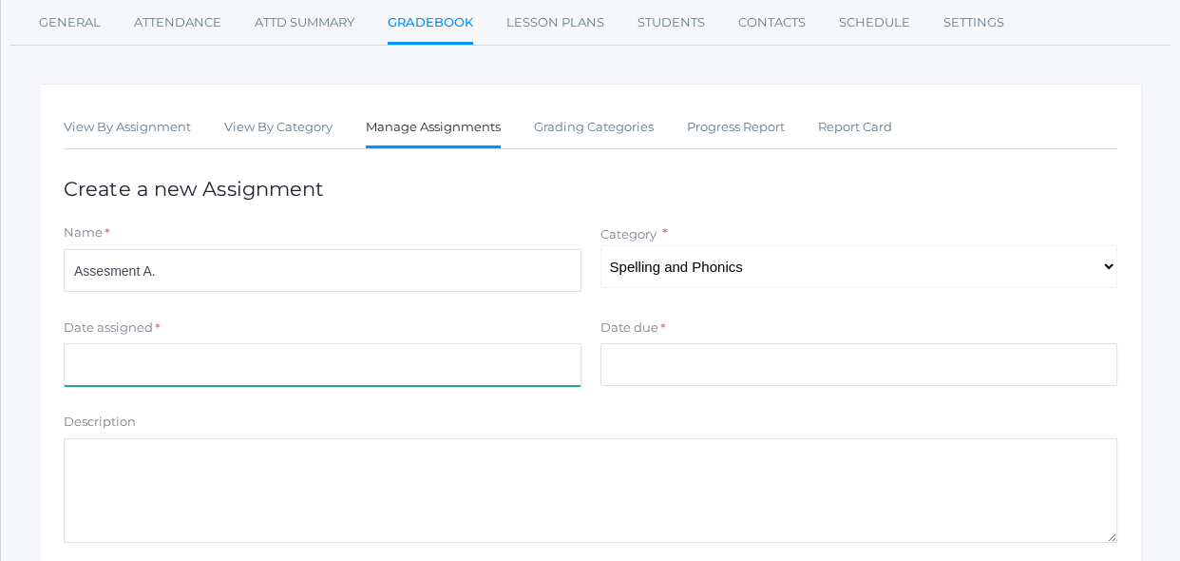
click at [313, 365] on input "Date assigned" at bounding box center [323, 364] width 518 height 43
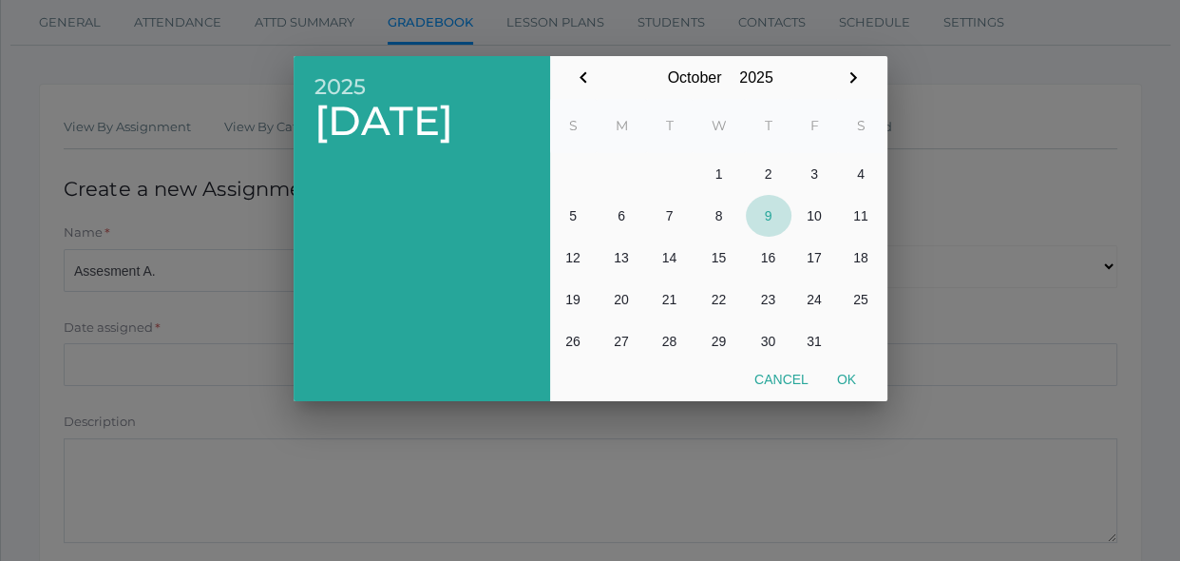
click at [776, 213] on button "9" at bounding box center [769, 216] width 46 height 42
click at [845, 367] on button "Ok" at bounding box center [847, 379] width 48 height 34
type input "[DATE]"
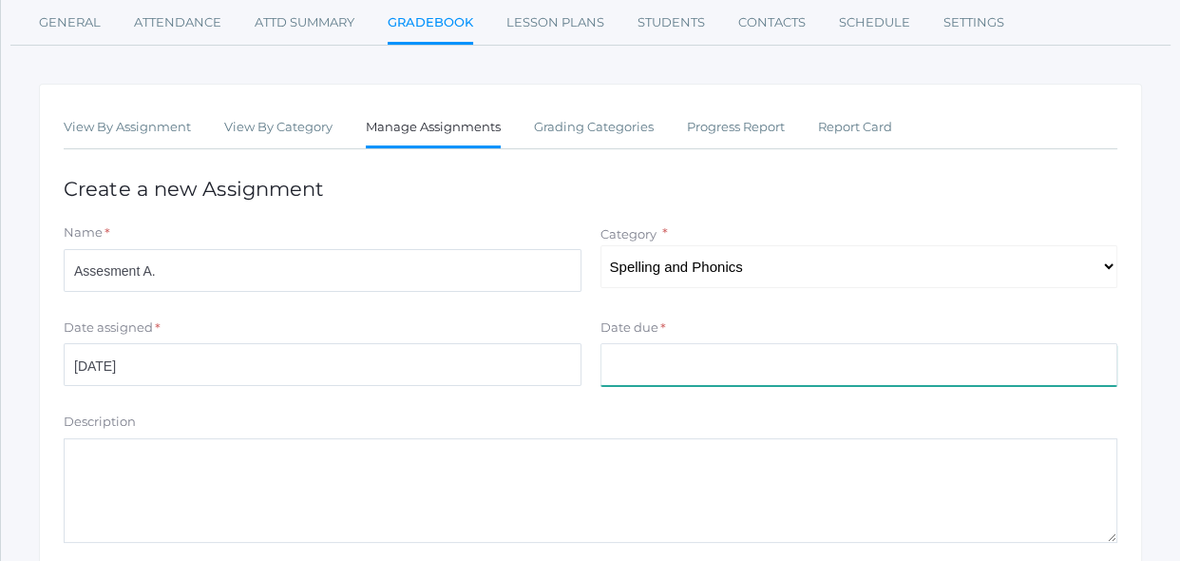
click at [824, 349] on input "Date due" at bounding box center [859, 364] width 518 height 43
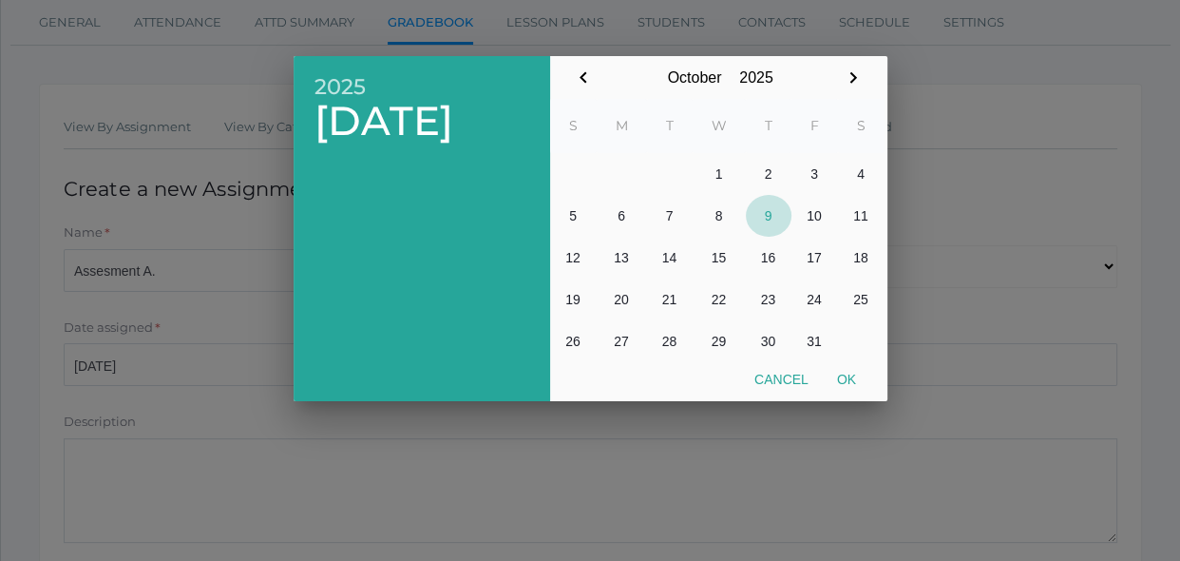
click at [764, 224] on button "9" at bounding box center [769, 216] width 46 height 42
click at [850, 364] on button "Ok" at bounding box center [847, 379] width 48 height 34
type input "[DATE]"
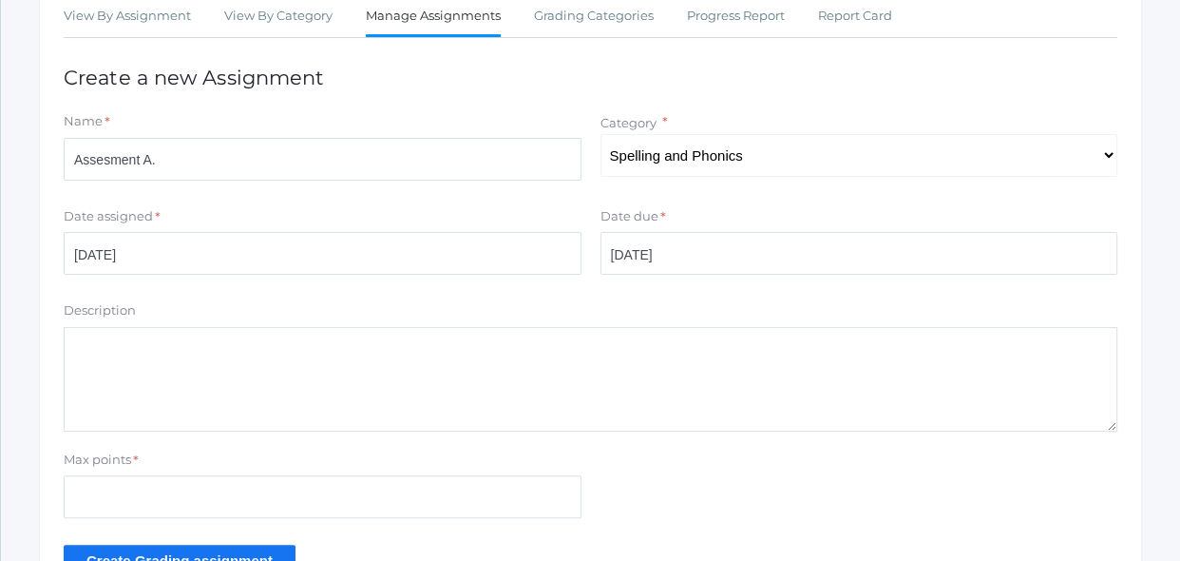
scroll to position [380, 0]
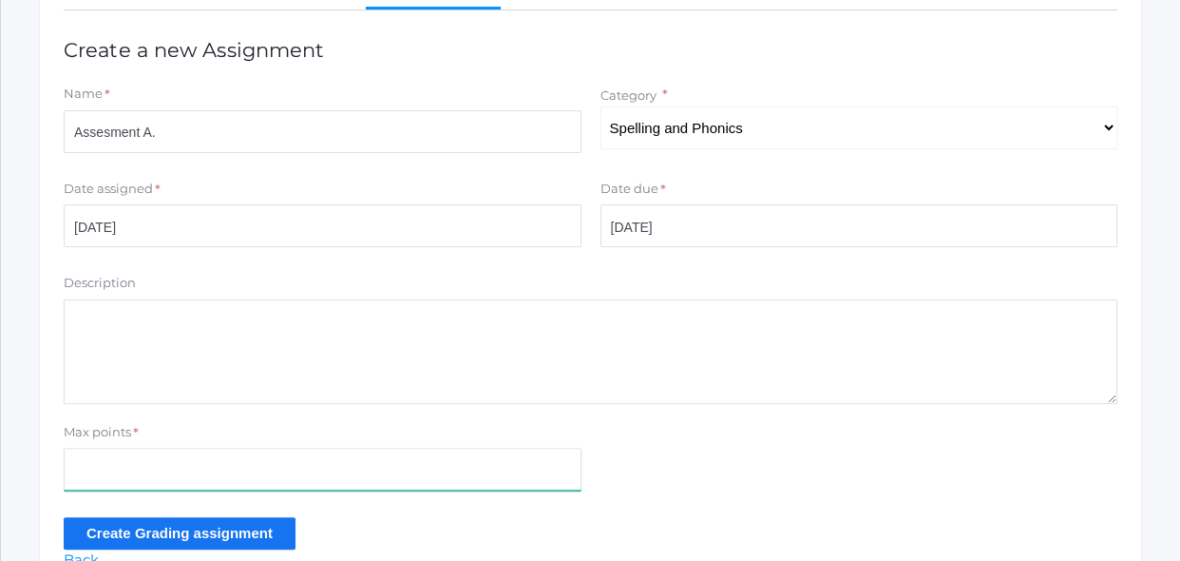
click at [494, 486] on input "Max points" at bounding box center [323, 468] width 518 height 43
type input "17"
click at [255, 523] on input "Create Grading assignment" at bounding box center [180, 532] width 232 height 31
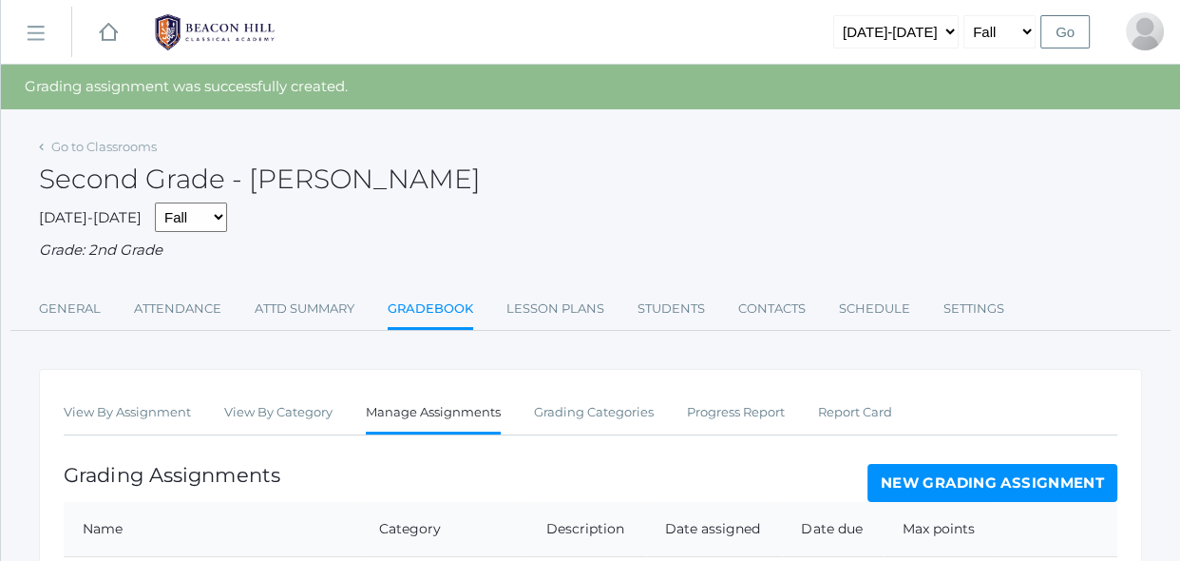
click at [356, 480] on div "Grading Assignments New Grading Assignment" at bounding box center [591, 483] width 1054 height 38
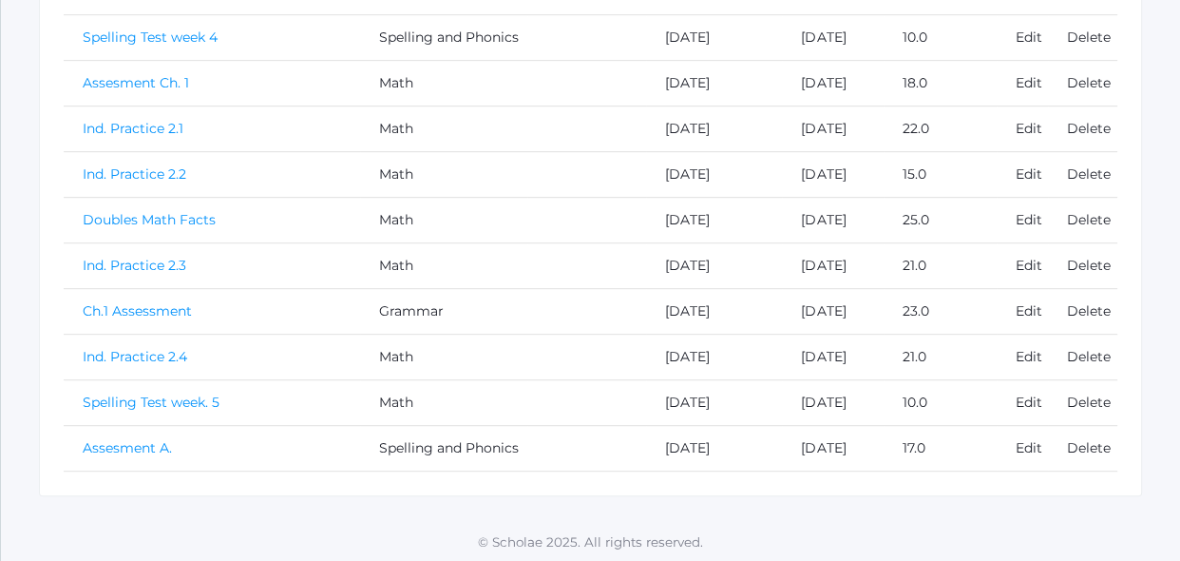
scroll to position [865, 0]
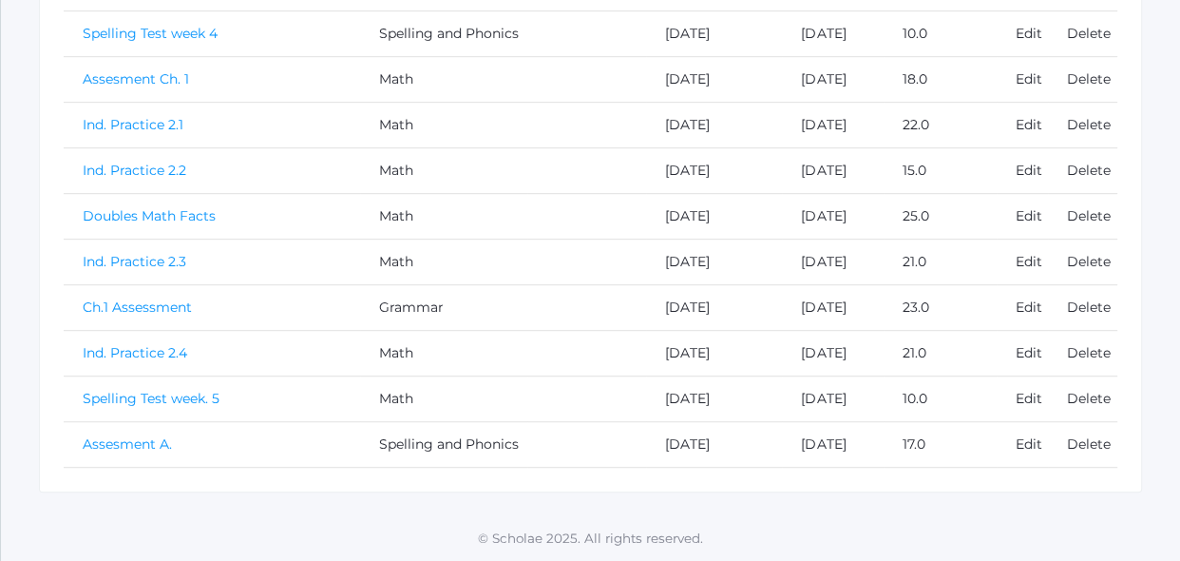
click at [126, 446] on link "Assesment A." at bounding box center [127, 443] width 89 height 17
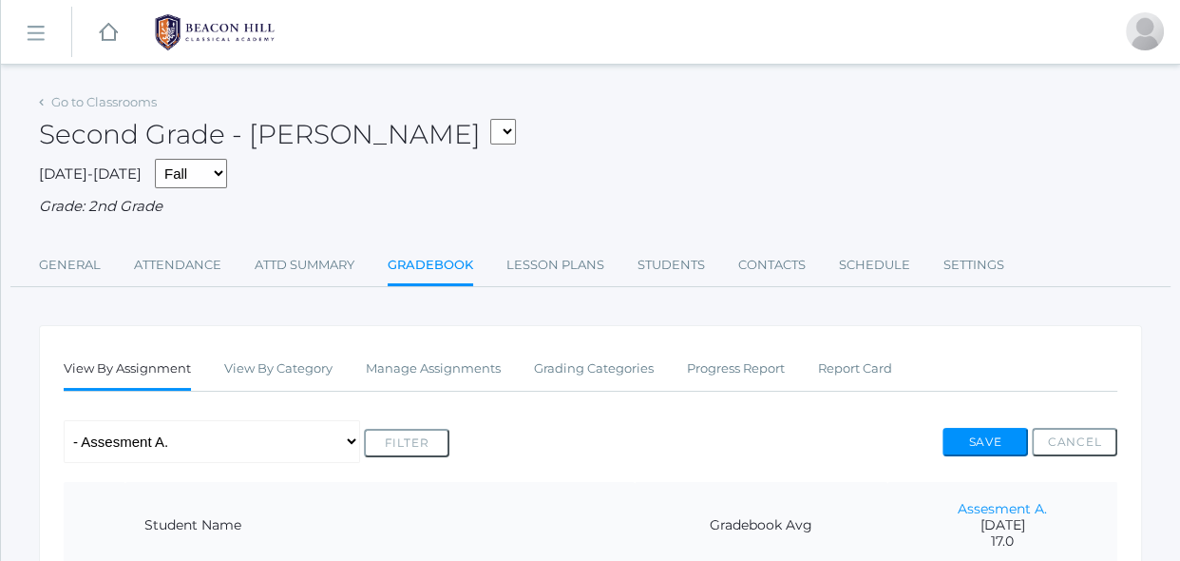
click at [525, 425] on div "Any Assignment Category: Composition - Little House Summary- wk 4 Category: Gra…" at bounding box center [591, 441] width 1054 height 43
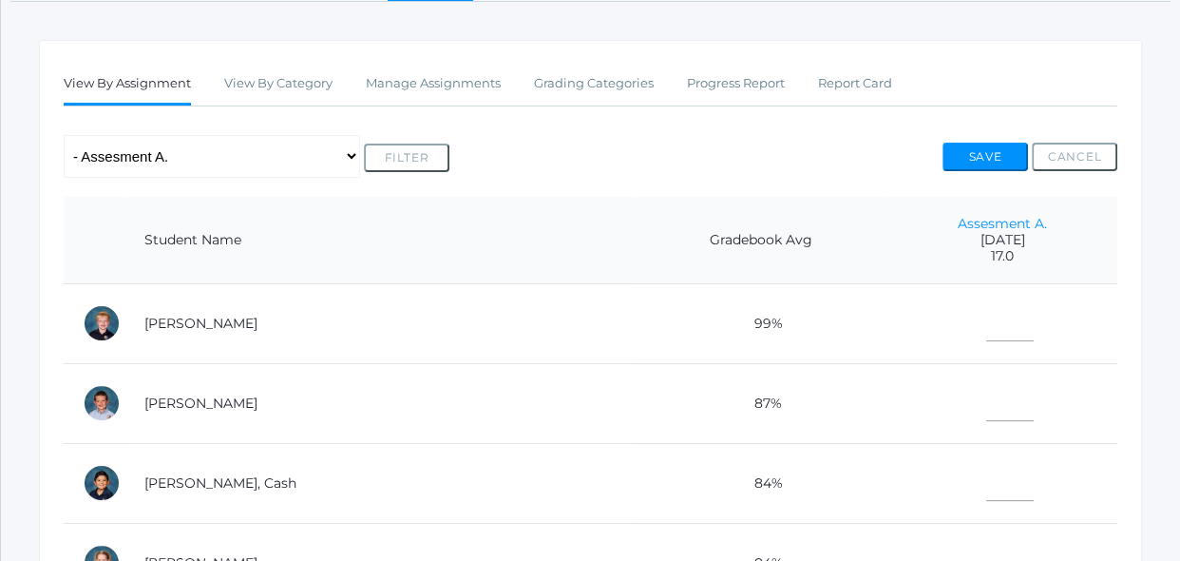
scroll to position [311, 0]
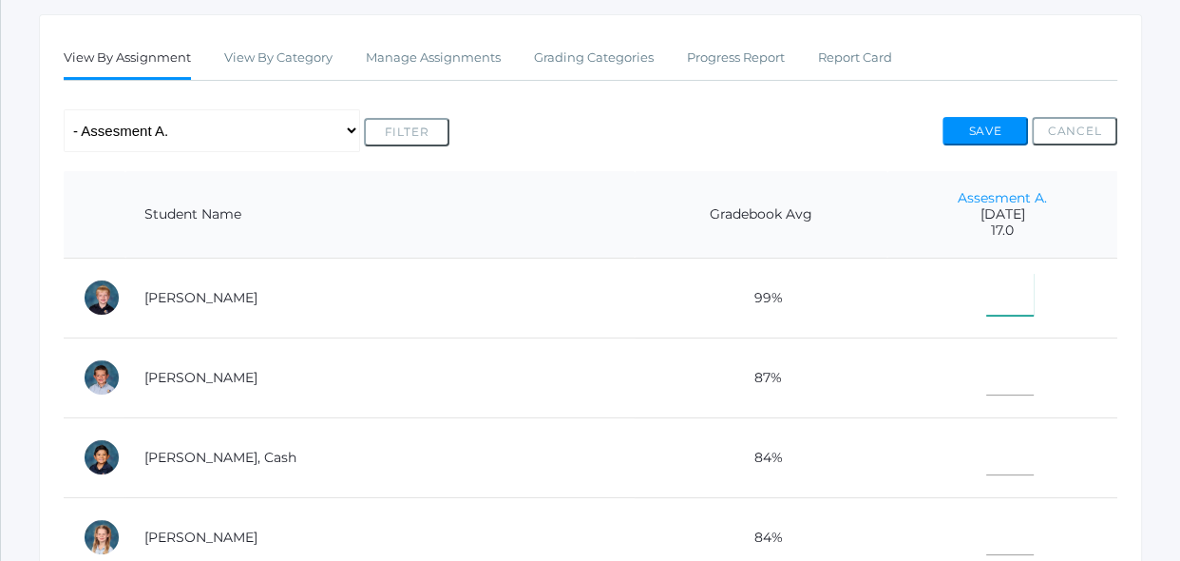
click at [986, 291] on input"] "text" at bounding box center [1010, 294] width 48 height 43
type input"] "17"
type input"] "15"
type input"] "16"
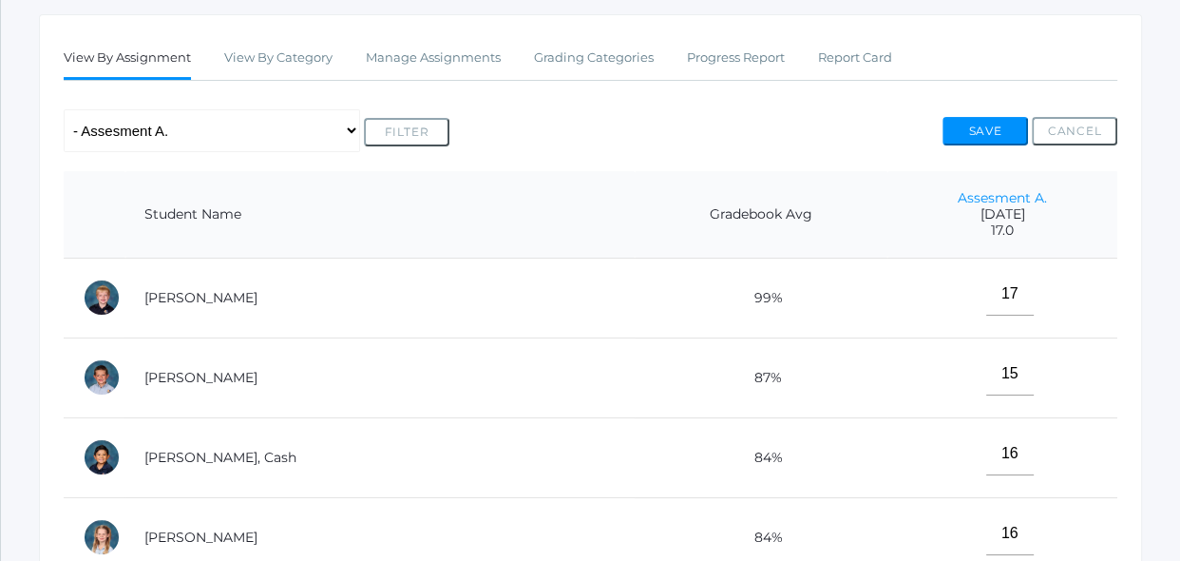
scroll to position [646, 0]
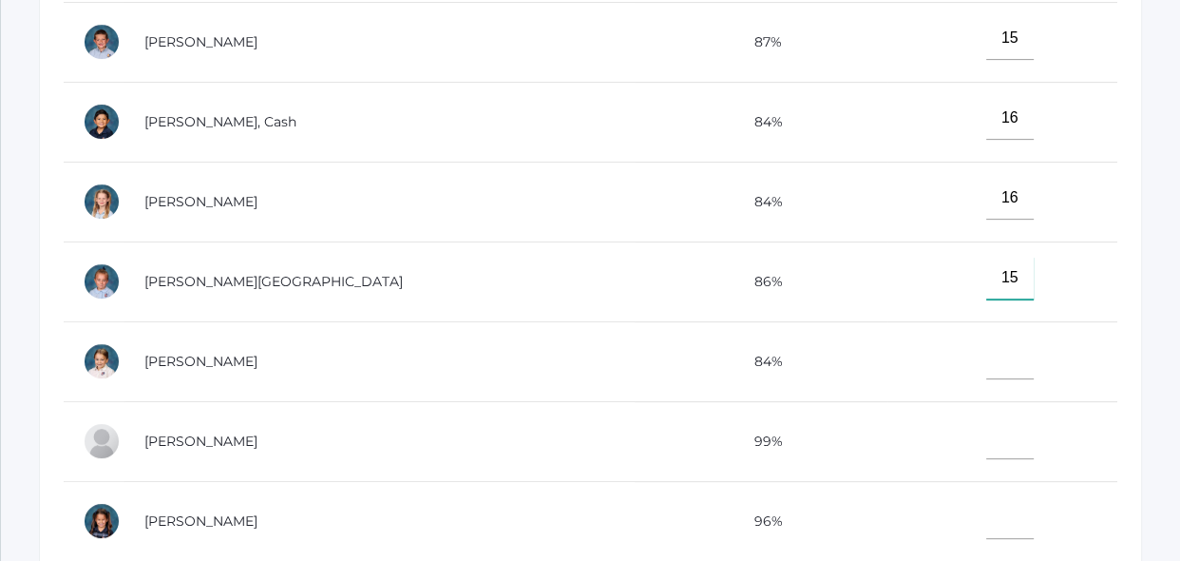
type input"] "15"
type input"] "16"
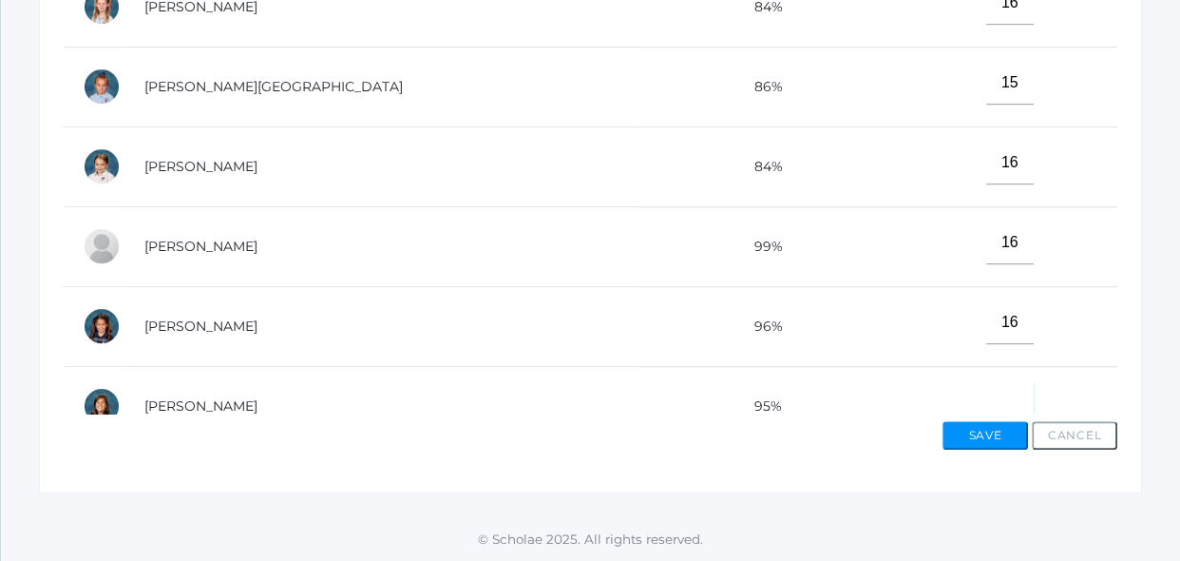
scroll to position [22, 0]
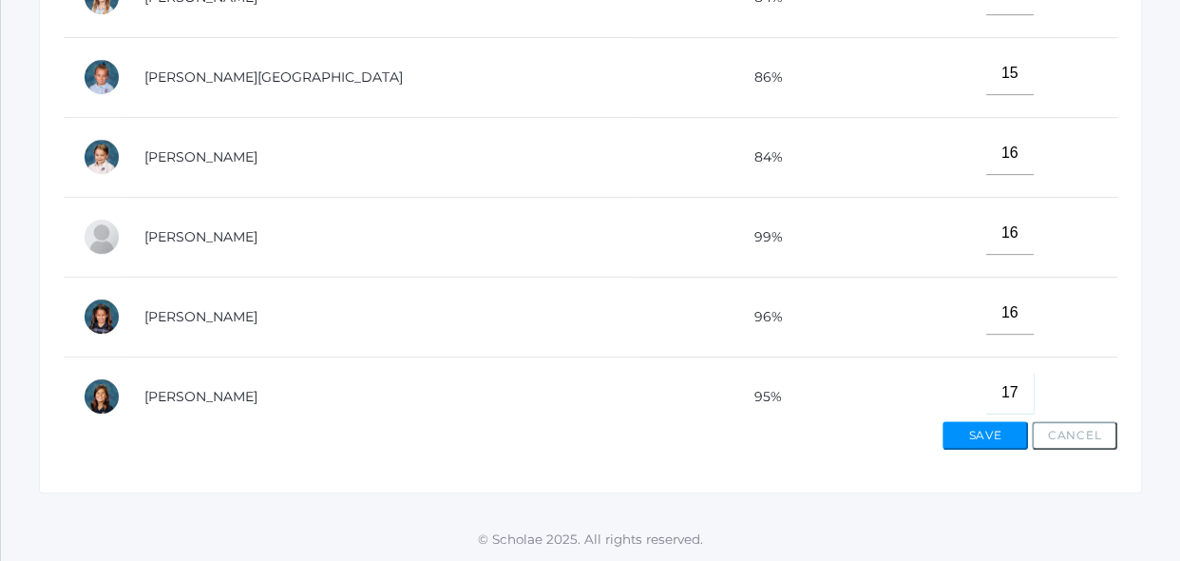
type input"] "17"
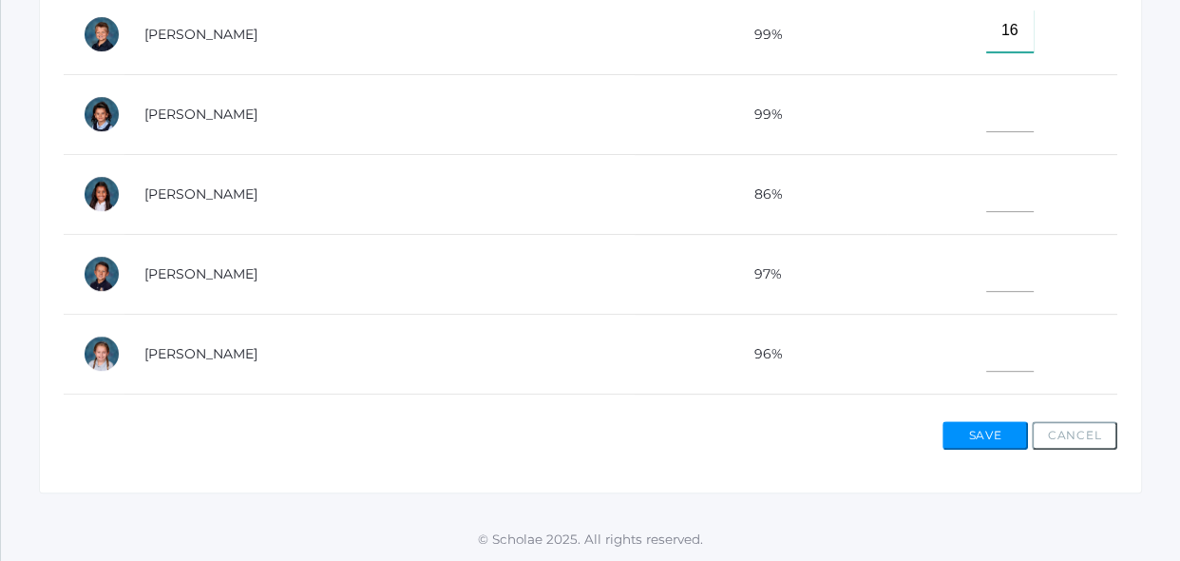
type input"] "16"
type input"] "17"
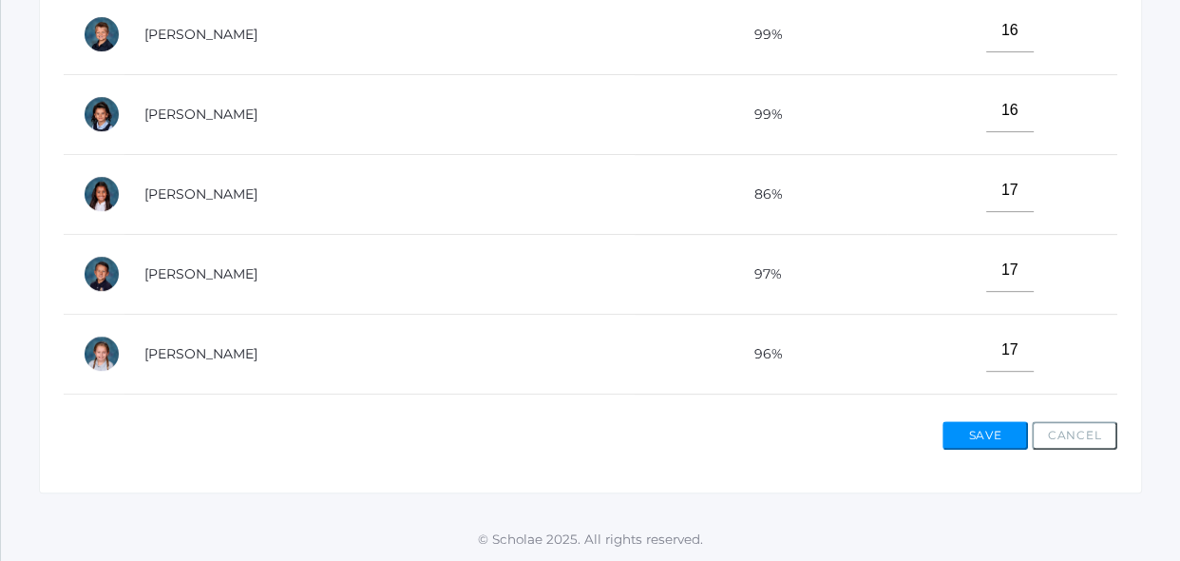
scroll to position [863, 0]
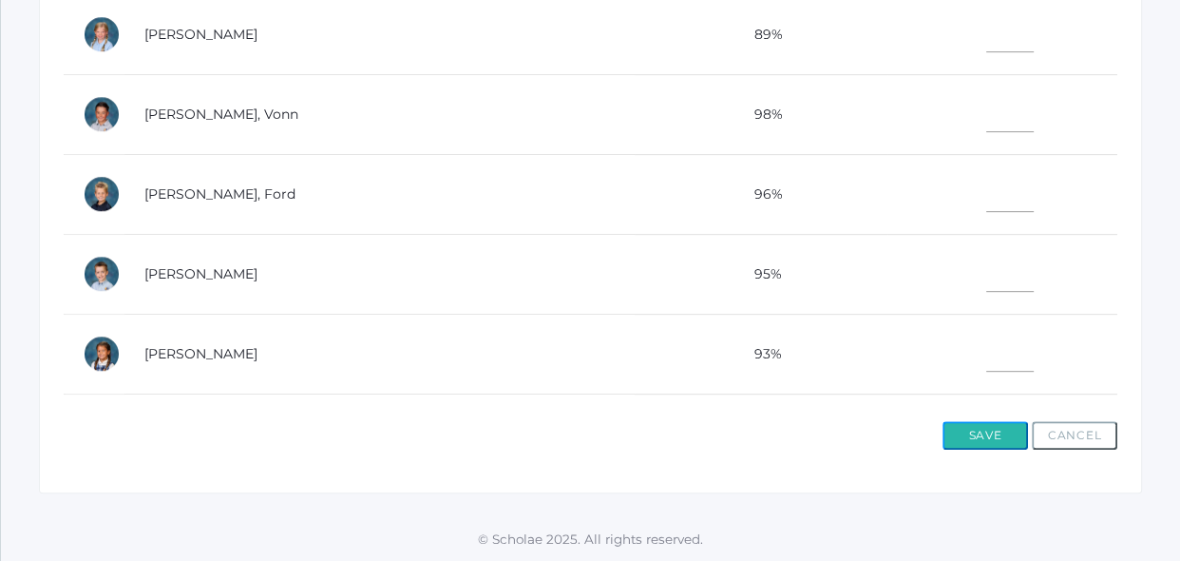
click at [1017, 428] on button "Save" at bounding box center [985, 435] width 86 height 29
